Goal: Task Accomplishment & Management: Manage account settings

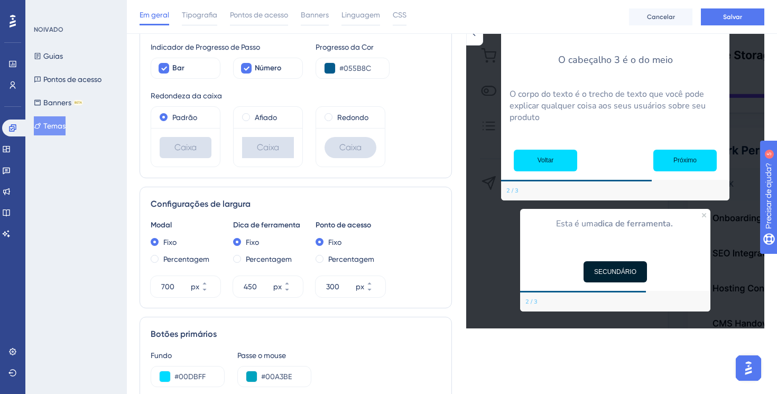
scroll to position [273, 0]
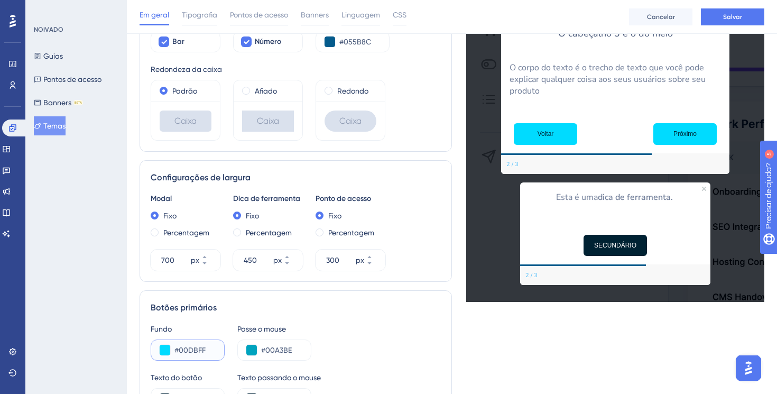
click at [208, 352] on input "#00DBFF" at bounding box center [194, 350] width 41 height 13
type input "#00DBFF"
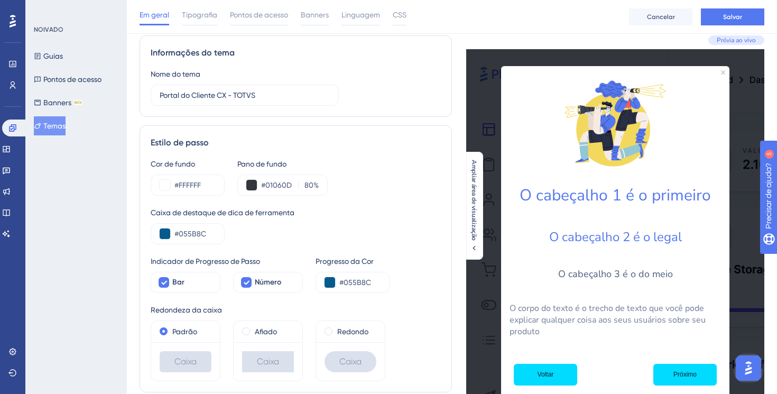
scroll to position [28, 0]
click at [194, 189] on input "#FFFFFF" at bounding box center [194, 185] width 41 height 13
drag, startPoint x: 179, startPoint y: 183, endPoint x: 254, endPoint y: 183, distance: 75.1
click at [254, 183] on div "Cor de fundo #FFFFFF Pano de fundo #01060D 80 %" at bounding box center [296, 177] width 290 height 38
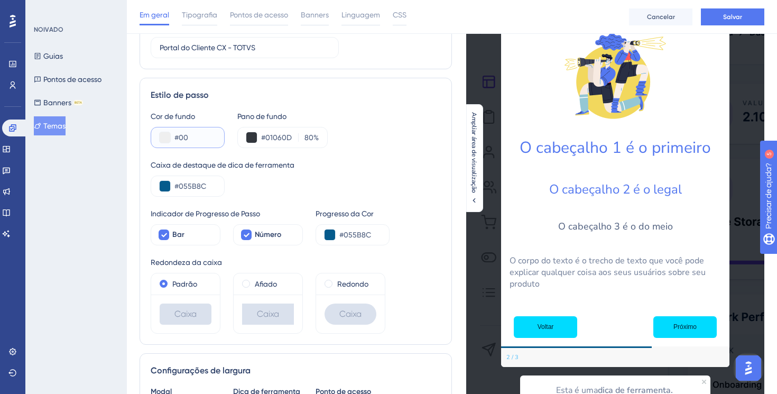
scroll to position [59, 0]
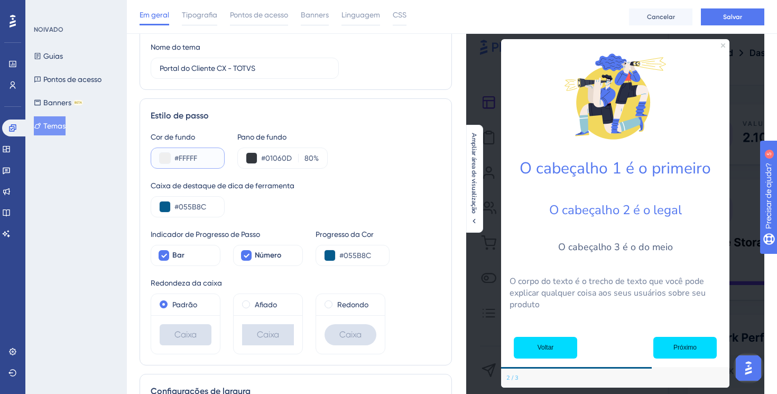
type input "#FFFFFF"
click at [376, 196] on div "Caixa de destaque de dica de ferramenta #055B8C" at bounding box center [296, 198] width 290 height 38
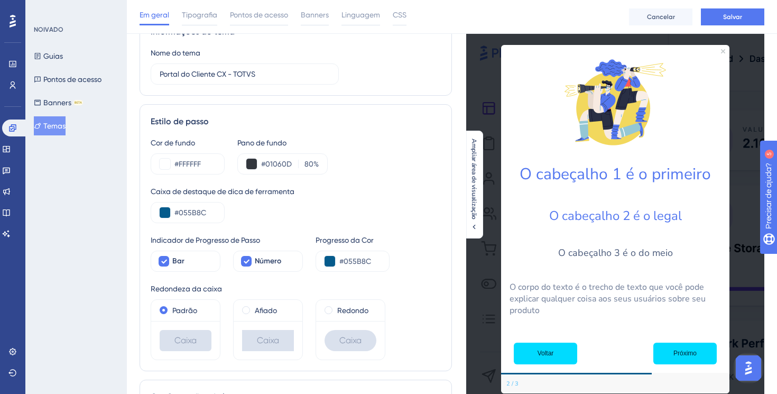
scroll to position [51, 0]
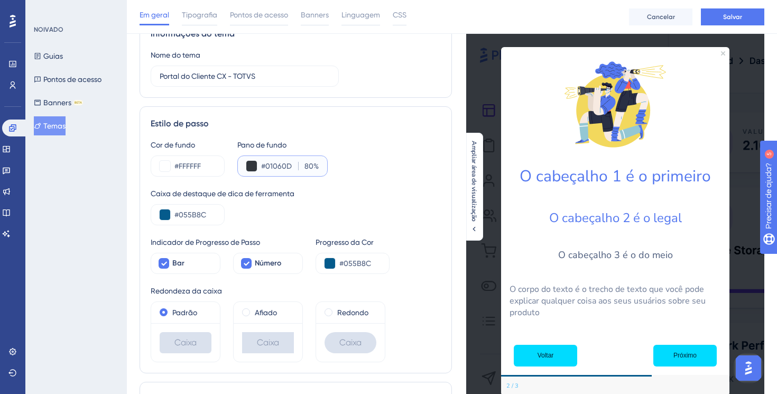
click at [273, 170] on input "#01060D" at bounding box center [277, 166] width 33 height 13
click at [323, 166] on div "#01060D 80 %" at bounding box center [282, 165] width 90 height 21
click at [318, 166] on font "%" at bounding box center [316, 166] width 5 height 8
click at [314, 166] on input "80" at bounding box center [308, 166] width 12 height 13
click at [312, 166] on input "80" at bounding box center [308, 166] width 12 height 13
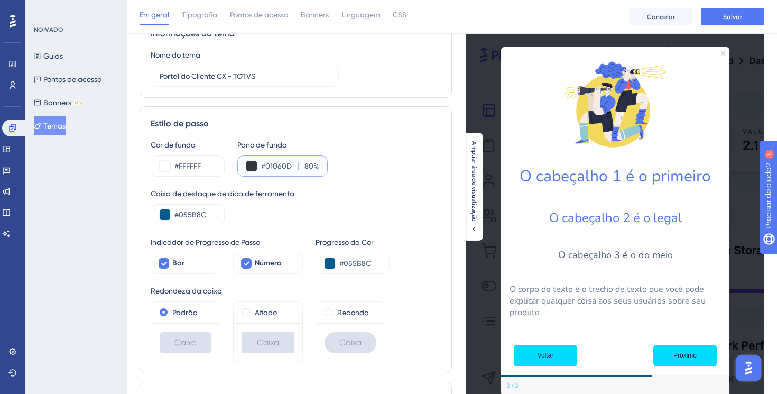
click at [312, 166] on input "80" at bounding box center [308, 166] width 12 height 13
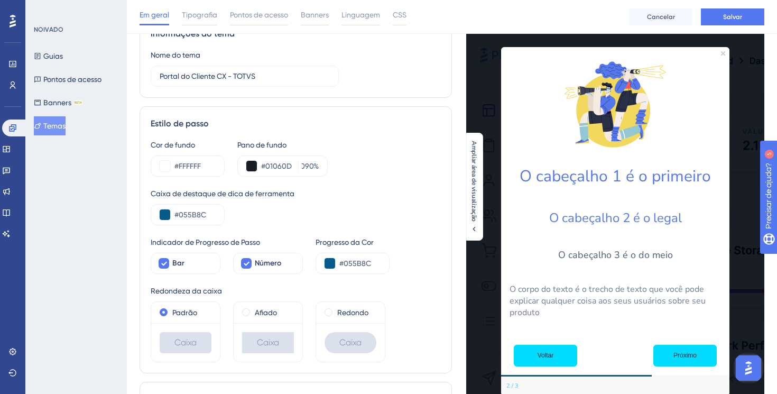
scroll to position [0, 0]
click at [350, 189] on div "Caixa de destaque de dica de ferramenta" at bounding box center [296, 193] width 290 height 13
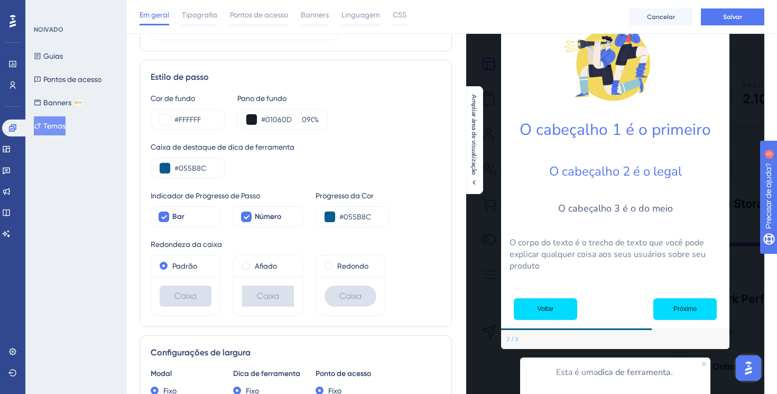
scroll to position [111, 0]
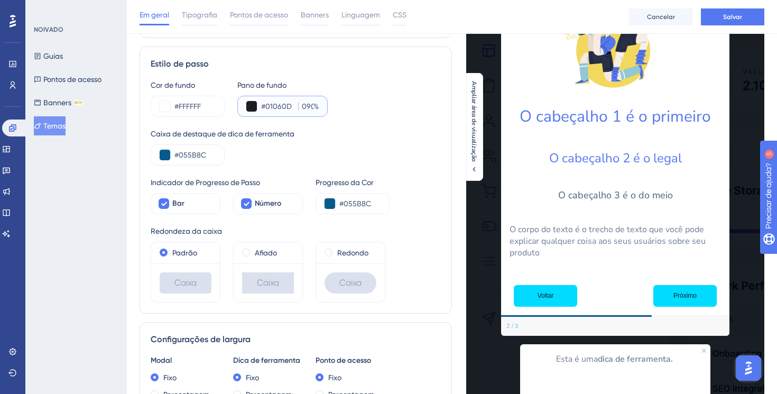
click at [309, 107] on input "090" at bounding box center [308, 106] width 12 height 13
click at [301, 107] on div at bounding box center [300, 106] width 4 height 8
click at [302, 107] on input "090" at bounding box center [308, 106] width 12 height 13
click at [306, 102] on input "090" at bounding box center [308, 106] width 12 height 13
type input "90"
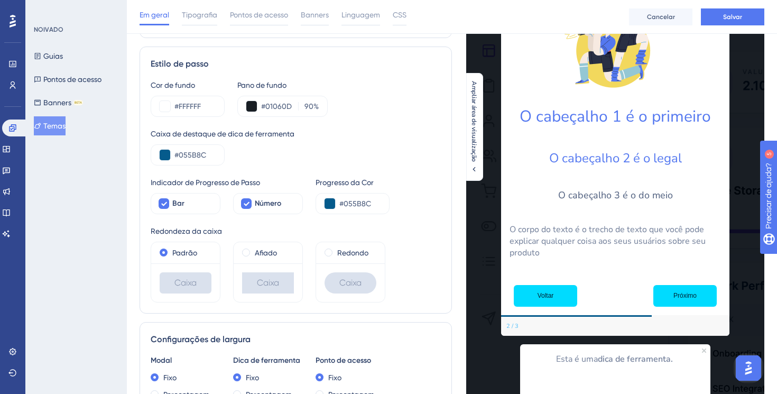
click at [372, 137] on div "Caixa de destaque de dica de ferramenta" at bounding box center [296, 133] width 290 height 13
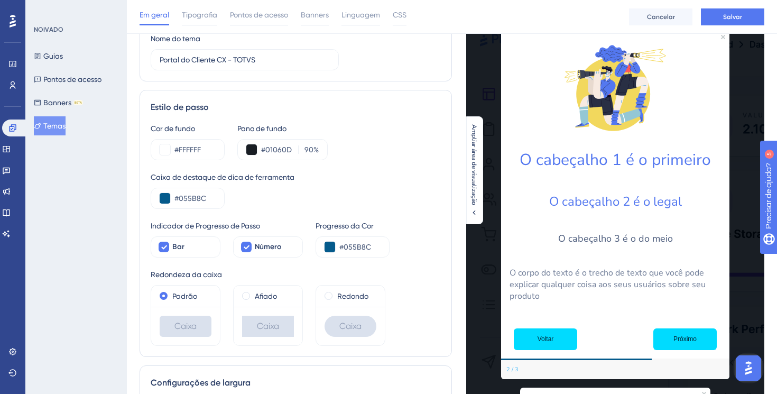
scroll to position [66, 0]
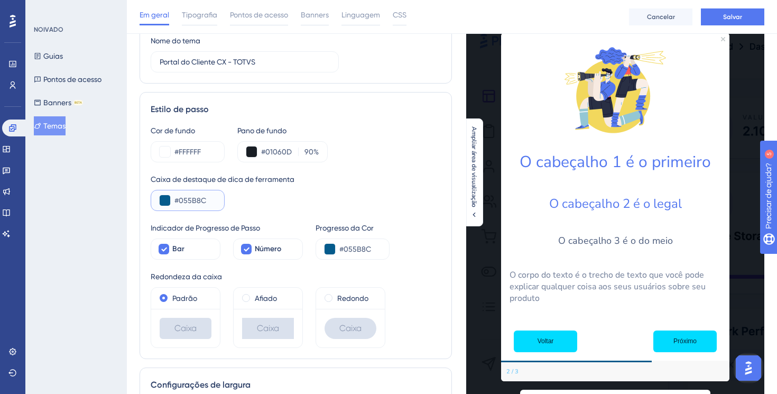
click at [195, 203] on input "#055B8C" at bounding box center [194, 200] width 41 height 13
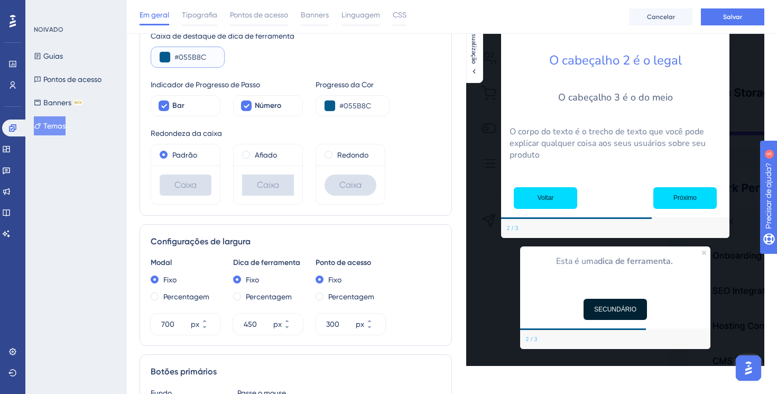
scroll to position [0, 0]
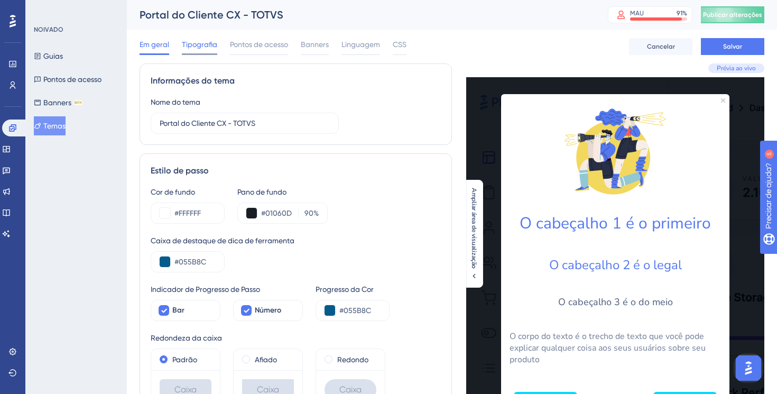
click at [202, 51] on div "Tipografia" at bounding box center [199, 46] width 35 height 17
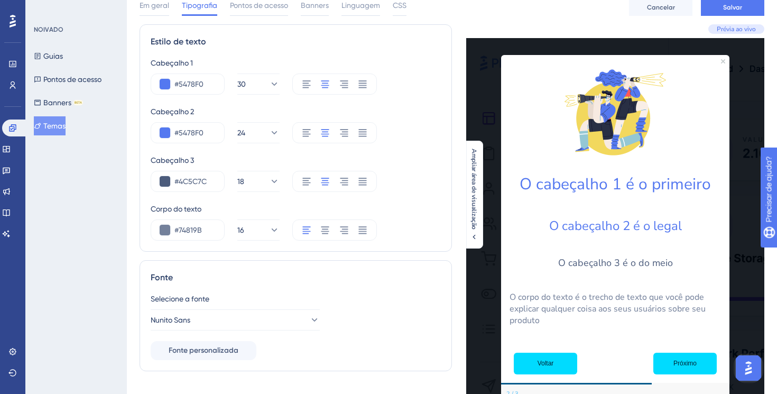
scroll to position [23, 0]
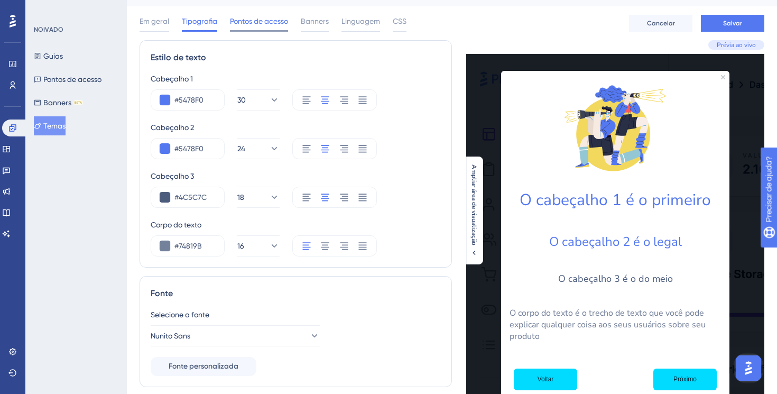
click at [244, 23] on font "Pontos de acesso" at bounding box center [259, 21] width 58 height 8
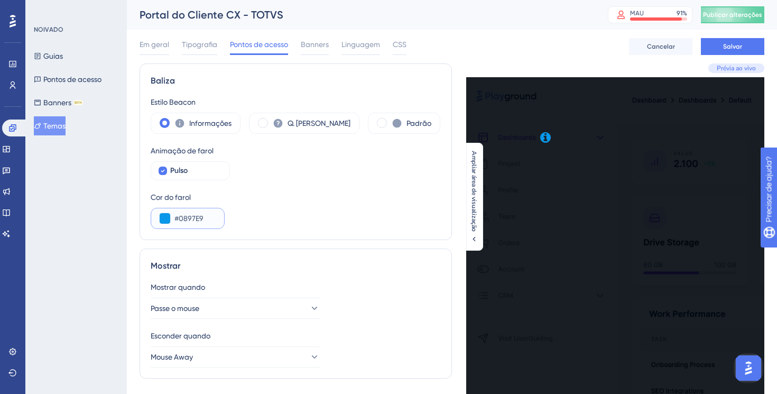
click at [196, 218] on input "#0897E9" at bounding box center [194, 218] width 41 height 13
drag, startPoint x: 180, startPoint y: 217, endPoint x: 204, endPoint y: 216, distance: 23.8
click at [204, 216] on input "#0897E9" at bounding box center [194, 218] width 41 height 13
paste input "A44DF"
click at [272, 218] on div "Cor do farol #A44DF" at bounding box center [296, 210] width 290 height 38
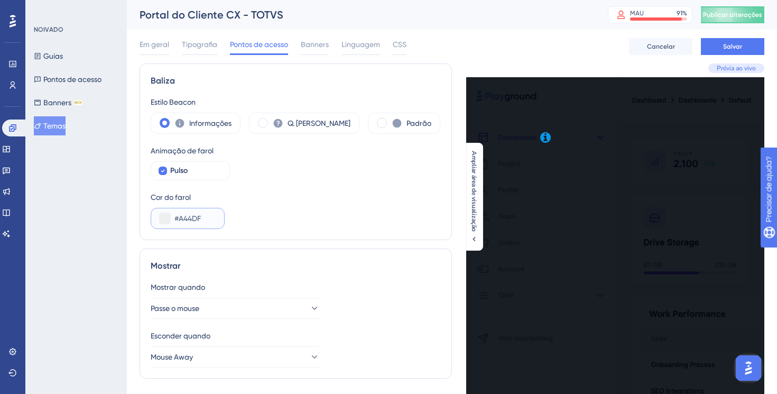
click at [191, 220] on input "#A44DF" at bounding box center [194, 218] width 41 height 13
click at [204, 214] on input "#A44DF" at bounding box center [194, 218] width 41 height 13
paste input "F"
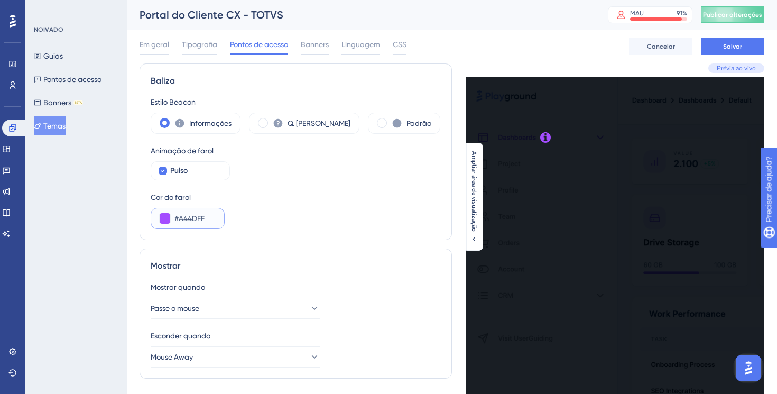
type input "#A44DFF"
click at [264, 211] on div "Cor do farol #A44DFF" at bounding box center [296, 210] width 290 height 38
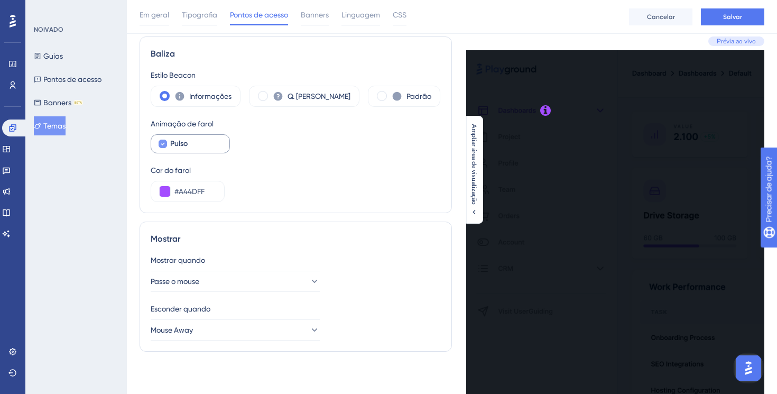
click at [164, 144] on icon at bounding box center [163, 144] width 4 height 8
click at [164, 144] on div at bounding box center [163, 144] width 8 height 8
checkbox input "true"
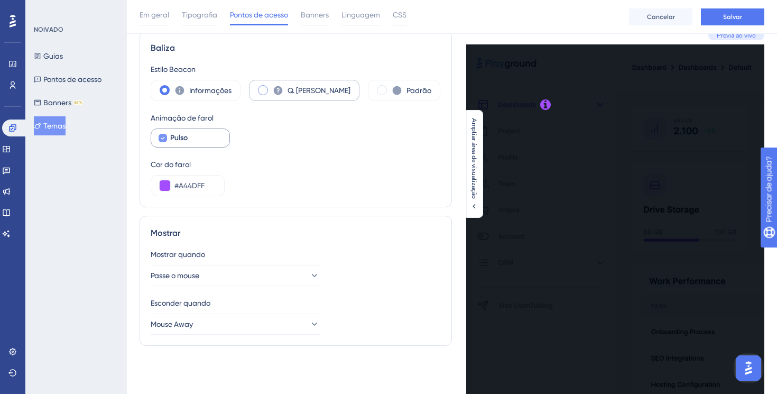
scroll to position [34, 0]
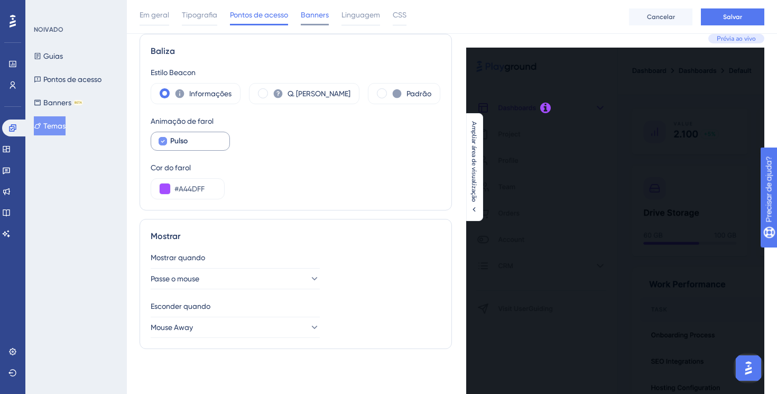
click at [318, 21] on div "Banners" at bounding box center [315, 16] width 28 height 17
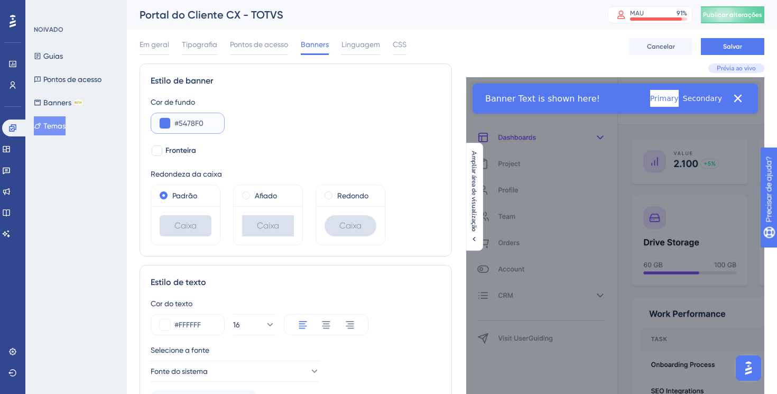
drag, startPoint x: 180, startPoint y: 124, endPoint x: 241, endPoint y: 124, distance: 60.3
click at [241, 124] on div "Cor de fundo #5478F0" at bounding box center [296, 115] width 290 height 38
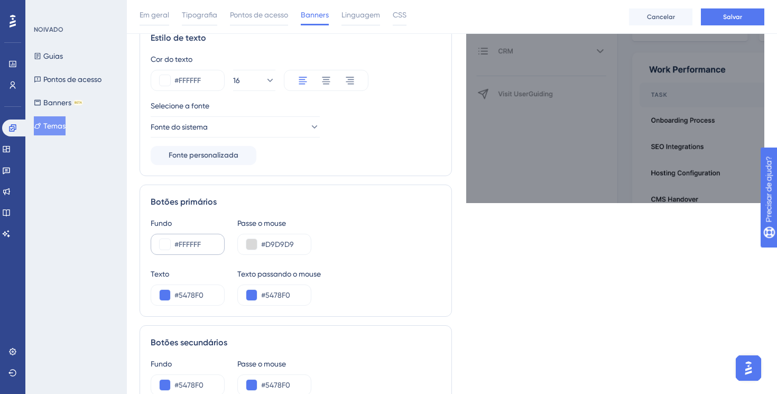
scroll to position [253, 0]
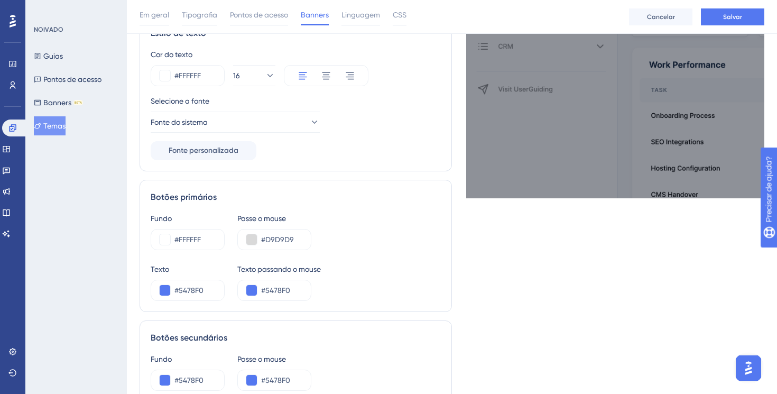
type input "#002233"
drag, startPoint x: 174, startPoint y: 237, endPoint x: 232, endPoint y: 238, distance: 57.6
click at [232, 238] on div "Fundo #FFFFFF Passe o mouse #D9D9D9" at bounding box center [296, 231] width 290 height 38
paste input "00DB"
type input "#00DBFF"
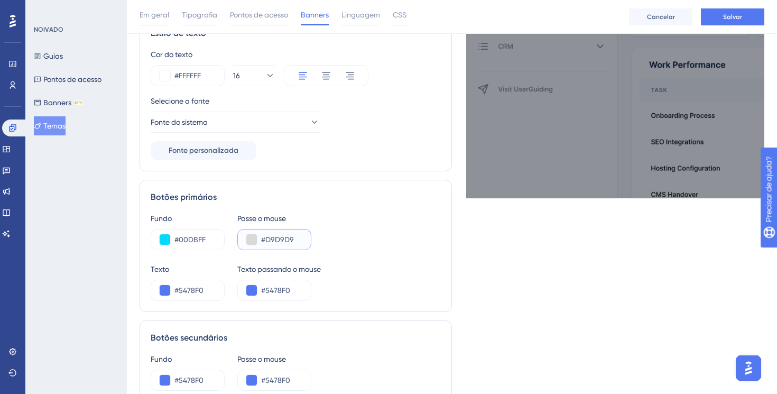
click at [277, 234] on input "#D9D9D9" at bounding box center [281, 239] width 41 height 13
paste input "00C9EB"
type input "#00C9EB"
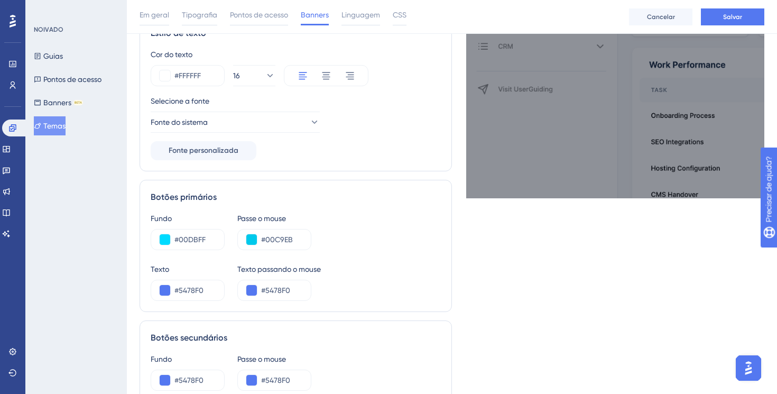
click at [371, 238] on div "Fundo #00DBFF Passe o mouse #00C9EB" at bounding box center [296, 231] width 290 height 38
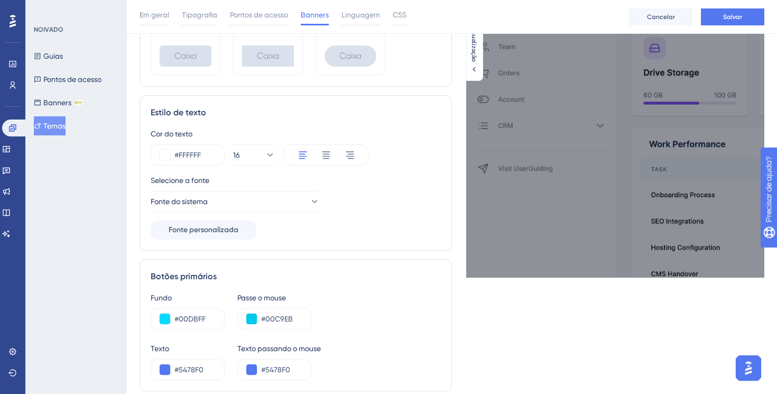
scroll to position [243, 0]
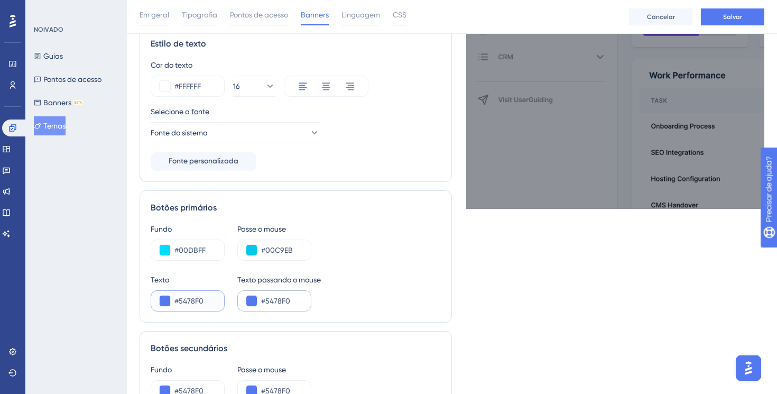
drag, startPoint x: 179, startPoint y: 300, endPoint x: 252, endPoint y: 299, distance: 73.0
click at [252, 300] on div "Texto #5478F0 Texto passando o mouse #5478F0" at bounding box center [296, 292] width 290 height 38
click at [190, 299] on input "#5478F0" at bounding box center [194, 301] width 41 height 13
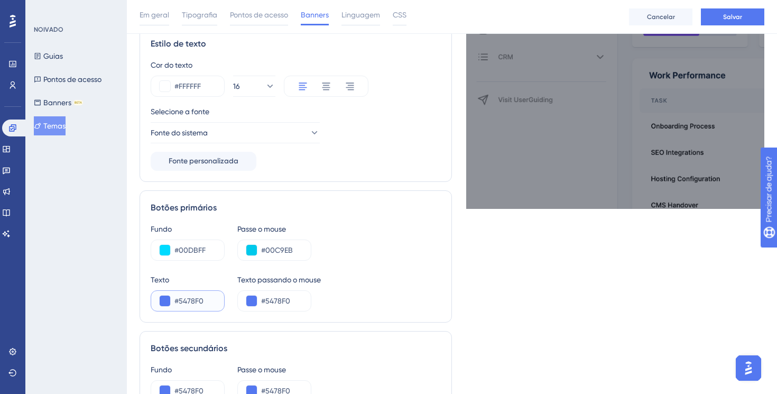
paste input "002233"
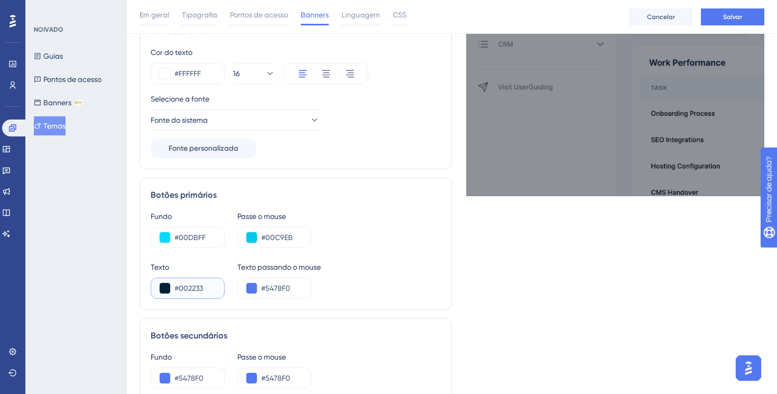
scroll to position [256, 0]
type input "#002233"
click at [273, 289] on input "#5478F0" at bounding box center [281, 287] width 41 height 13
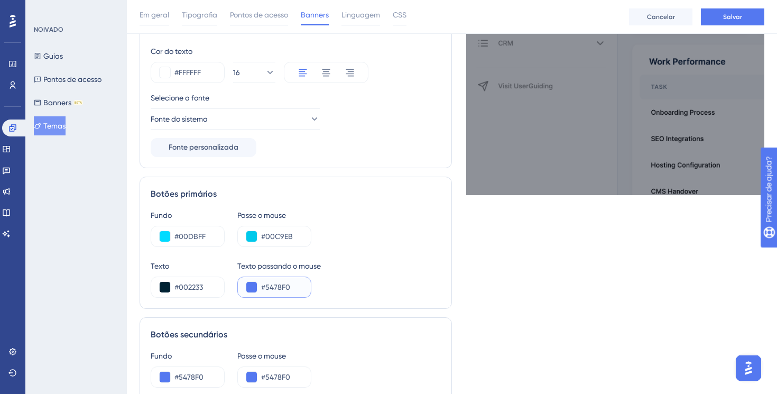
paste input "002233"
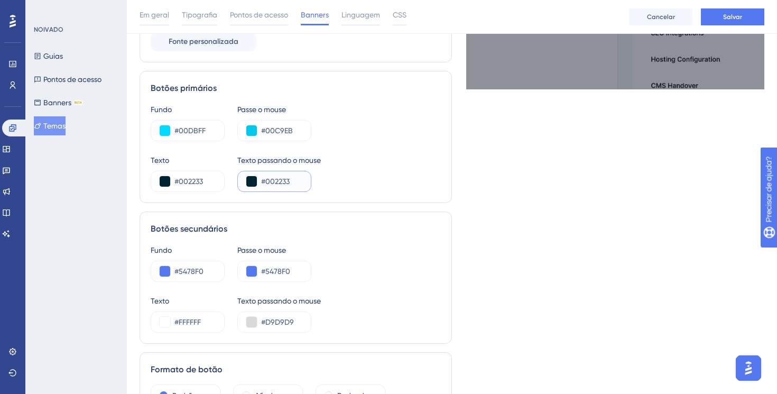
scroll to position [371, 0]
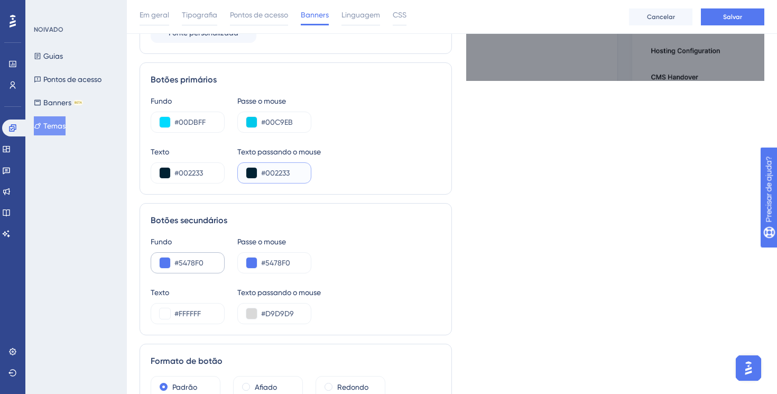
type input "#002233"
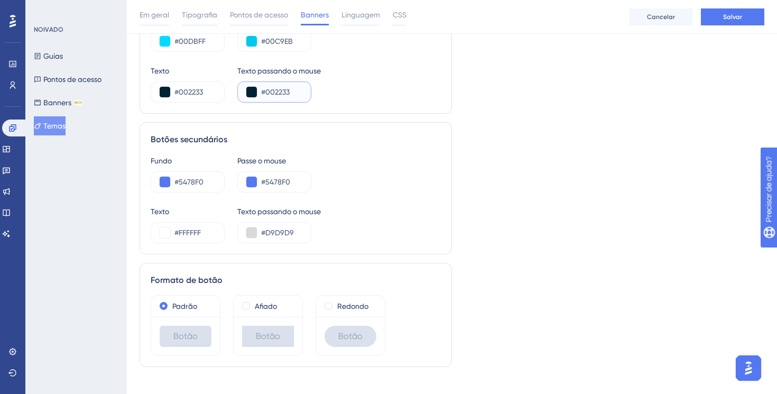
scroll to position [467, 0]
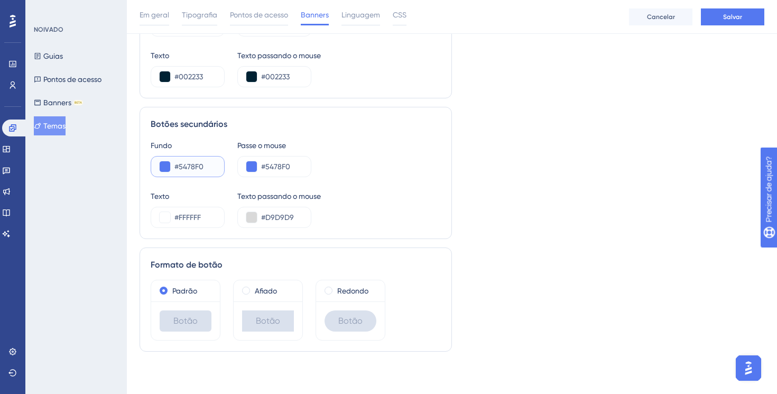
click at [191, 167] on input "#5478F0" at bounding box center [194, 166] width 41 height 13
paste input "FFFFFF"
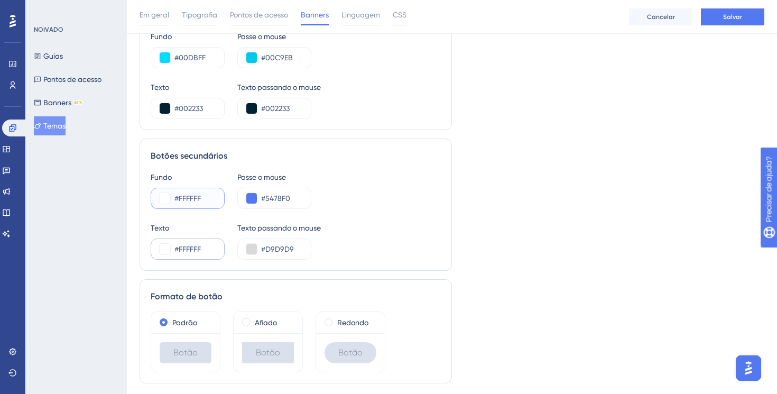
type input "#FFFFFF"
click at [194, 247] on input "#FFFFFF" at bounding box center [194, 249] width 41 height 13
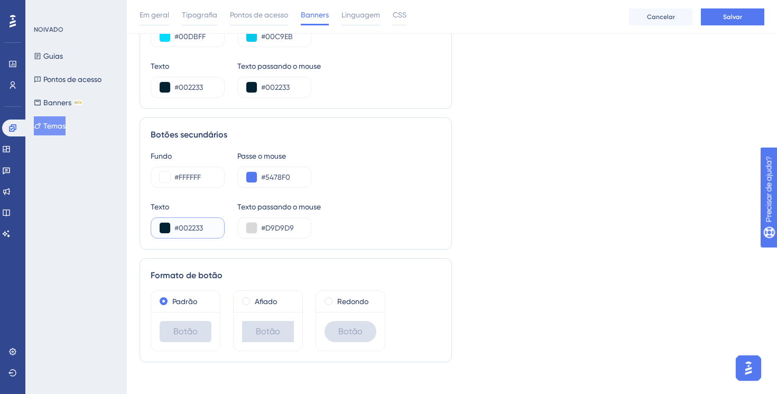
scroll to position [0, 0]
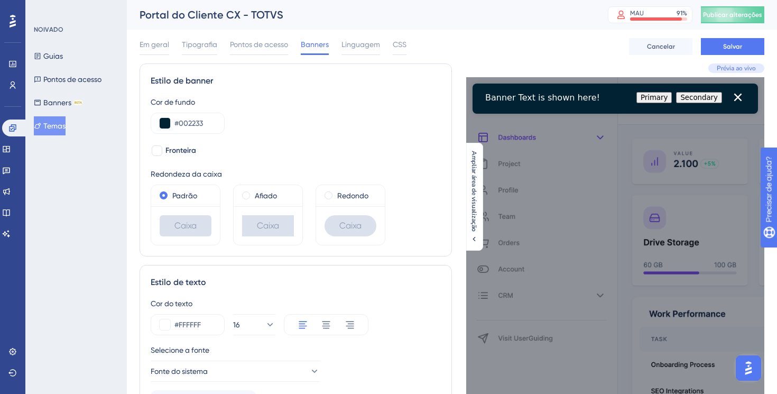
type input "#002233"
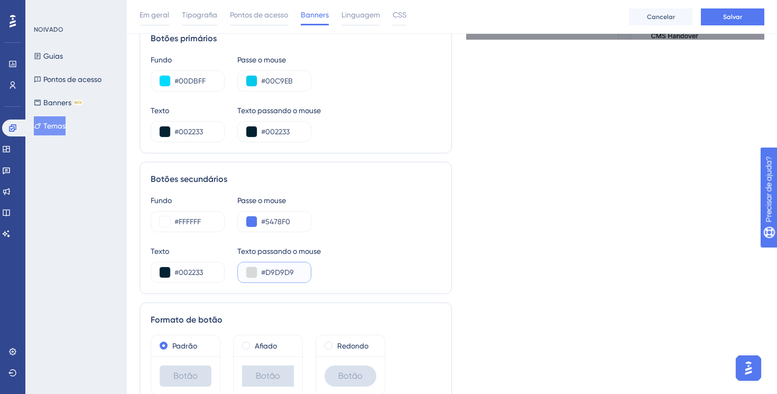
scroll to position [467, 0]
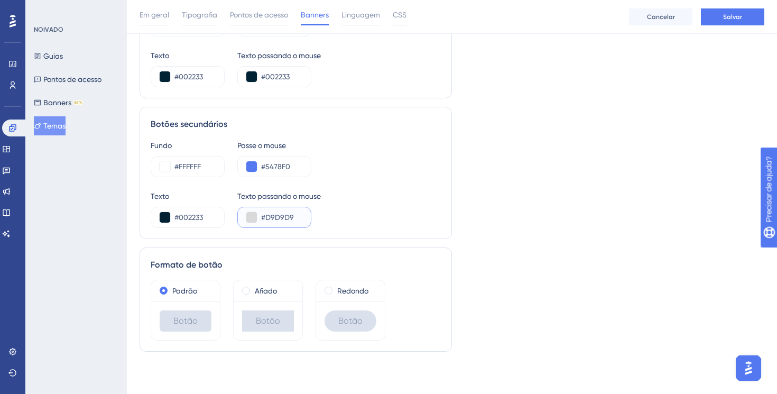
click at [283, 217] on input "#D9D9D9" at bounding box center [281, 217] width 41 height 13
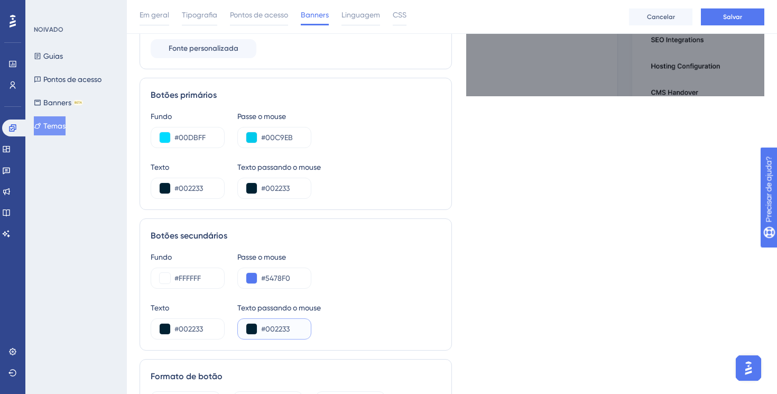
scroll to position [390, 0]
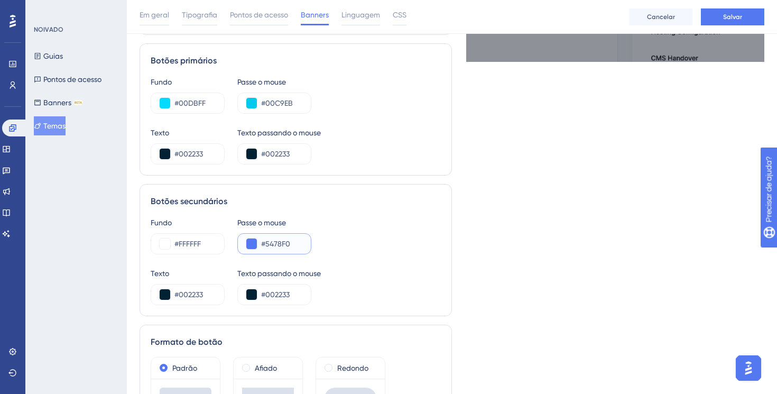
click at [275, 245] on input "#5478F0" at bounding box center [281, 243] width 41 height 13
type input "#0"
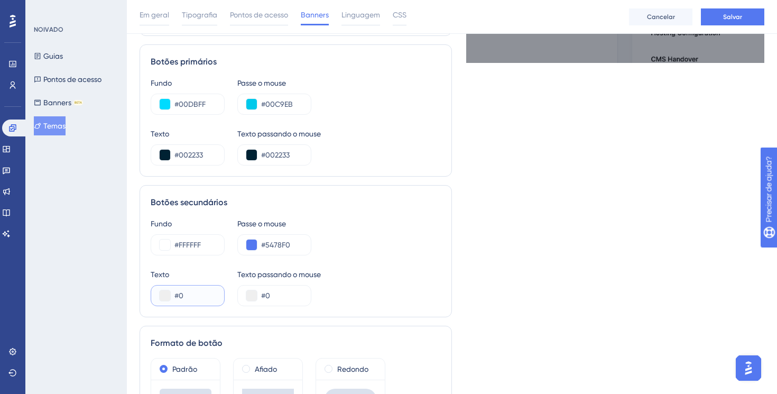
scroll to position [389, 0]
type input "#0"
drag, startPoint x: 266, startPoint y: 245, endPoint x: 351, endPoint y: 248, distance: 85.2
click at [351, 248] on div "Fundo #FFFFFF Passe o mouse #5478F0" at bounding box center [296, 236] width 290 height 38
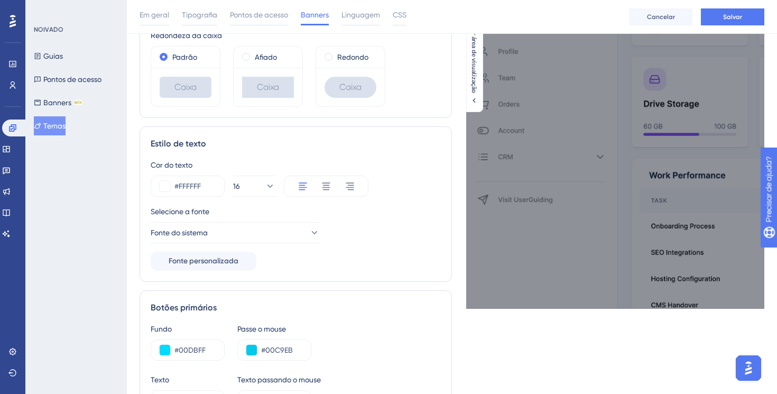
scroll to position [467, 0]
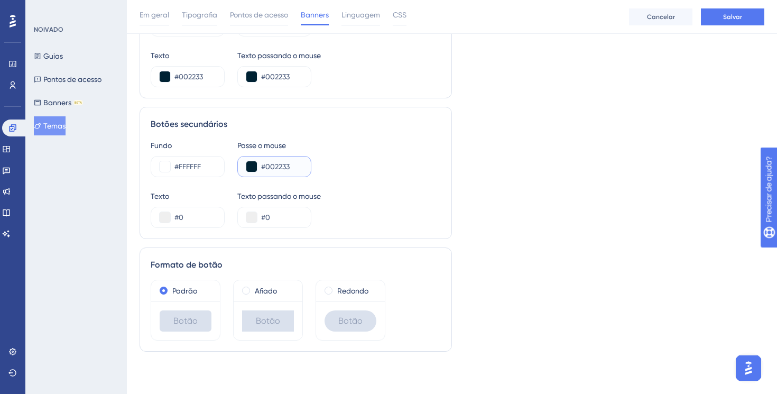
drag, startPoint x: 261, startPoint y: 167, endPoint x: 338, endPoint y: 167, distance: 76.7
click at [338, 167] on div "Fundo #FFFFFF Passe o mouse #002233" at bounding box center [296, 158] width 290 height 38
paste input "3652"
type input "#003652"
click at [275, 216] on input "#0" at bounding box center [281, 217] width 41 height 13
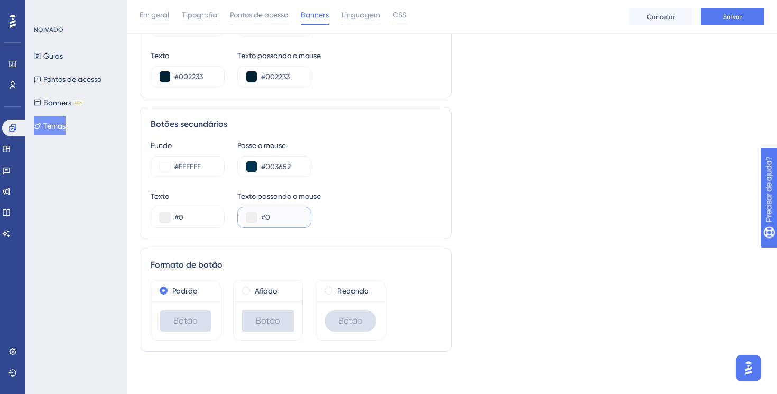
click at [275, 216] on input "#0" at bounding box center [281, 217] width 41 height 13
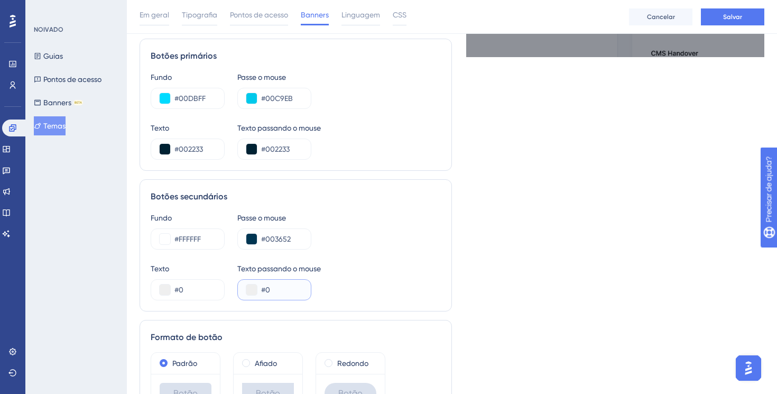
scroll to position [391, 0]
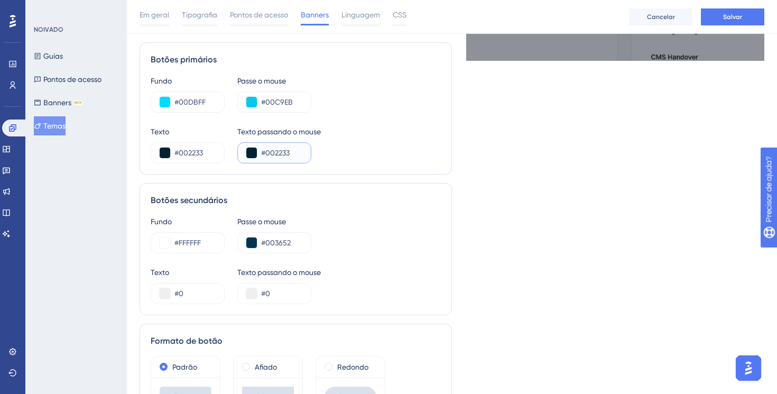
drag, startPoint x: 265, startPoint y: 151, endPoint x: 325, endPoint y: 152, distance: 59.8
click at [325, 152] on div "Texto #002233 Texto passando o mouse #002233" at bounding box center [296, 144] width 290 height 38
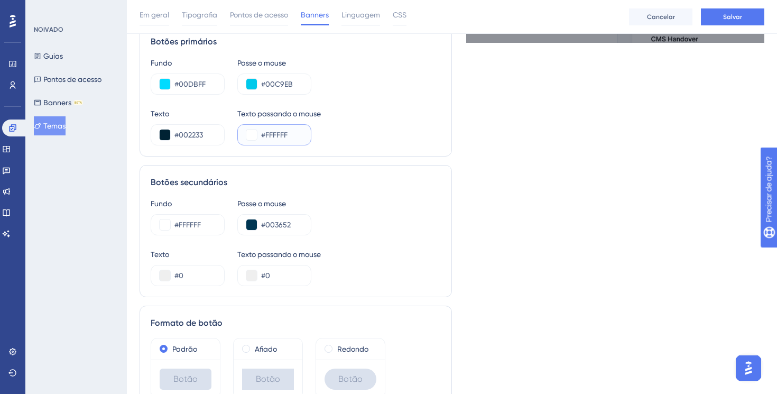
scroll to position [401, 0]
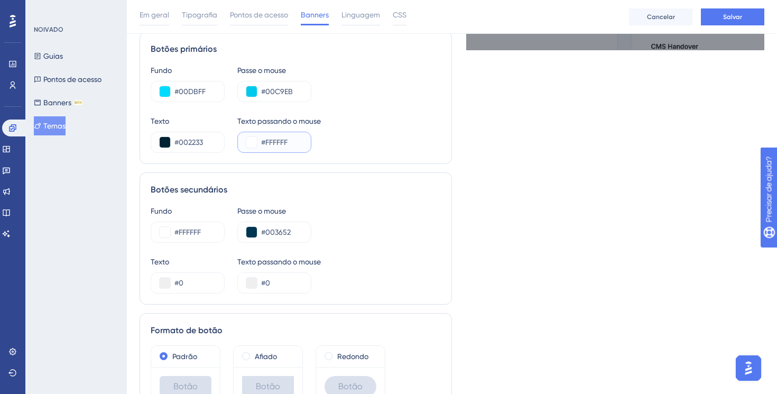
drag, startPoint x: 266, startPoint y: 141, endPoint x: 353, endPoint y: 141, distance: 87.2
click at [353, 141] on div "Texto #002233 Texto passando o mouse #FFFFFF" at bounding box center [296, 134] width 290 height 38
type input "#002233"
click at [280, 286] on input "#0" at bounding box center [281, 283] width 41 height 13
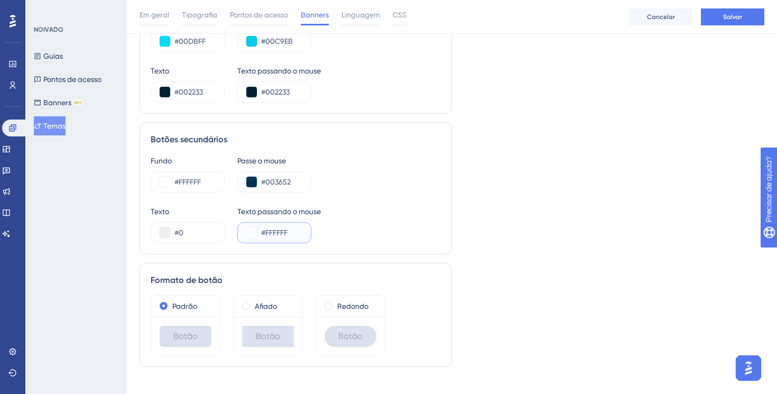
scroll to position [454, 0]
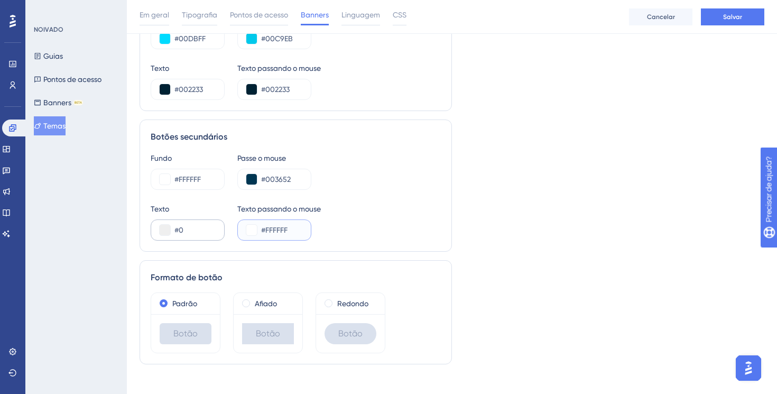
type input "#FFFFFF"
click at [188, 232] on input "#0" at bounding box center [194, 230] width 41 height 13
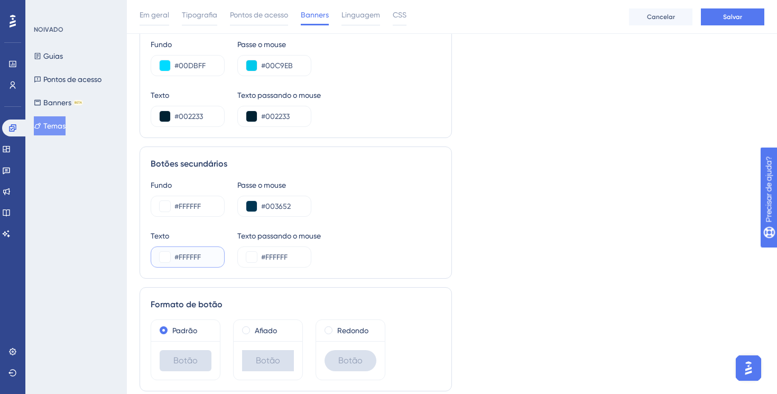
scroll to position [467, 0]
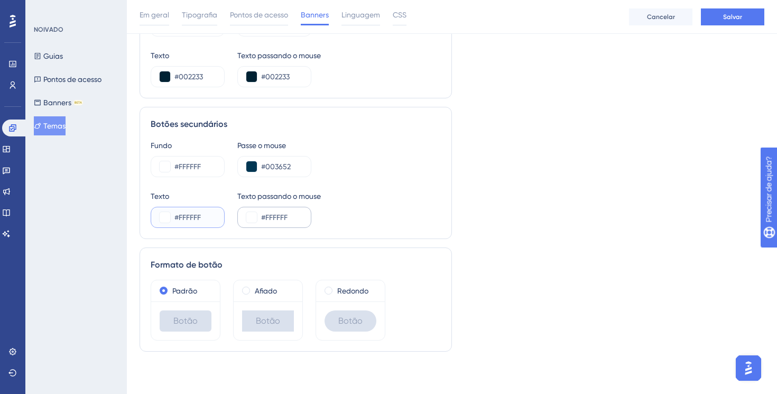
drag, startPoint x: 180, startPoint y: 215, endPoint x: 248, endPoint y: 213, distance: 68.2
click at [248, 214] on div "Texto #FFFFFF Texto passando o mouse #FFFFFF" at bounding box center [296, 209] width 290 height 38
type input "#002233"
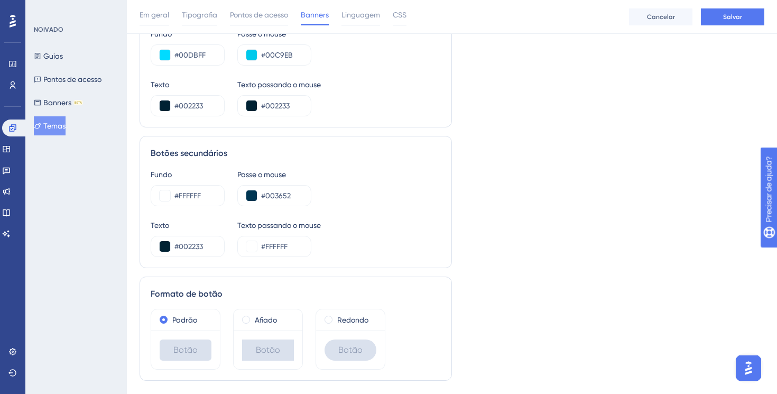
scroll to position [382, 0]
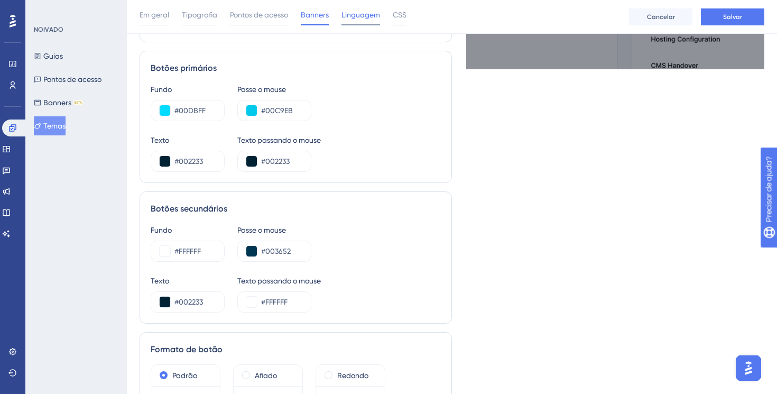
click at [355, 23] on div "Linguagem" at bounding box center [361, 16] width 39 height 17
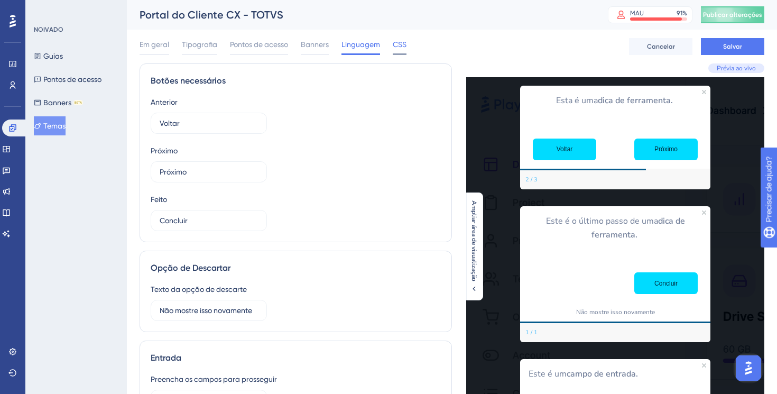
click at [405, 45] on font "CSS" at bounding box center [400, 44] width 14 height 8
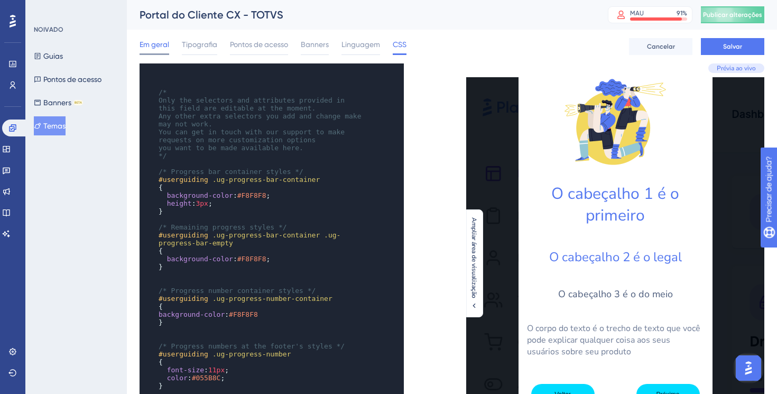
click at [155, 47] on font "Em geral" at bounding box center [155, 44] width 30 height 8
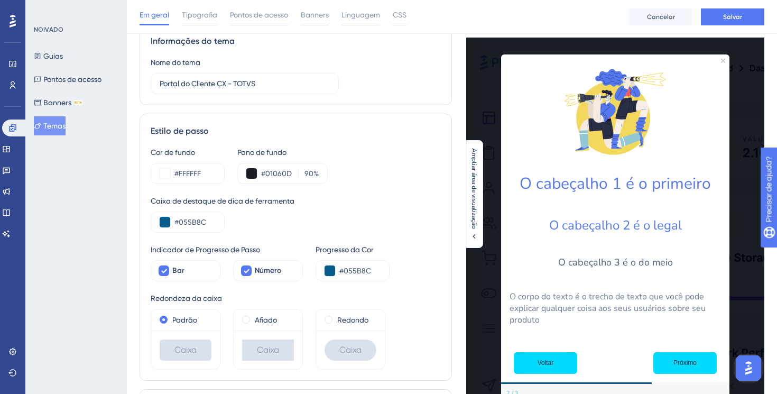
scroll to position [52, 0]
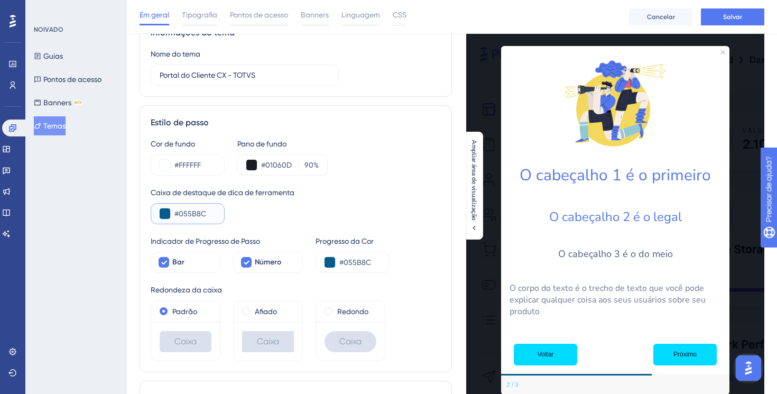
drag, startPoint x: 179, startPoint y: 214, endPoint x: 241, endPoint y: 214, distance: 61.3
click at [241, 214] on div "Caixa de destaque de dica de ferramenta #055B8C" at bounding box center [296, 205] width 290 height 38
type input "#002233"
click at [195, 166] on input "#FFFFFF" at bounding box center [194, 165] width 41 height 13
drag, startPoint x: 180, startPoint y: 164, endPoint x: 232, endPoint y: 164, distance: 51.8
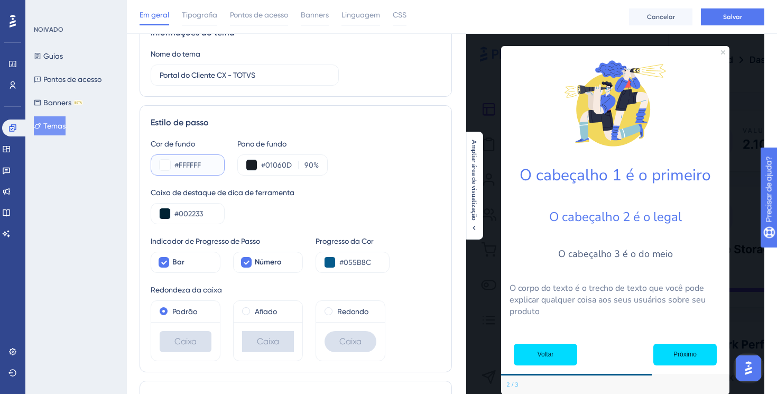
click at [232, 164] on div "Cor de fundo #FFFFFF Pano de fundo #01060D 90 %" at bounding box center [296, 156] width 290 height 38
click at [337, 192] on div "Caixa de destaque de dica de ferramenta" at bounding box center [296, 192] width 290 height 13
click at [204, 160] on input "#" at bounding box center [194, 165] width 41 height 13
type input "#FFFFFF"
click at [350, 191] on div "Caixa de destaque de dica de ferramenta" at bounding box center [296, 192] width 290 height 13
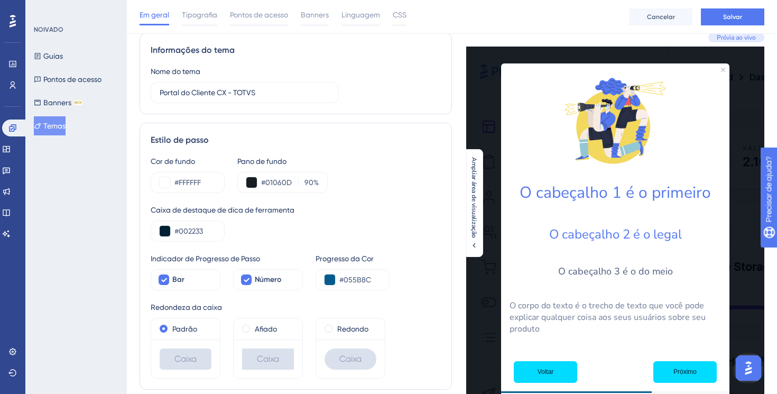
scroll to position [32, 0]
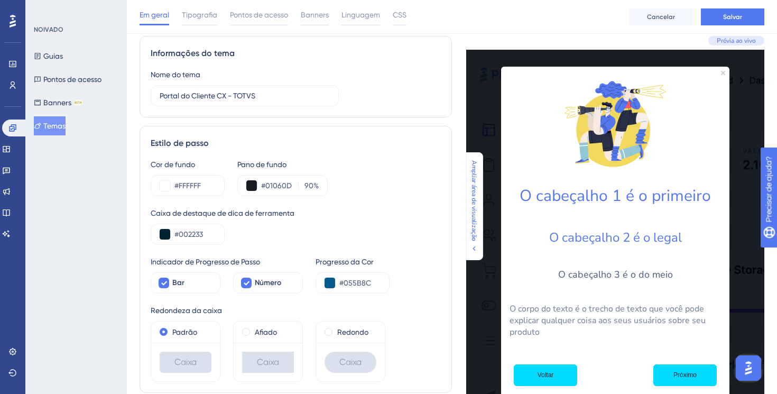
click at [475, 249] on icon at bounding box center [474, 248] width 8 height 8
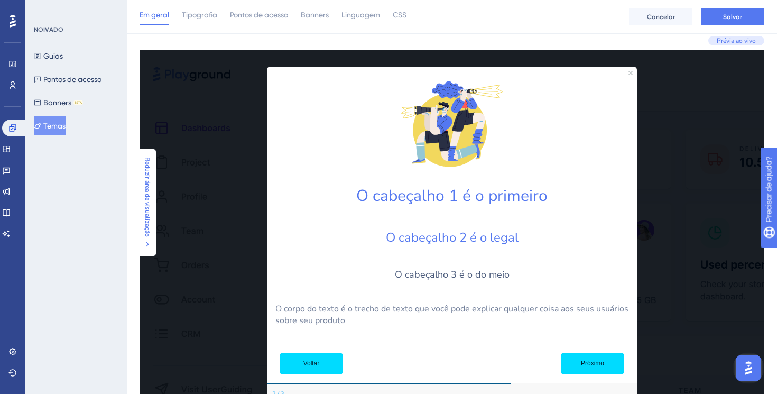
click at [152, 242] on button "Reduzir área de visualização" at bounding box center [147, 202] width 17 height 91
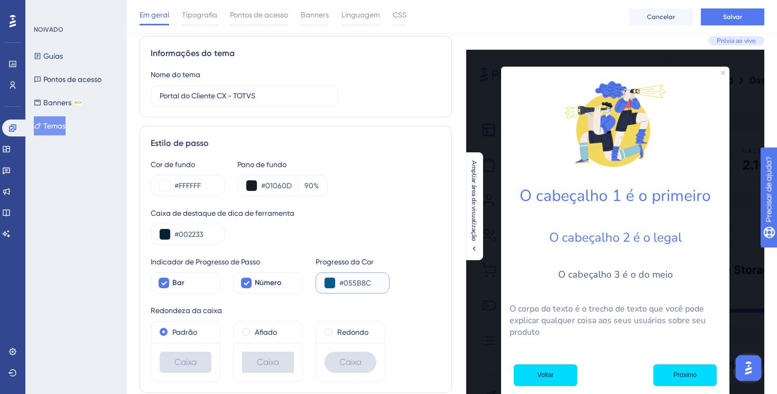
drag, startPoint x: 345, startPoint y: 284, endPoint x: 426, endPoint y: 281, distance: 81.0
click at [426, 281] on div "Indicador de Progresso de Passo Bar Número Progresso da Cor #055B8C" at bounding box center [296, 274] width 290 height 38
type input "#002233"
click at [410, 275] on div "Indicador de Progresso de Passo Bar Número Progresso da Cor #002233" at bounding box center [296, 274] width 290 height 38
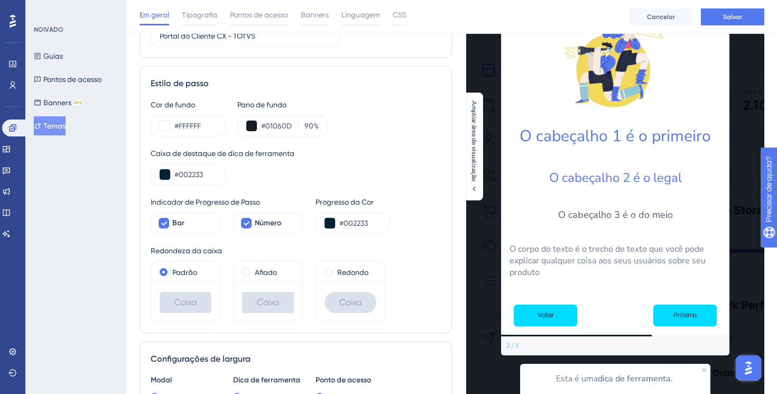
scroll to position [93, 0]
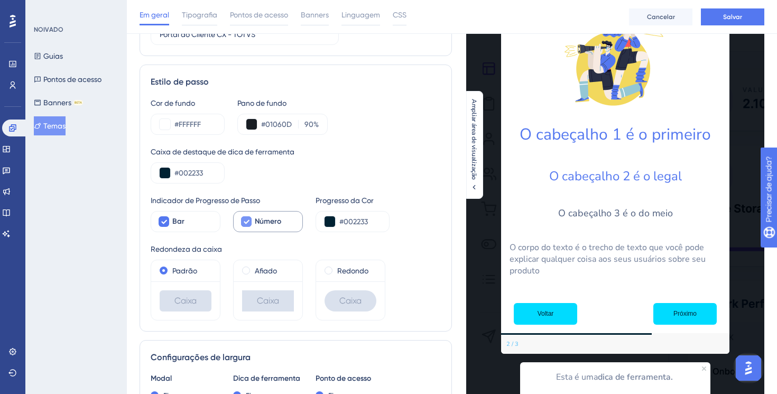
click at [249, 223] on icon at bounding box center [246, 221] width 6 height 8
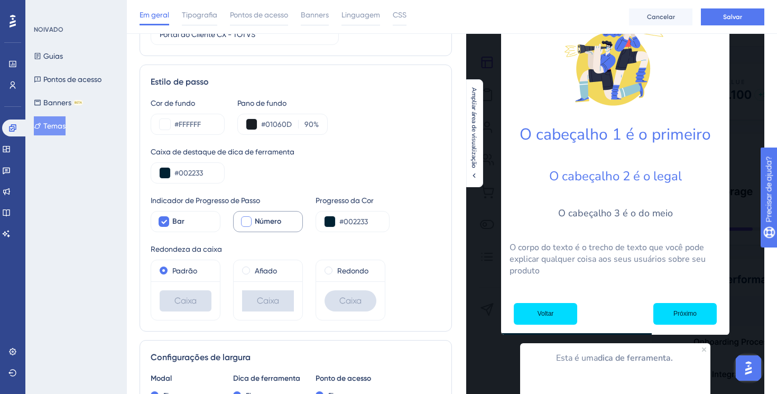
click at [249, 223] on div at bounding box center [246, 221] width 11 height 11
checkbox input "true"
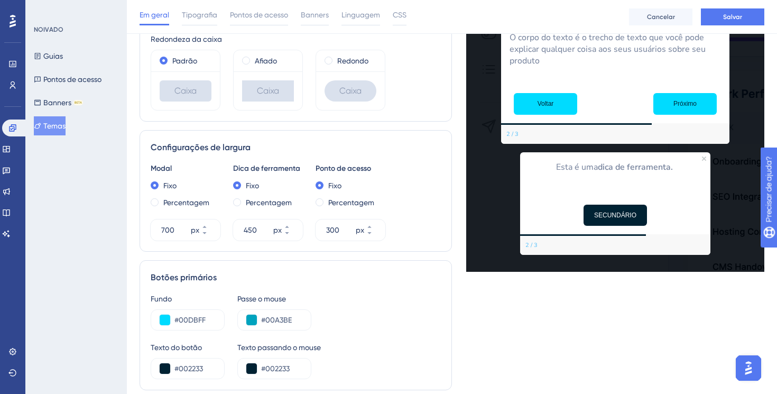
scroll to position [305, 0]
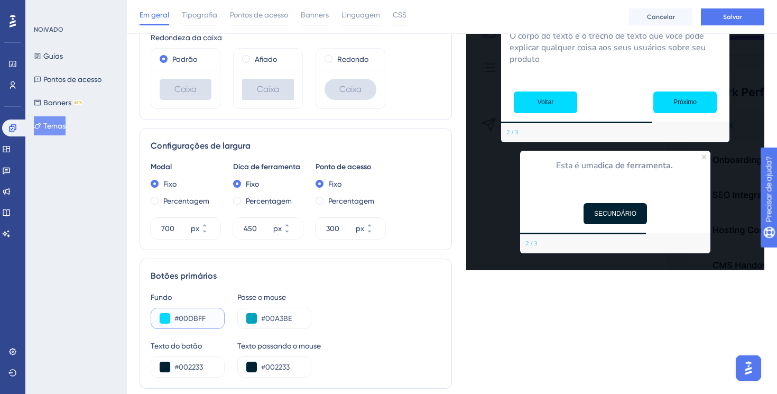
click at [192, 316] on input "#00DBFF" at bounding box center [194, 318] width 41 height 13
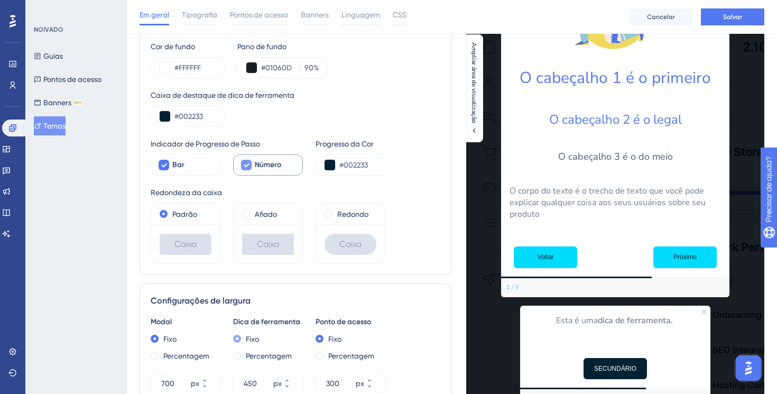
scroll to position [148, 0]
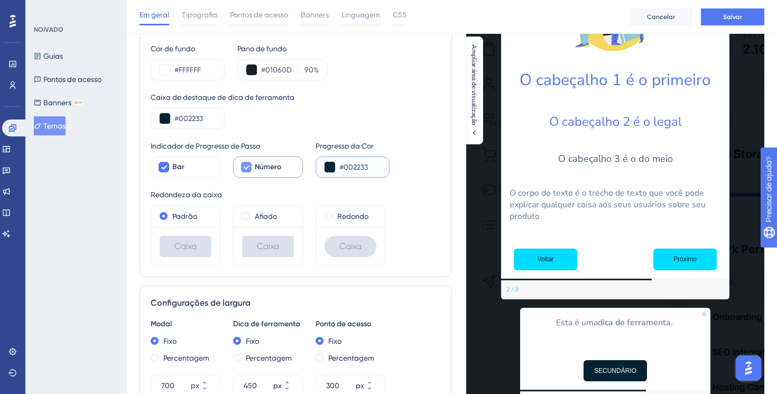
click at [356, 167] on input "#002233" at bounding box center [359, 167] width 41 height 13
paste input "DBFF"
type input "#00DBFF"
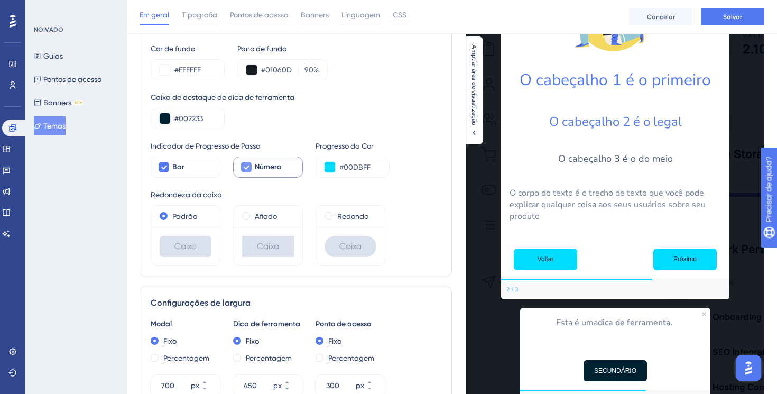
click at [417, 188] on div "Redondeza da caixa" at bounding box center [296, 194] width 290 height 13
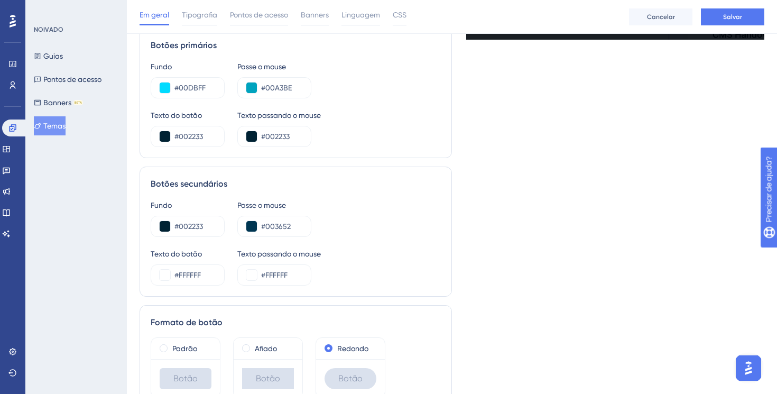
scroll to position [593, 0]
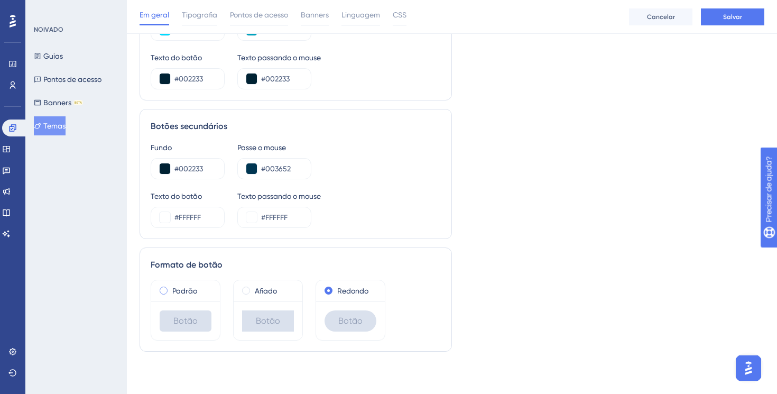
click at [170, 291] on div "Padrão" at bounding box center [186, 290] width 52 height 13
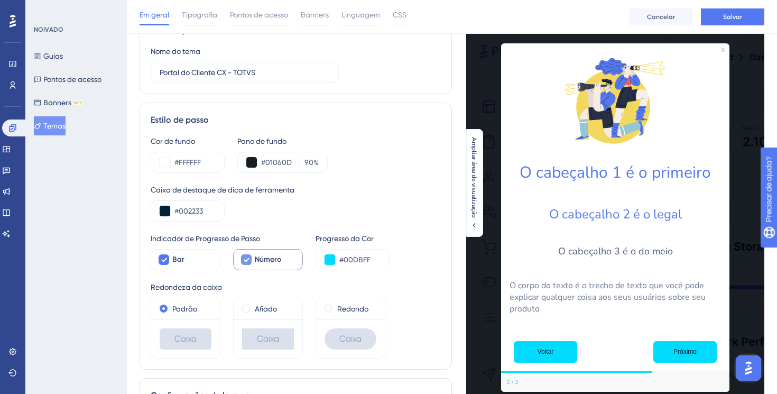
scroll to position [0, 0]
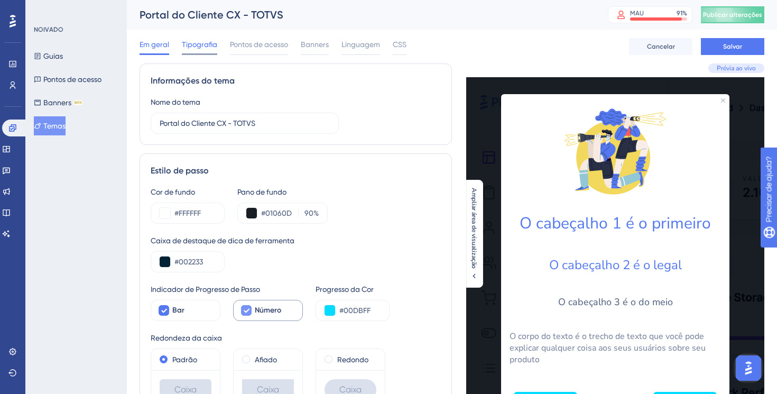
click at [204, 45] on font "Tipografia" at bounding box center [199, 44] width 35 height 8
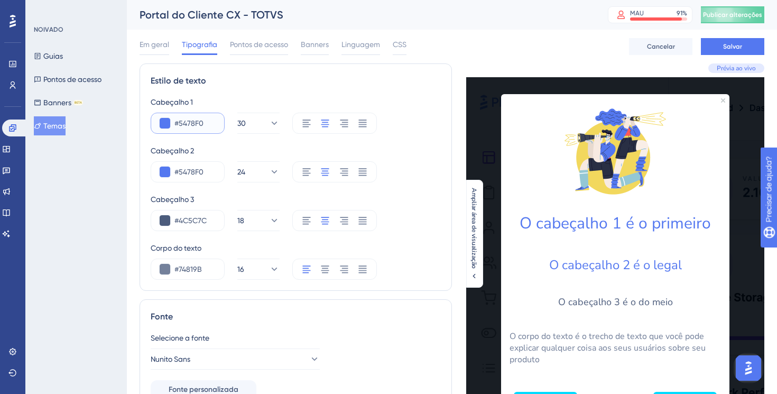
drag, startPoint x: 175, startPoint y: 123, endPoint x: 225, endPoint y: 123, distance: 50.2
click at [225, 123] on div "#5478F0 30" at bounding box center [296, 123] width 290 height 21
type input "#002233"
click at [201, 171] on input "#5478F0" at bounding box center [194, 172] width 41 height 13
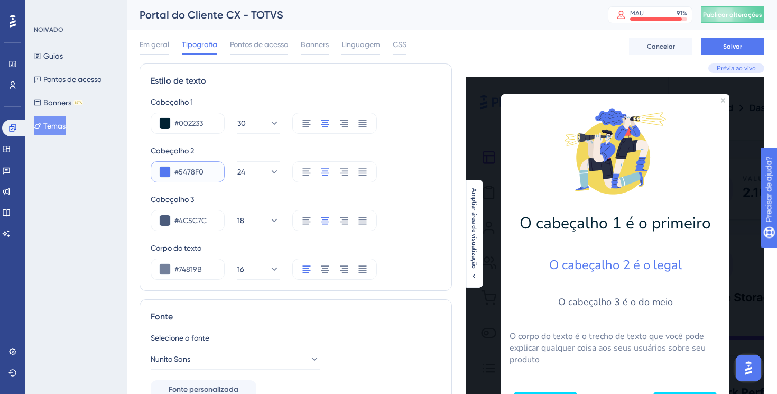
click at [201, 171] on input "#5478F0" at bounding box center [194, 172] width 41 height 13
type input "#002233"
click at [187, 221] on input "#4C5C7C" at bounding box center [194, 220] width 41 height 13
click at [198, 217] on input "#4C5C7C" at bounding box center [194, 220] width 41 height 13
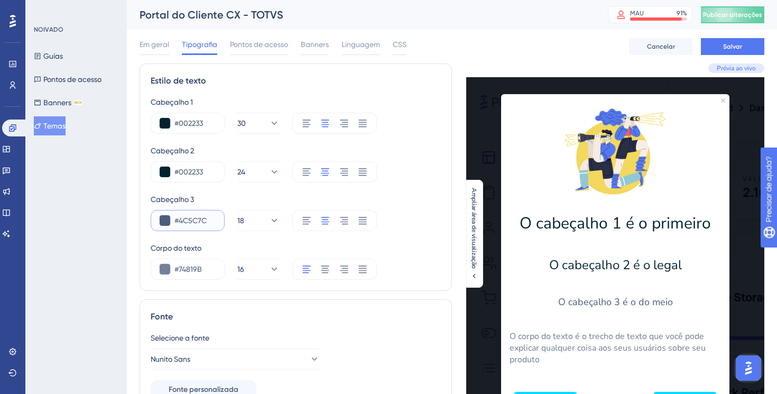
click at [198, 217] on input "#4C5C7C" at bounding box center [194, 220] width 41 height 13
paste input "5E5E5E"
type input "#5E5E5E"
click at [186, 268] on input "#74819B" at bounding box center [194, 269] width 41 height 13
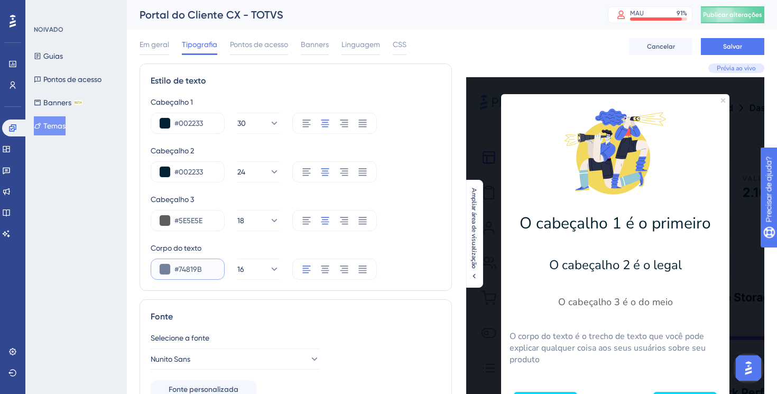
click at [186, 268] on input "#74819B" at bounding box center [194, 269] width 41 height 13
paste input "5E5E5E"
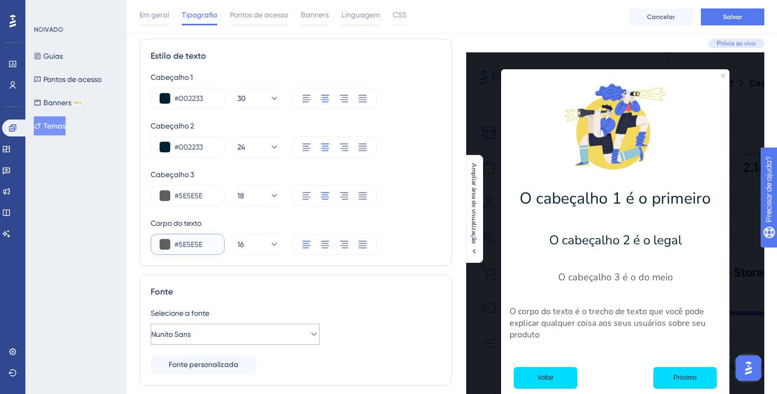
scroll to position [24, 0]
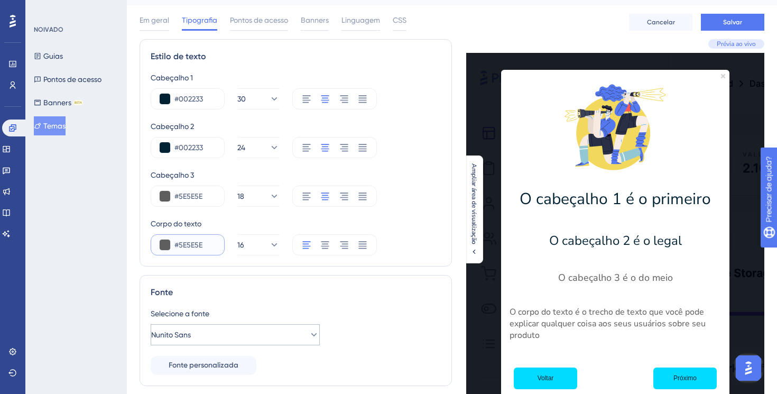
type input "#5E5E5E"
click at [183, 196] on input "#5E5E5E" at bounding box center [194, 196] width 41 height 13
paste input "00A3B"
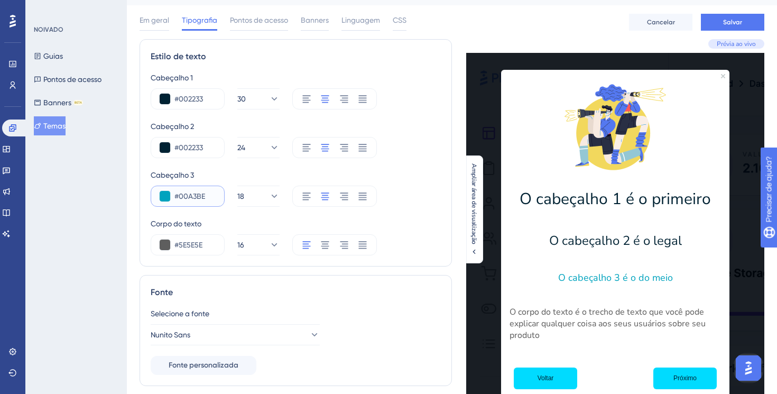
type input "#5E5E5E"
click at [189, 148] on input "#002233" at bounding box center [194, 147] width 41 height 13
paste input "A3BE"
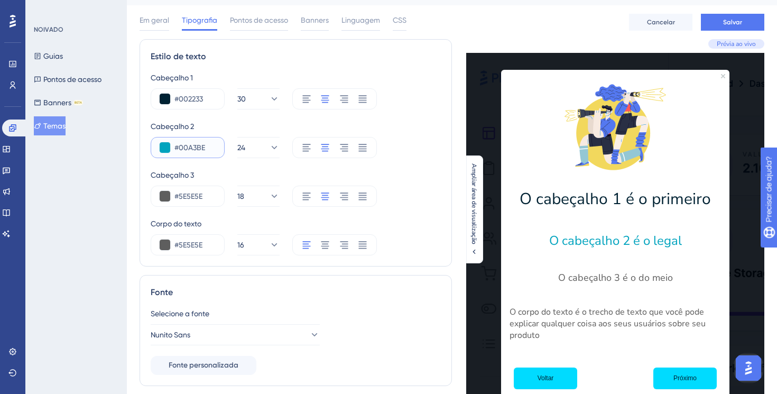
type input "#002233"
click at [189, 98] on input "#002233" at bounding box center [194, 99] width 41 height 13
paste input "A3BE"
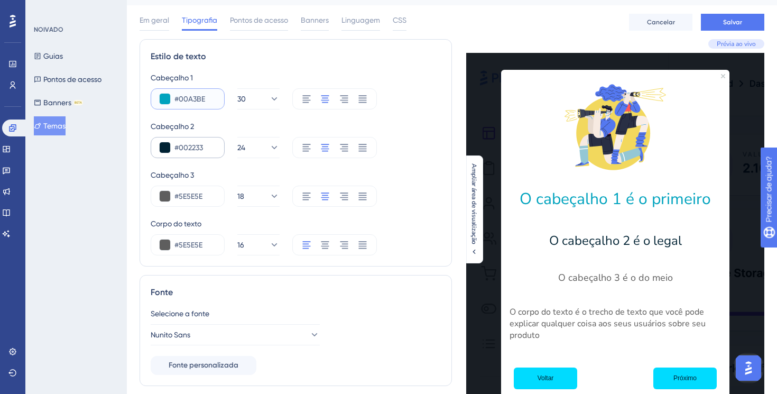
type input "#00A3BE"
click at [191, 144] on input "#002233" at bounding box center [194, 147] width 41 height 13
paste input "A3BE"
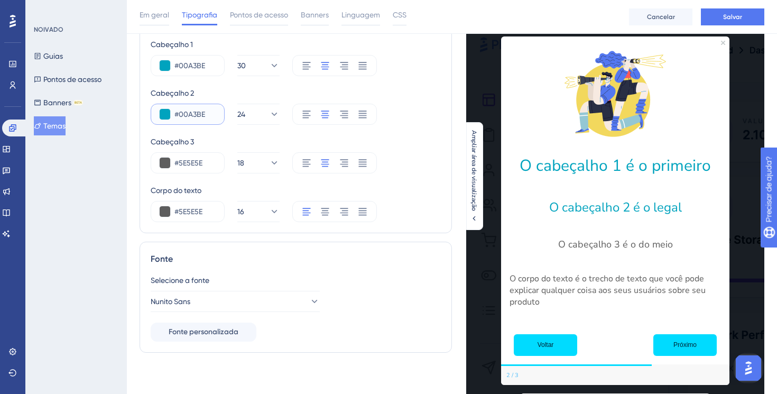
scroll to position [70, 0]
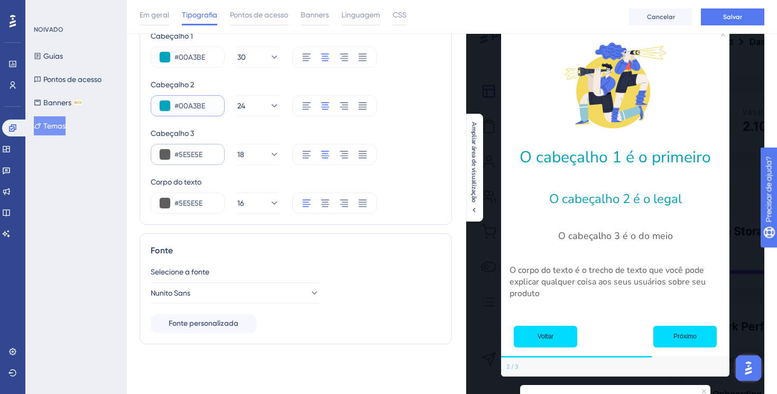
type input "#00A3BE"
click at [187, 157] on input "#5E5E5E" at bounding box center [194, 154] width 41 height 13
paste input "00A3B"
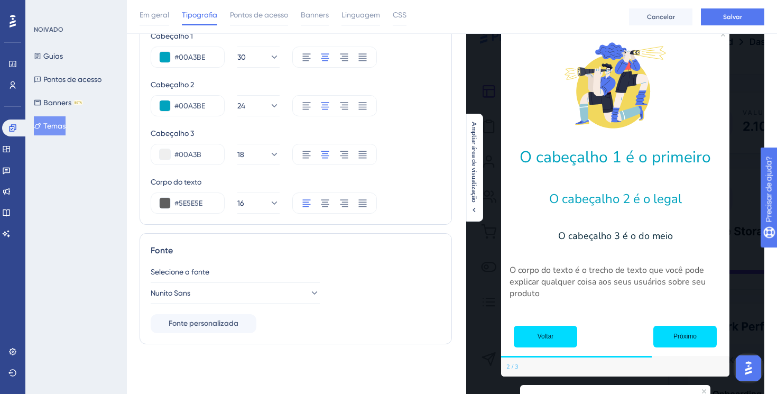
click at [210, 178] on div "Corpo do texto" at bounding box center [296, 182] width 290 height 13
click at [194, 114] on div "#00A3BE" at bounding box center [188, 105] width 74 height 21
click at [194, 111] on input "#00A3BE" at bounding box center [194, 105] width 41 height 13
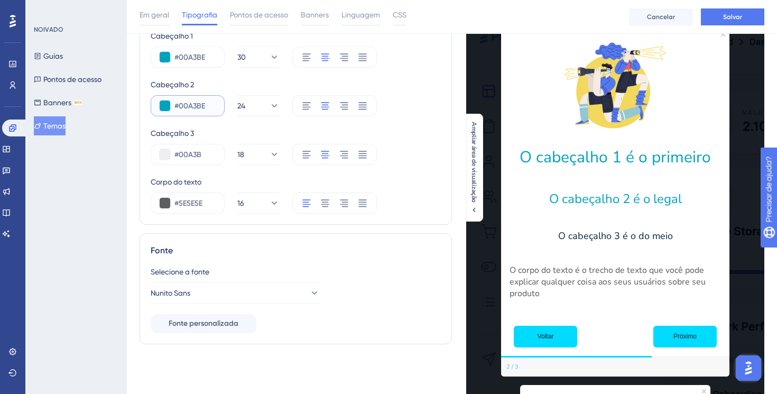
click at [194, 111] on input "#00A3BE" at bounding box center [194, 105] width 41 height 13
click at [194, 155] on input "#00A3B" at bounding box center [194, 154] width 41 height 13
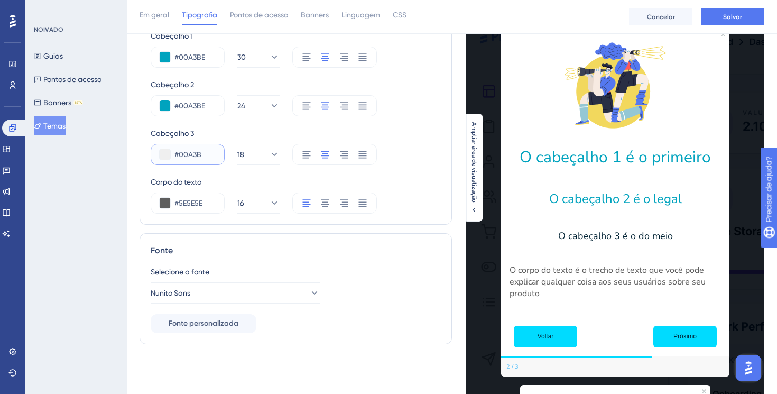
paste input "E"
type input "#00A3BE"
click at [216, 168] on div "Cabeçalho 1 #00A3BE 30 Cabeçalho 2 #00A3BE 24 Cabeçalho 3 #00A3BE 18 Corpo do t…" at bounding box center [296, 122] width 290 height 184
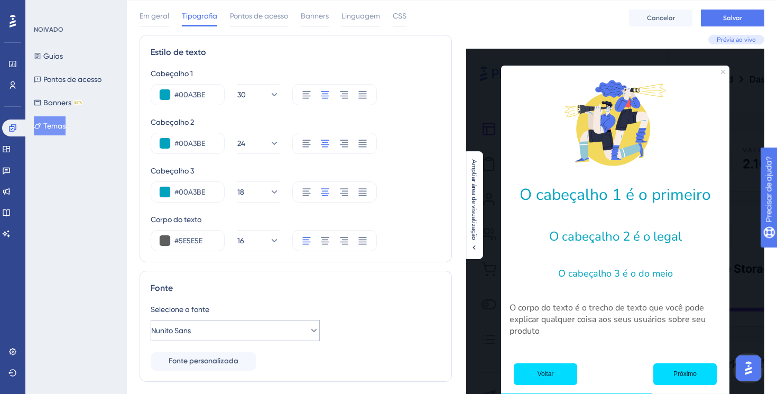
scroll to position [0, 0]
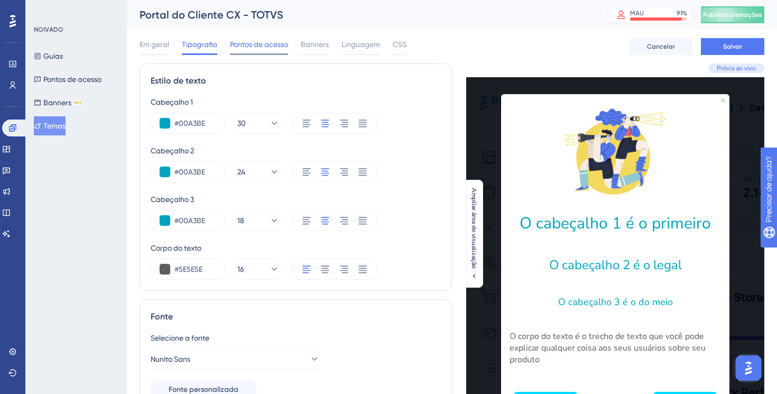
click at [274, 49] on span "Pontos de acesso" at bounding box center [259, 44] width 58 height 13
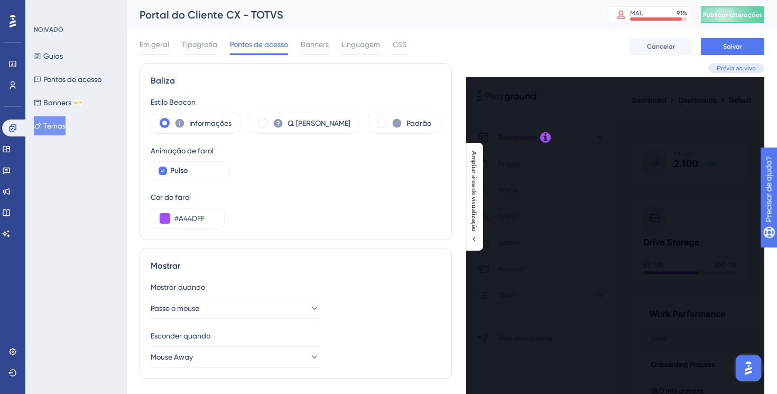
scroll to position [5, 0]
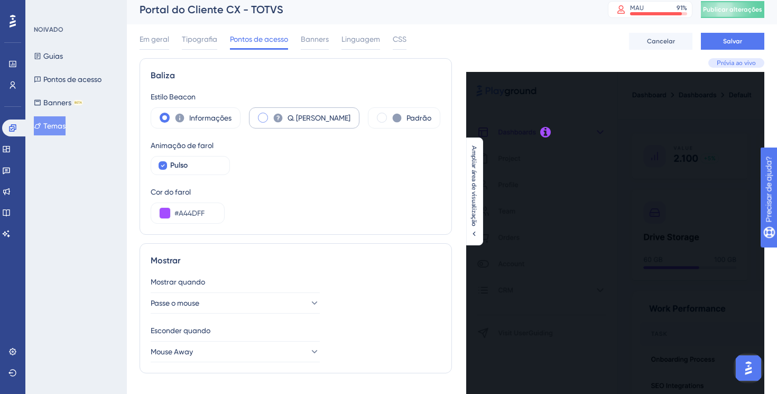
click at [269, 123] on div "Q. [PERSON_NAME]" at bounding box center [304, 117] width 111 height 21
click at [392, 122] on icon at bounding box center [397, 118] width 11 height 11
click at [323, 122] on div "Q. [PERSON_NAME]" at bounding box center [304, 117] width 111 height 21
click at [392, 121] on icon at bounding box center [397, 118] width 11 height 11
click at [218, 121] on font "Informações" at bounding box center [210, 118] width 42 height 8
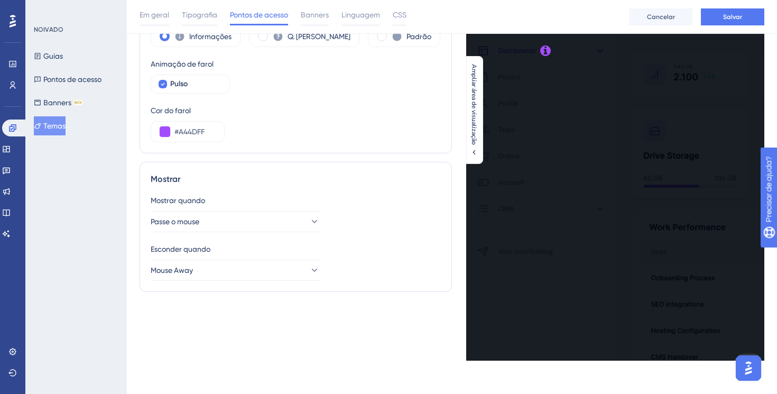
scroll to position [91, 0]
click at [296, 223] on button "Passe o mouse" at bounding box center [235, 220] width 169 height 21
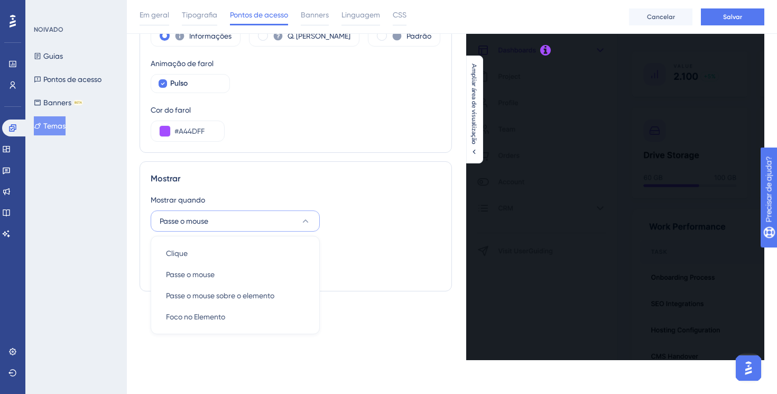
click at [296, 223] on button "Passe o mouse" at bounding box center [235, 220] width 169 height 21
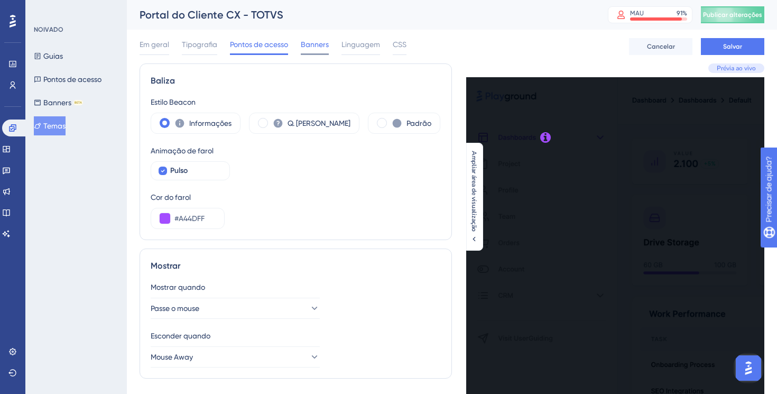
click at [317, 43] on font "Banners" at bounding box center [315, 44] width 28 height 8
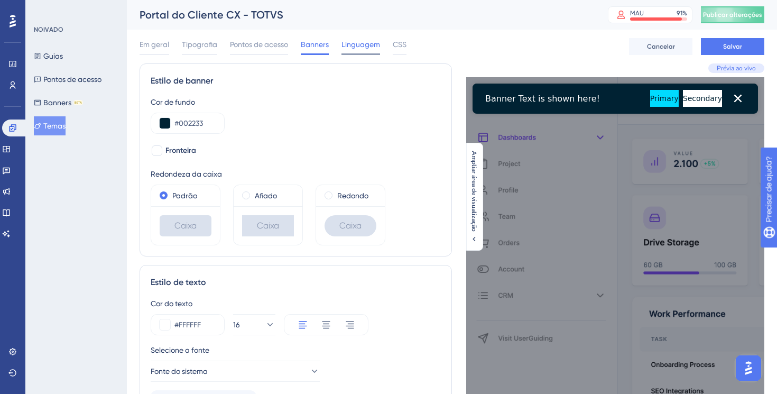
click at [359, 46] on font "Linguagem" at bounding box center [361, 44] width 39 height 8
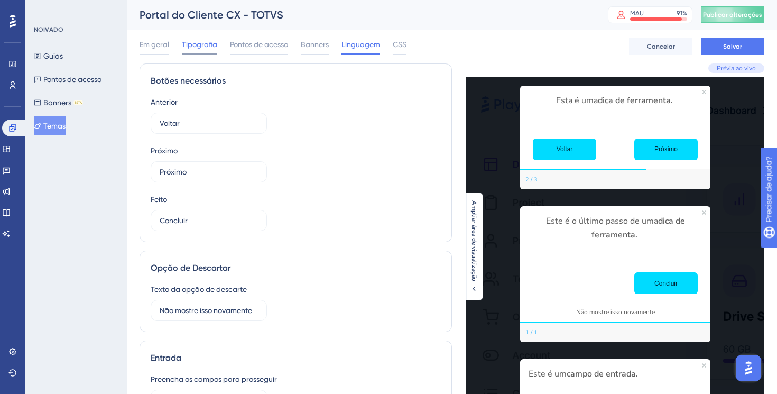
click at [204, 48] on font "Tipografia" at bounding box center [199, 44] width 35 height 8
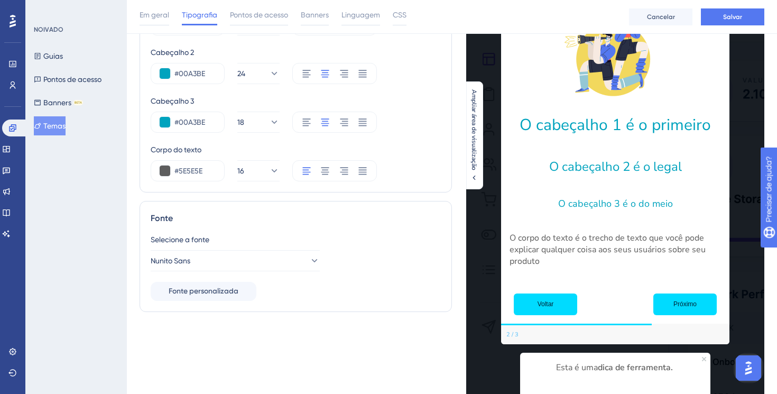
scroll to position [103, 0]
click at [222, 271] on div "Selecione a fonte Nunito Sans Fonte personalizada" at bounding box center [296, 267] width 290 height 68
click at [222, 265] on button "Nunito Sans" at bounding box center [235, 260] width 169 height 21
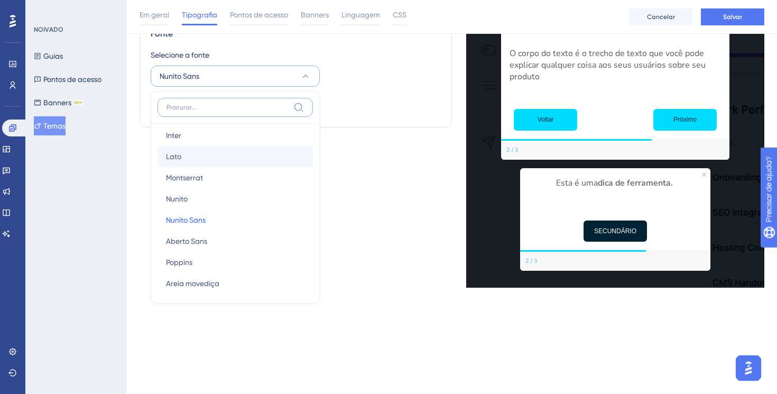
scroll to position [70, 0]
click at [326, 238] on div "Estilo de texto Cabeçalho 1 #00A3BE 30 Cabeçalho 2 #00A3BE 24 Cabeçalho 3 #00A3…" at bounding box center [296, 34] width 313 height 507
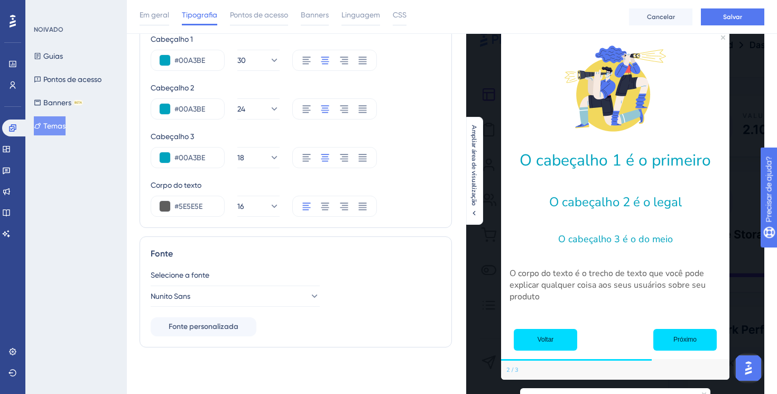
scroll to position [66, 0]
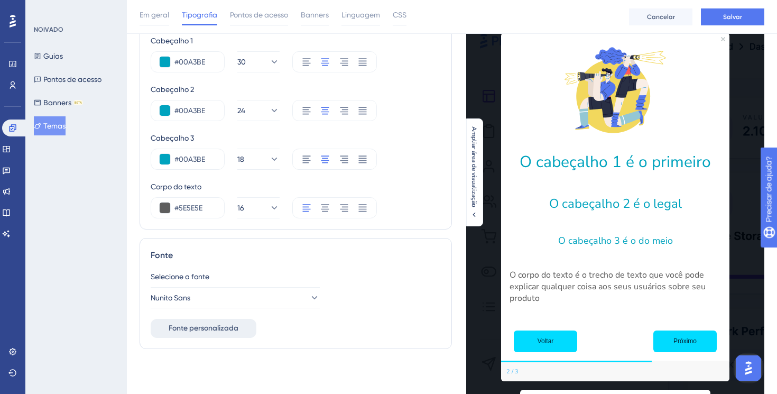
click at [230, 332] on font "Fonte personalizada" at bounding box center [204, 328] width 70 height 9
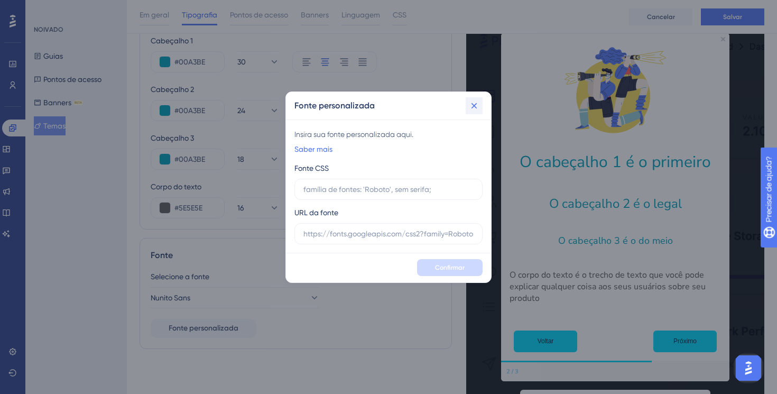
click at [477, 110] on icon at bounding box center [474, 105] width 11 height 11
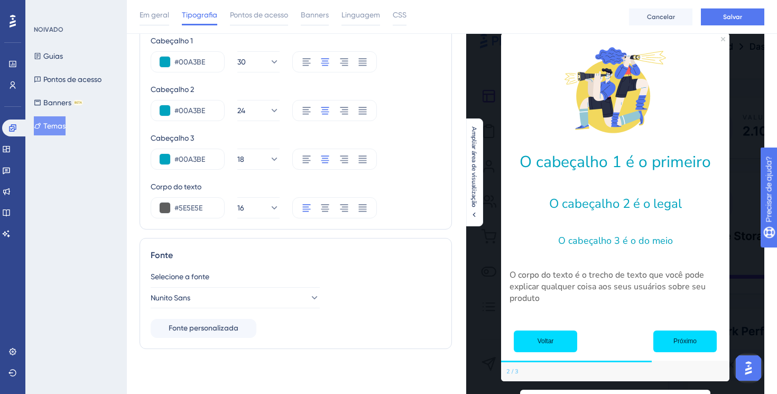
scroll to position [0, 0]
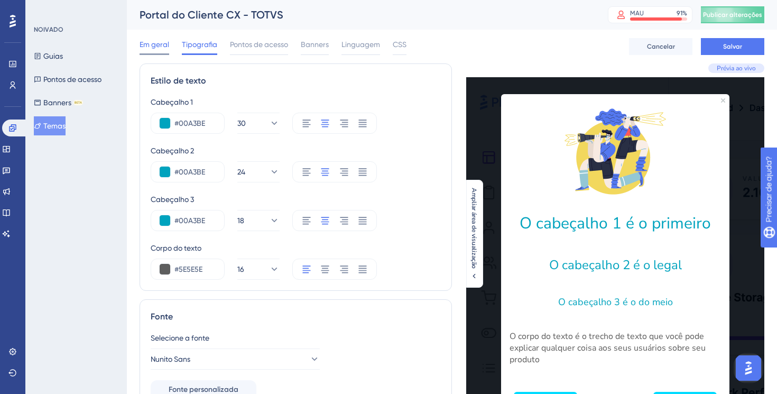
click at [153, 44] on font "Em geral" at bounding box center [155, 44] width 30 height 8
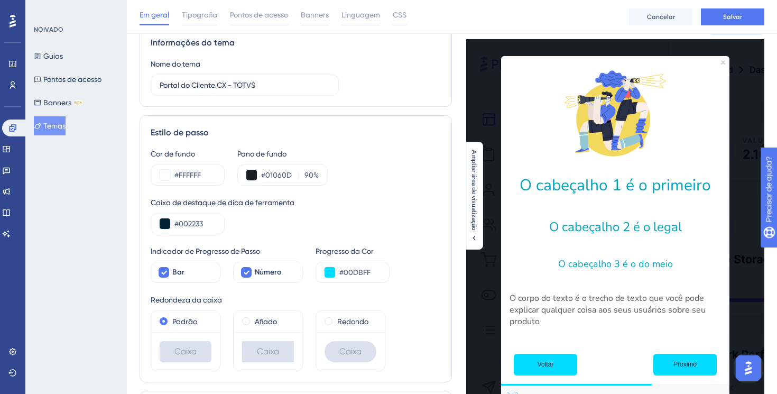
scroll to position [41, 0]
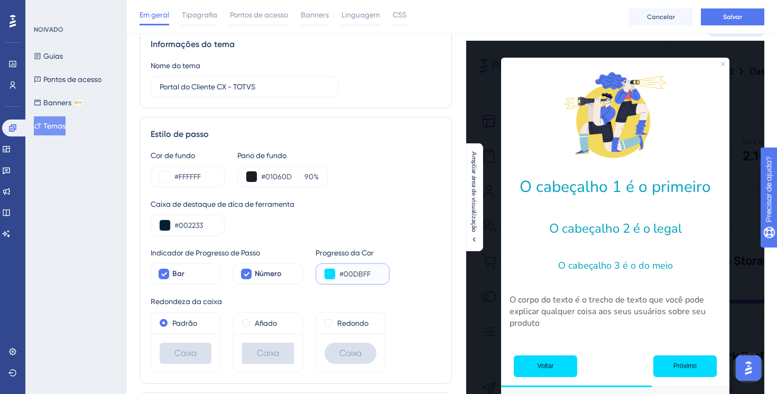
click at [357, 273] on input "#00DBFF" at bounding box center [359, 274] width 41 height 13
paste input "A44D"
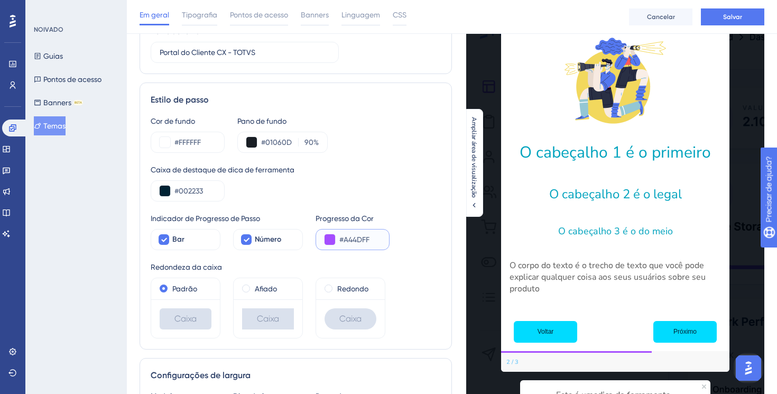
scroll to position [78, 0]
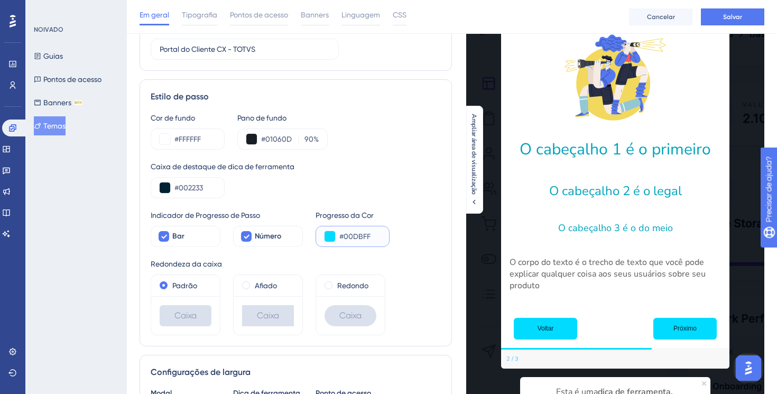
click at [359, 235] on input "#00DBFF" at bounding box center [359, 236] width 41 height 13
type input "#002233"
click at [373, 179] on div "Caixa de destaque de dica de ferramenta #002233" at bounding box center [296, 179] width 290 height 38
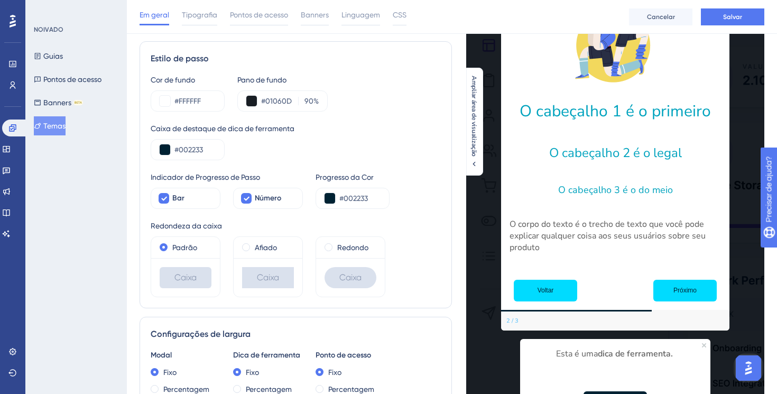
scroll to position [111, 0]
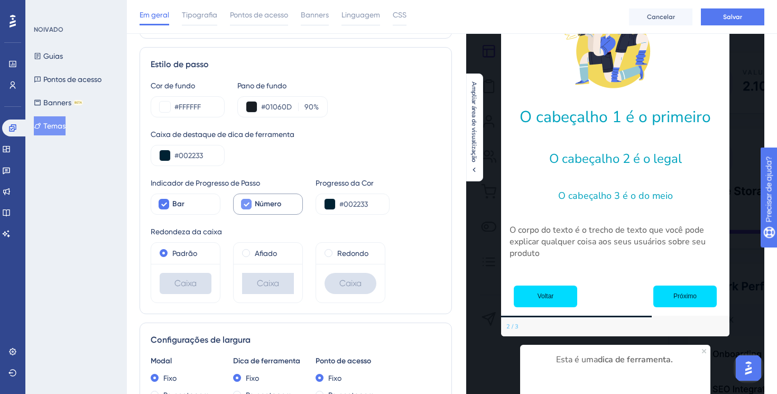
click at [251, 206] on div at bounding box center [246, 204] width 11 height 11
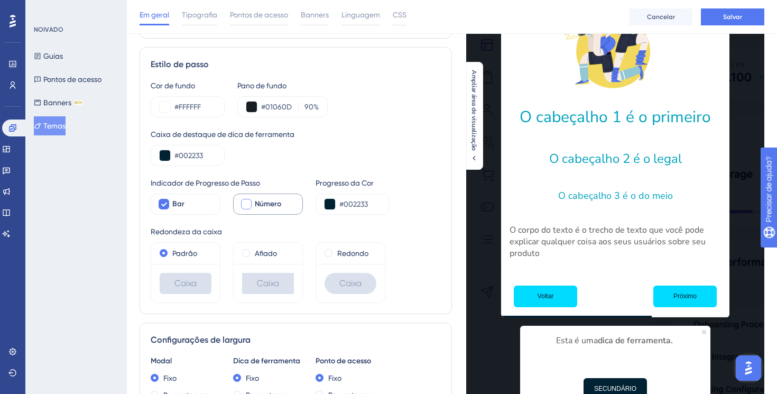
click at [251, 206] on div at bounding box center [246, 204] width 11 height 11
checkbox input "true"
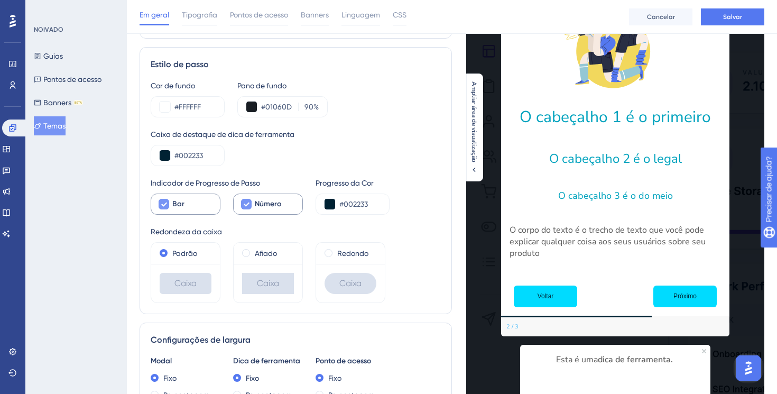
click at [168, 206] on div at bounding box center [164, 204] width 11 height 11
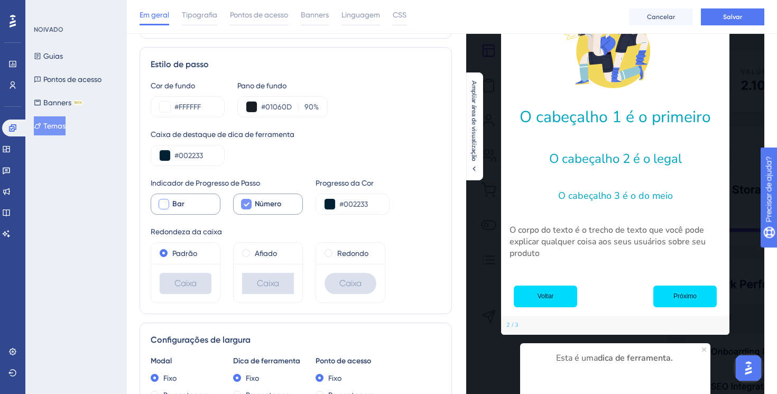
click at [168, 206] on div at bounding box center [164, 204] width 11 height 11
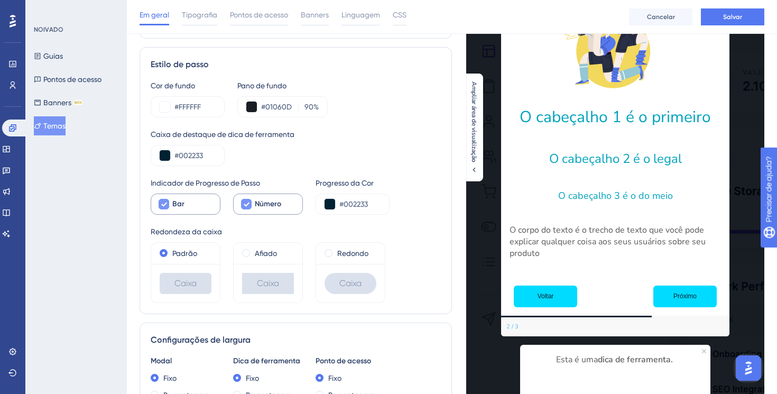
click at [168, 206] on div at bounding box center [164, 204] width 11 height 11
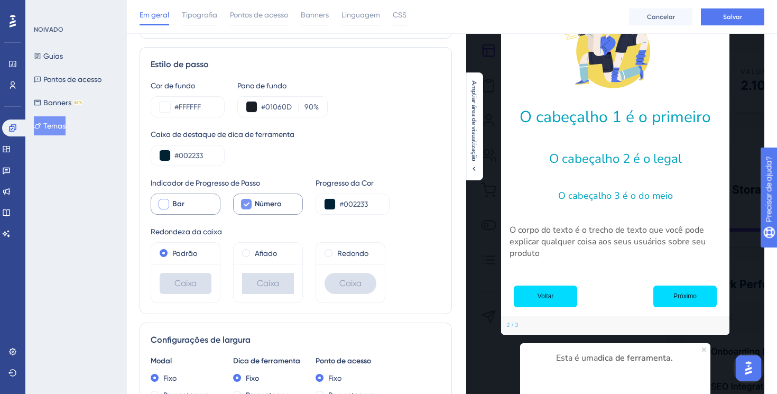
click at [168, 205] on div at bounding box center [164, 204] width 11 height 11
checkbox input "true"
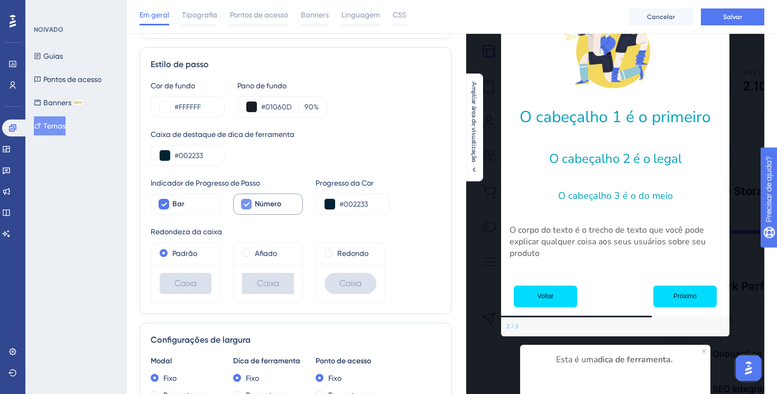
click at [244, 206] on icon at bounding box center [246, 204] width 6 height 8
checkbox input "false"
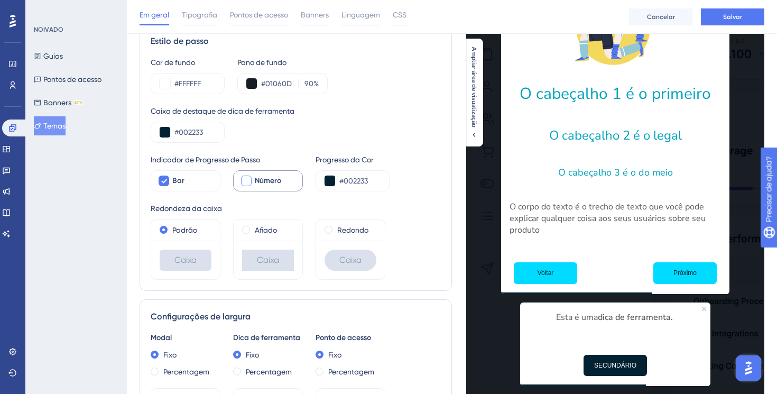
scroll to position [133, 0]
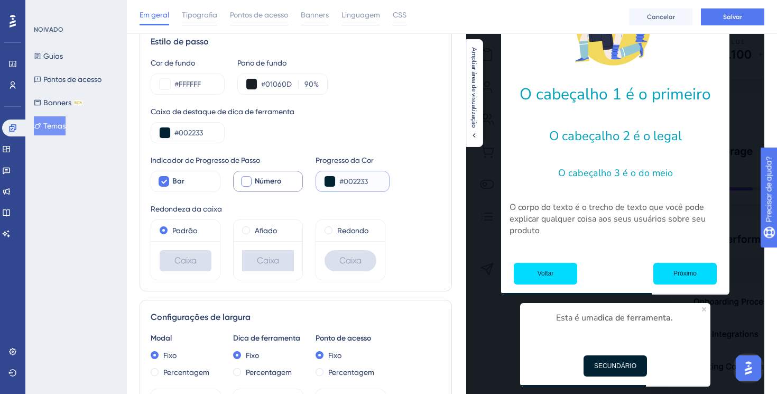
click at [348, 182] on input "#002233" at bounding box center [359, 181] width 41 height 13
paste input "DBFF"
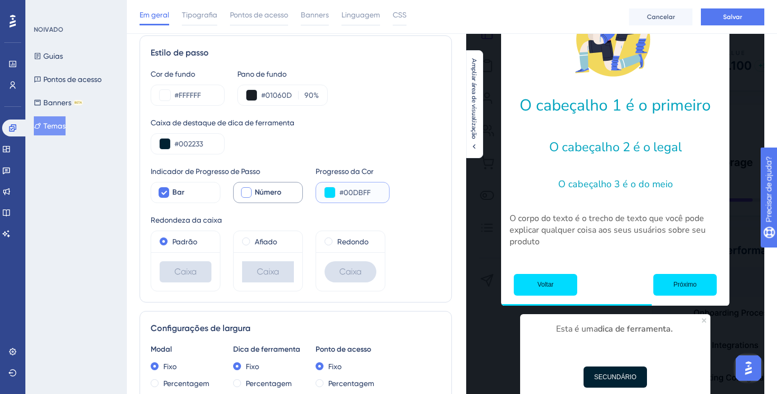
scroll to position [121, 0]
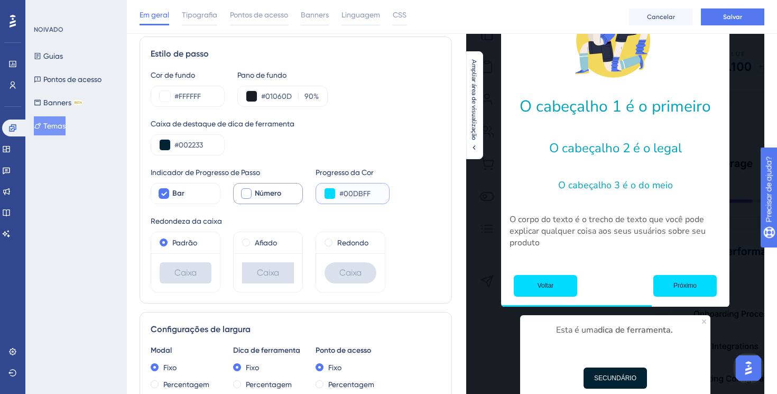
type input "#00DBFF"
click at [248, 195] on div at bounding box center [246, 193] width 11 height 11
checkbox input "true"
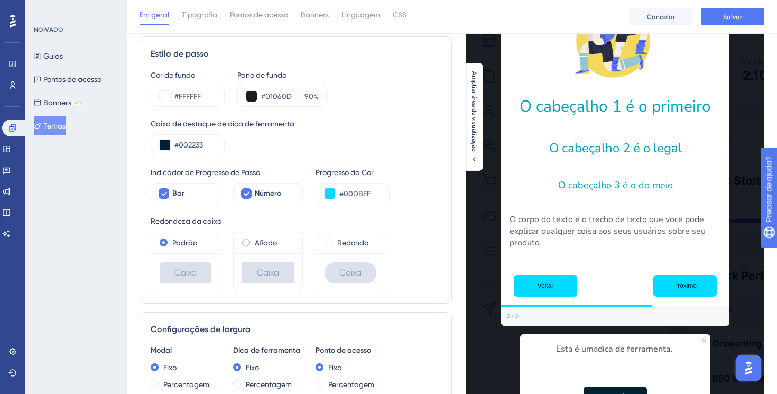
click at [247, 242] on span at bounding box center [246, 242] width 8 height 8
click at [253, 240] on input "radio" at bounding box center [253, 240] width 0 height 0
click at [247, 242] on span at bounding box center [246, 242] width 8 height 8
click at [253, 240] on input "radio" at bounding box center [253, 240] width 0 height 0
click at [166, 242] on span at bounding box center [164, 242] width 8 height 8
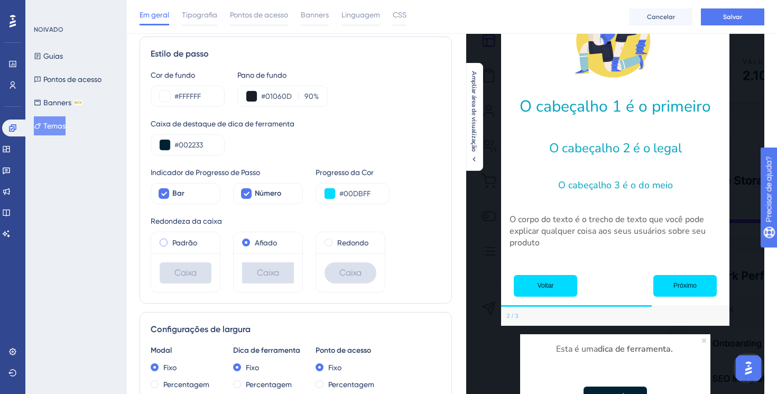
click at [171, 240] on input "radio" at bounding box center [171, 240] width 0 height 0
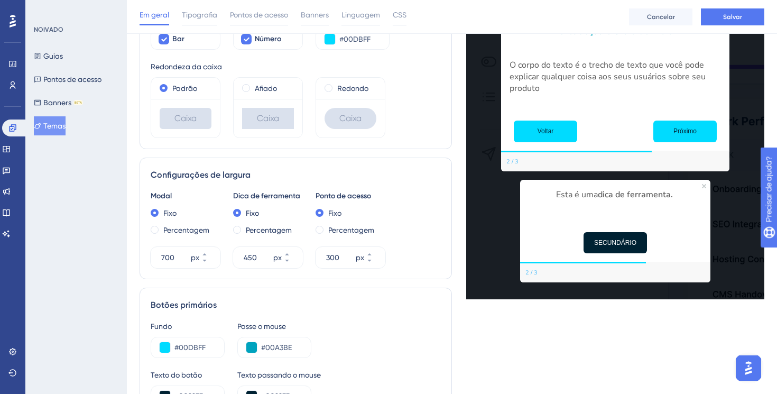
scroll to position [273, 0]
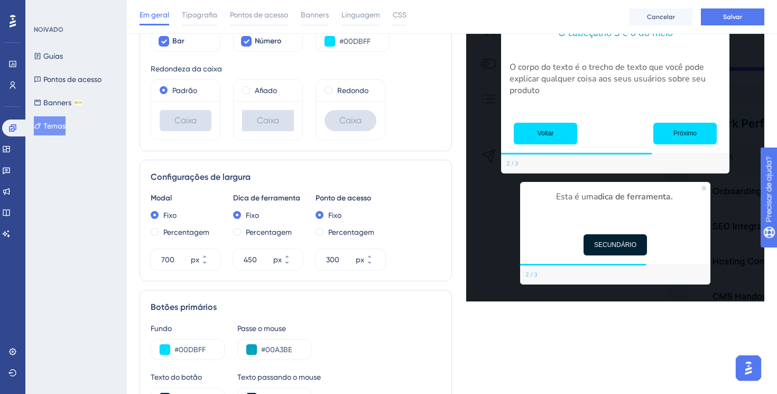
click at [511, 164] on font "2 / 3" at bounding box center [513, 164] width 12 height 8
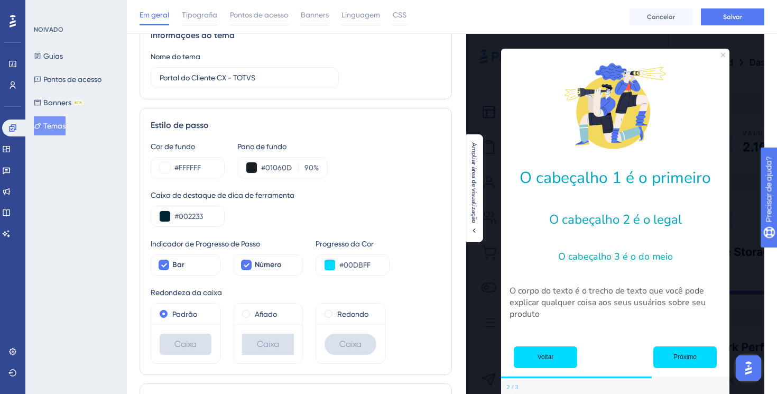
scroll to position [47, 0]
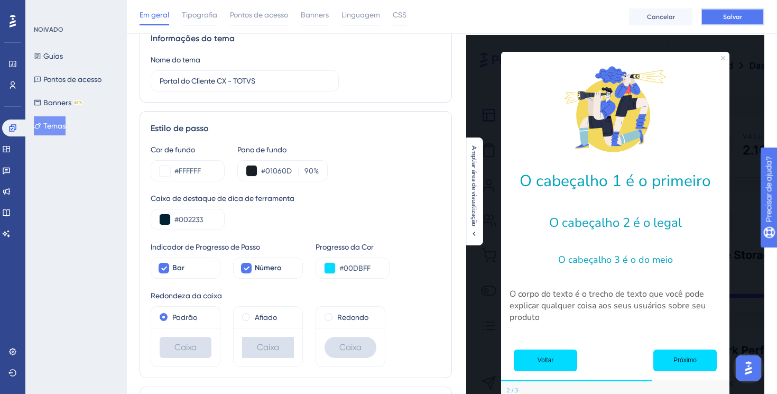
click at [731, 16] on font "Salvar" at bounding box center [732, 16] width 19 height 7
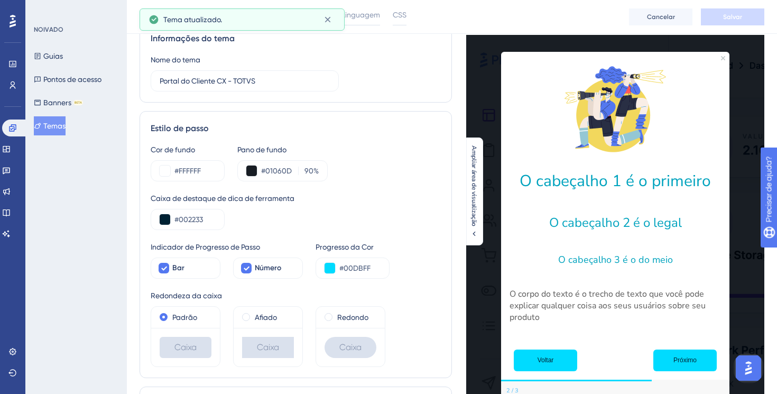
scroll to position [0, 0]
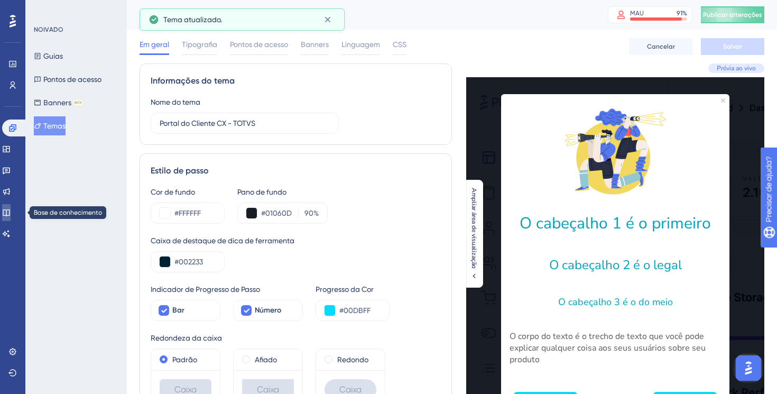
click at [10, 217] on link at bounding box center [6, 212] width 8 height 17
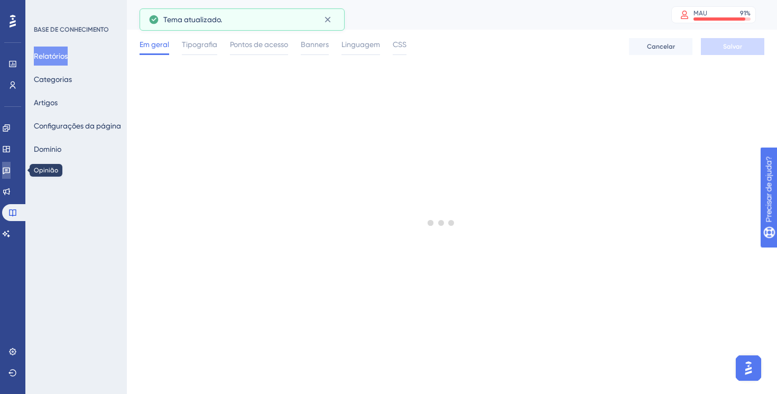
click at [10, 172] on icon at bounding box center [6, 171] width 7 height 7
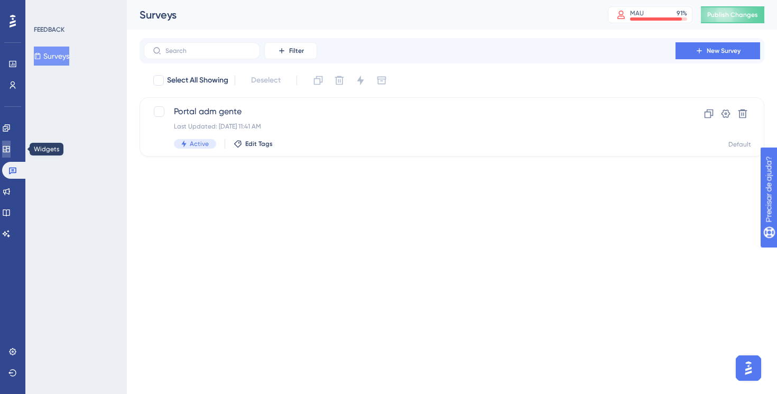
click at [11, 152] on icon at bounding box center [6, 149] width 8 height 8
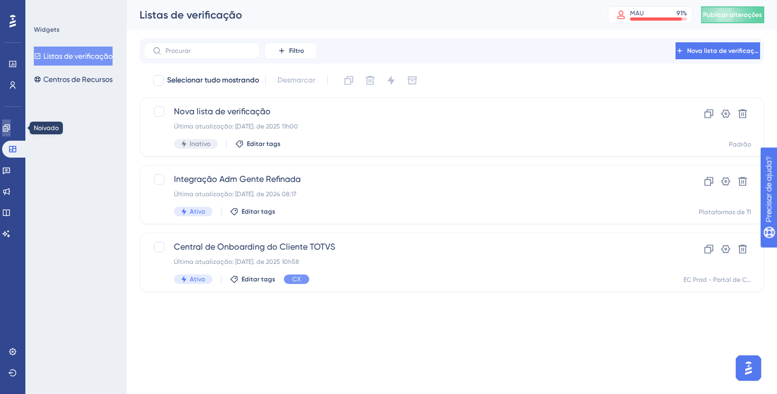
click at [11, 128] on icon at bounding box center [6, 128] width 8 height 8
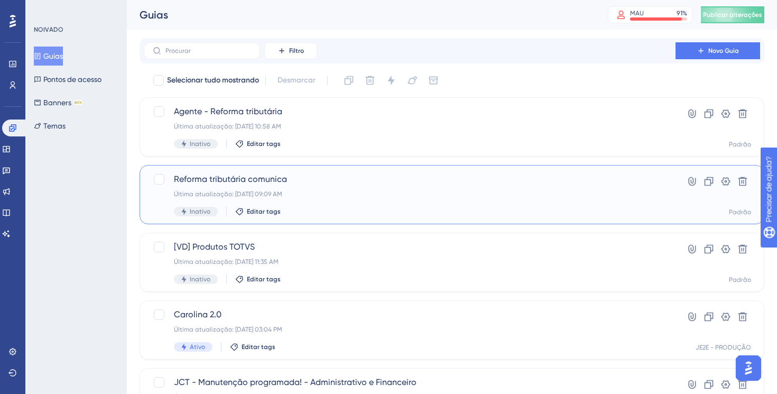
click at [318, 192] on div "Última atualização: [DATE] 09:09 AM" at bounding box center [410, 194] width 472 height 8
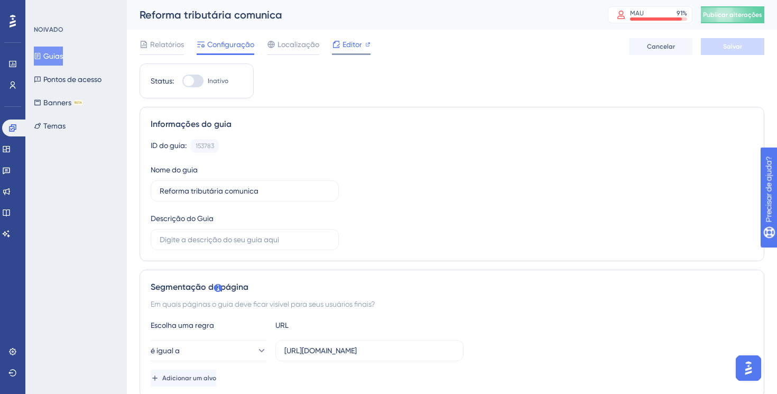
click at [344, 47] on font "Editor" at bounding box center [353, 44] width 20 height 8
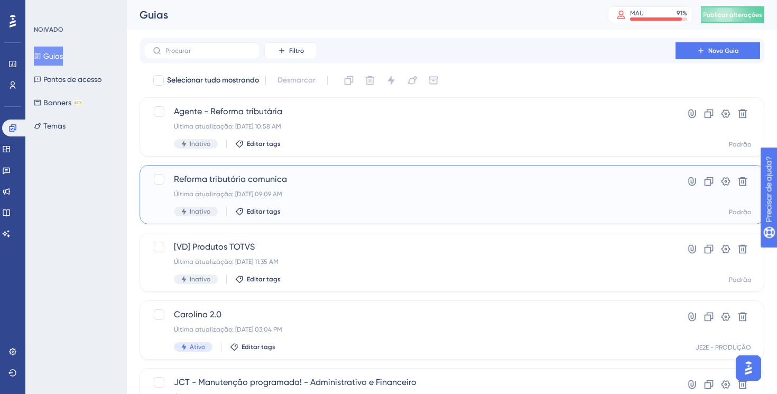
click at [364, 196] on div "Última atualização: [DATE] 09:09 AM" at bounding box center [410, 194] width 472 height 8
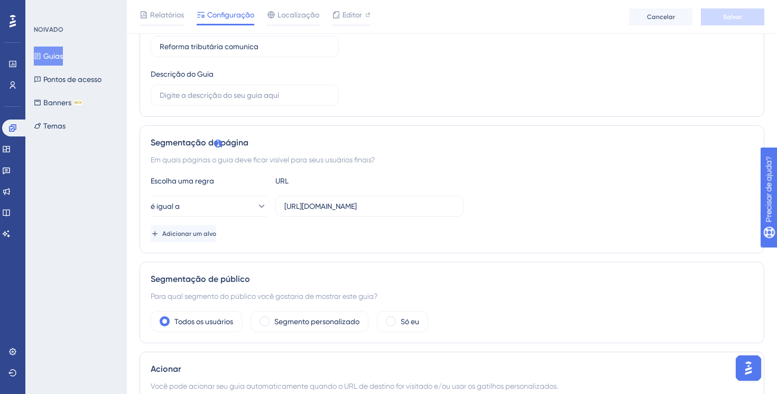
scroll to position [153, 0]
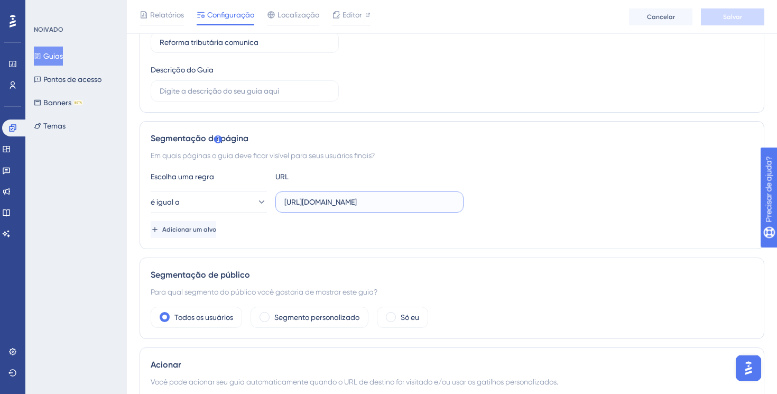
click at [323, 201] on input "[URL][DOMAIN_NAME]" at bounding box center [369, 202] width 170 height 12
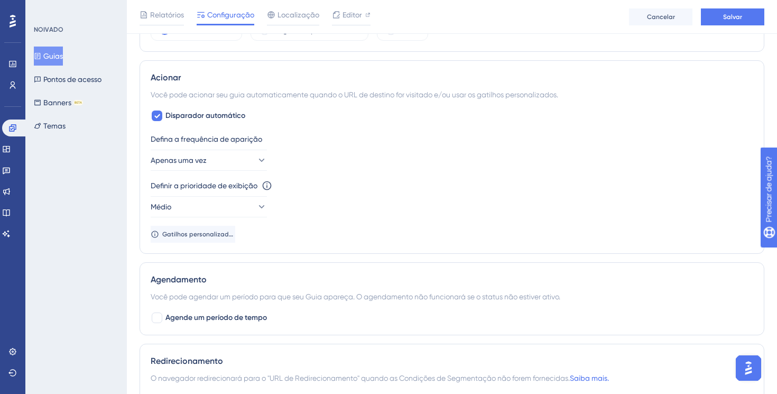
scroll to position [440, 0]
type input "[URL][DOMAIN_NAME]"
click at [256, 162] on icon at bounding box center [261, 159] width 11 height 11
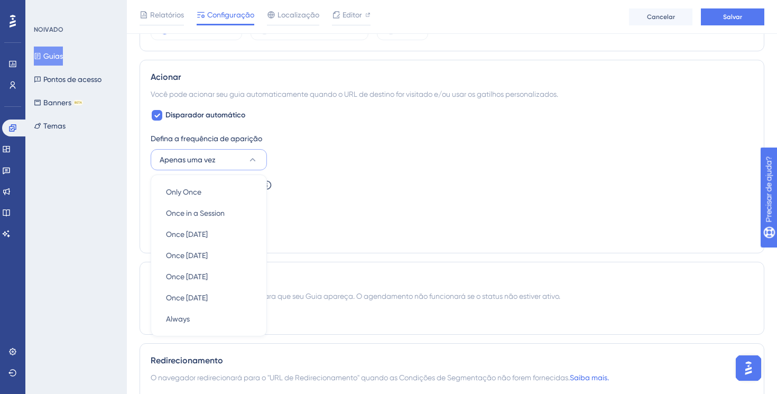
scroll to position [499, 0]
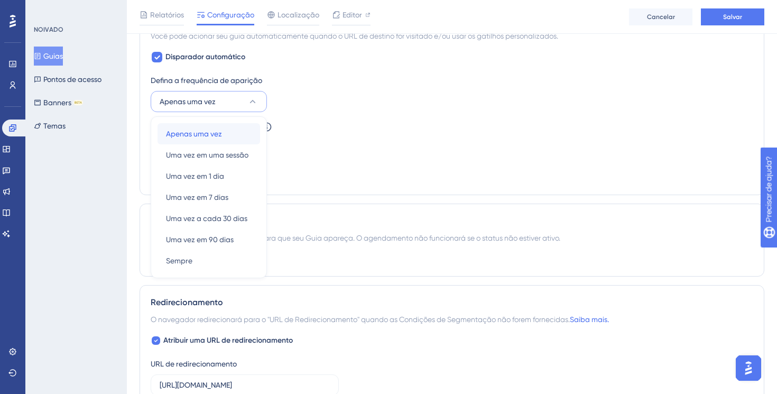
click at [229, 137] on div "Apenas uma vez Apenas uma vez" at bounding box center [209, 133] width 86 height 21
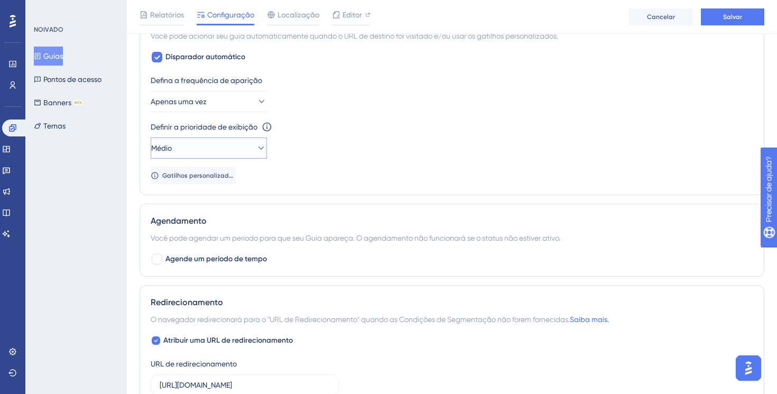
click at [245, 151] on button "Médio" at bounding box center [209, 147] width 116 height 21
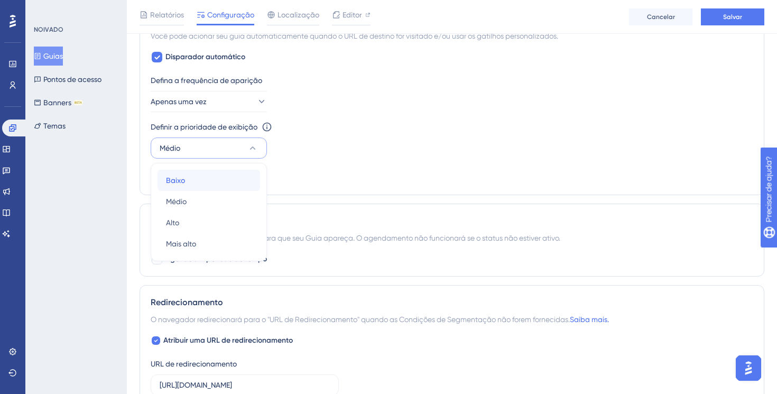
click at [237, 177] on div "Baixo Baixo" at bounding box center [209, 180] width 86 height 21
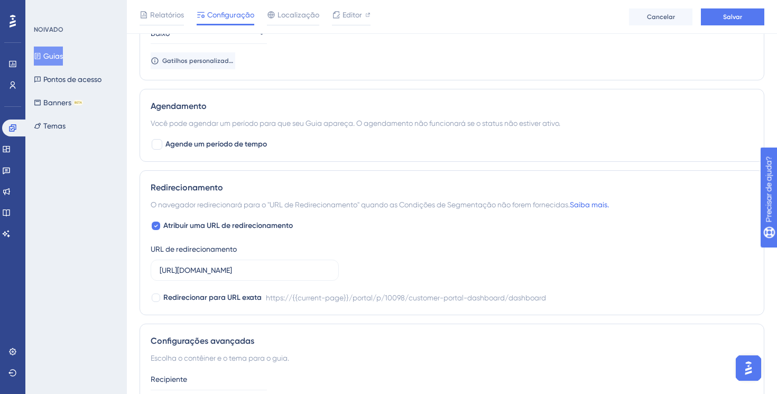
scroll to position [614, 0]
click at [197, 270] on input "[URL][DOMAIN_NAME]" at bounding box center [245, 270] width 170 height 12
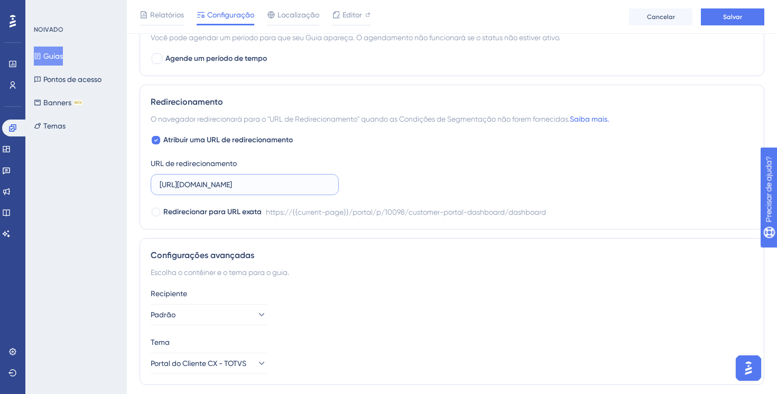
scroll to position [732, 0]
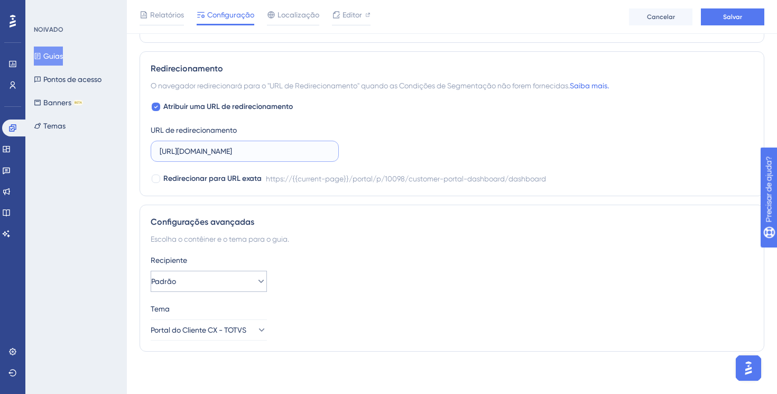
type input "[URL][DOMAIN_NAME]"
click at [246, 285] on button "Padrão" at bounding box center [209, 281] width 116 height 21
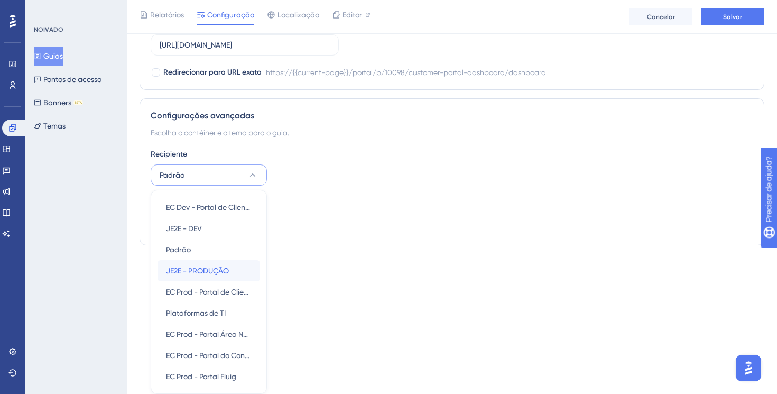
click at [225, 270] on font "JE2E - PRODUÇÃO" at bounding box center [197, 271] width 63 height 8
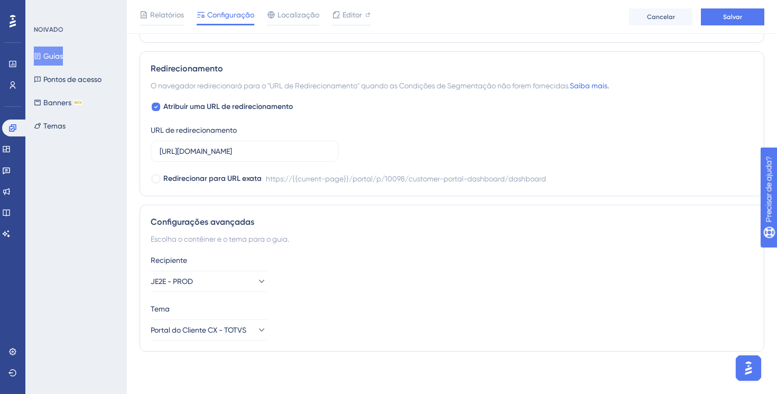
scroll to position [732, 0]
click at [244, 330] on button "Portal do Cliente CX - TOTVS" at bounding box center [209, 329] width 116 height 21
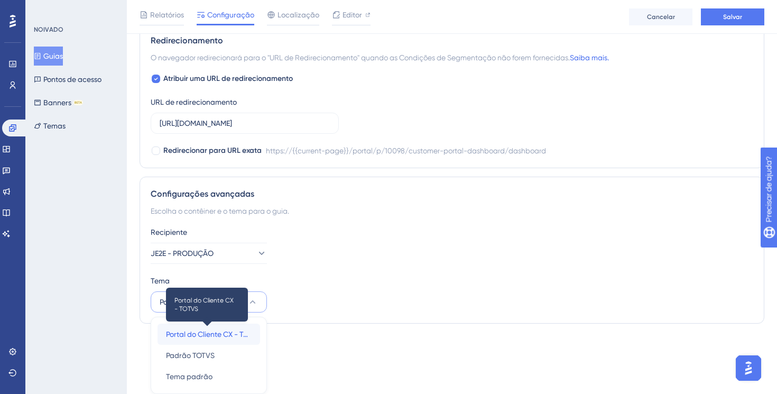
click at [244, 332] on font "Portal do Cliente CX - TOTVS" at bounding box center [214, 334] width 96 height 8
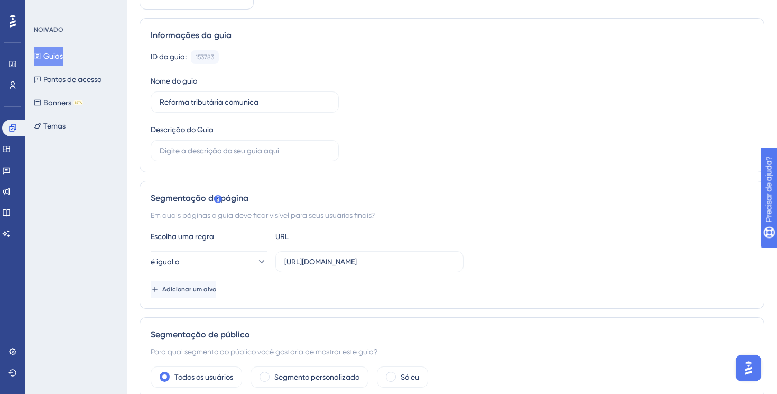
scroll to position [0, 0]
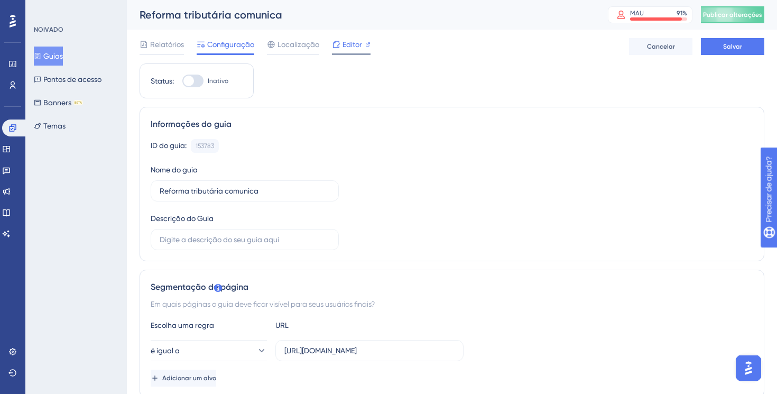
click at [345, 49] on span "Editor" at bounding box center [353, 44] width 20 height 13
click at [706, 15] on font "Publicar alterações" at bounding box center [732, 14] width 59 height 7
click at [196, 79] on div at bounding box center [192, 81] width 21 height 13
click at [182, 81] on input "Inativo" at bounding box center [182, 81] width 1 height 1
checkbox input "true"
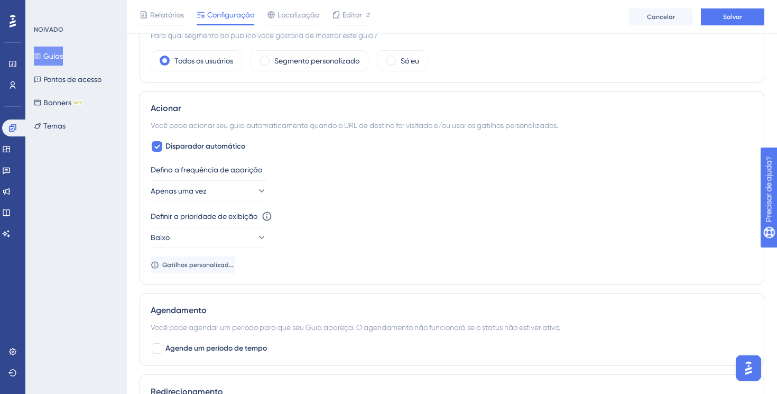
scroll to position [408, 0]
click at [244, 190] on button "Apenas uma vez" at bounding box center [209, 191] width 116 height 21
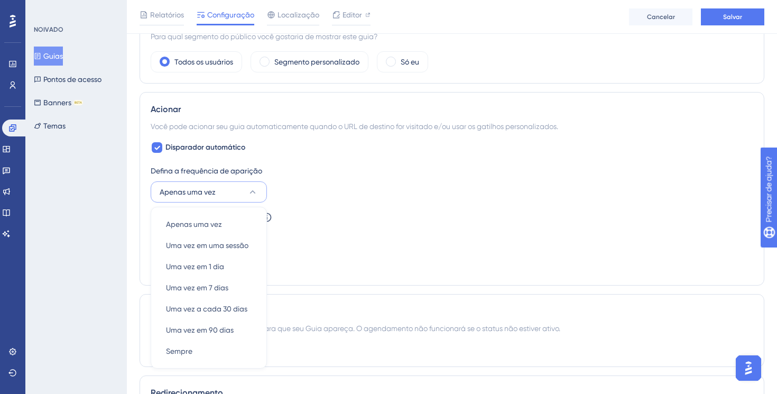
scroll to position [499, 0]
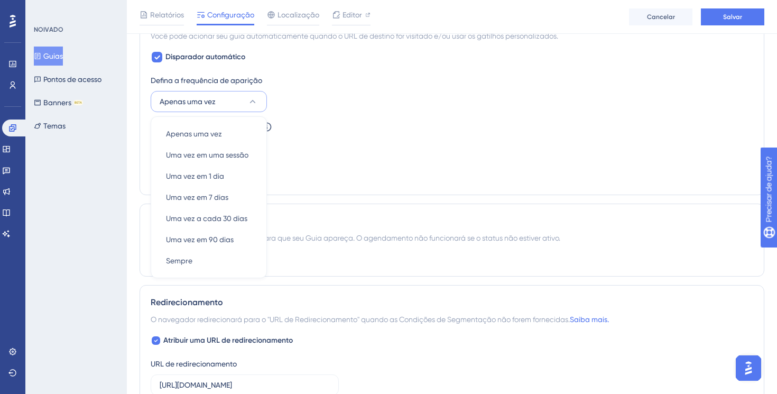
click at [325, 151] on div "Definir a prioridade de exibição Esta opção definirá a prioridade de exibição e…" at bounding box center [452, 140] width 603 height 38
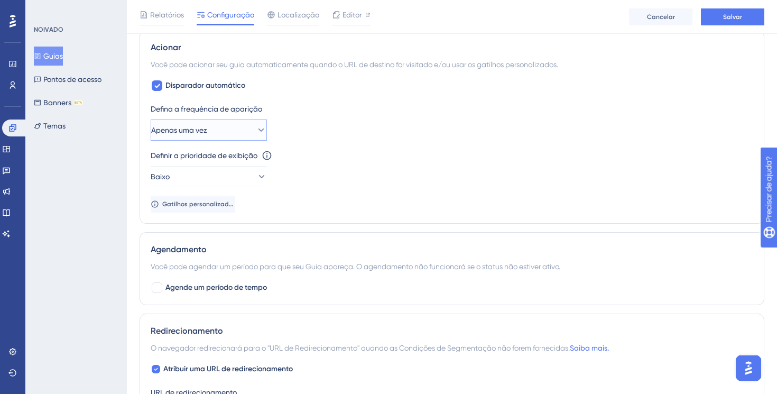
click at [237, 133] on button "Apenas uma vez" at bounding box center [209, 130] width 116 height 21
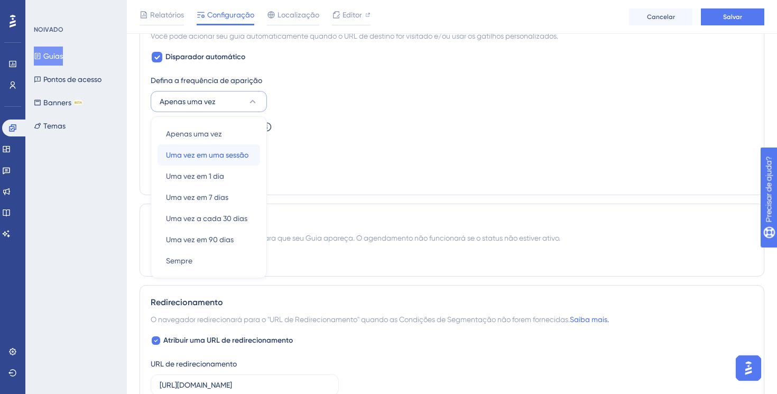
click at [242, 158] on font "Uma vez em uma sessão" at bounding box center [207, 155] width 82 height 8
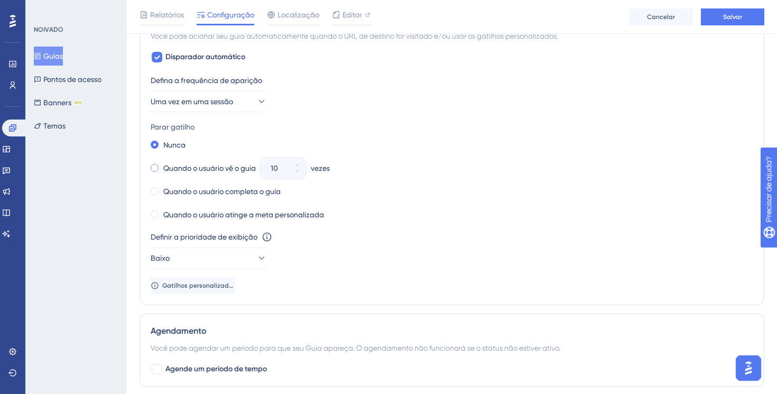
click at [159, 172] on div "Quando o usuário vê o guia" at bounding box center [203, 168] width 105 height 15
click at [294, 173] on icon at bounding box center [291, 171] width 6 height 6
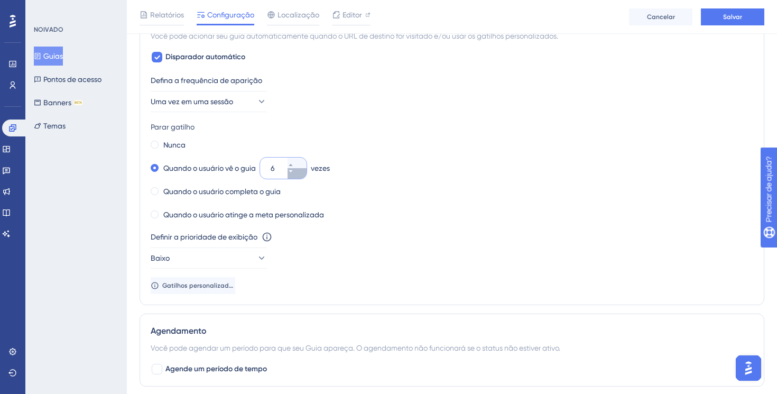
click at [294, 173] on icon at bounding box center [291, 171] width 6 height 6
click at [342, 185] on div "Quando o usuário completa o guia" at bounding box center [452, 191] width 603 height 15
click at [303, 175] on button "3" at bounding box center [297, 173] width 19 height 11
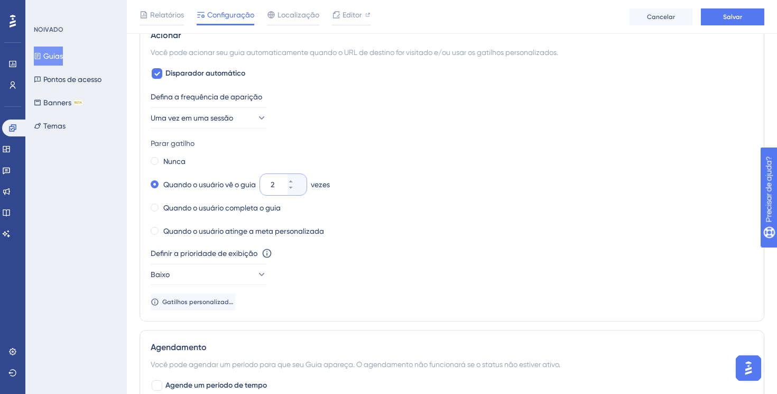
scroll to position [480, 0]
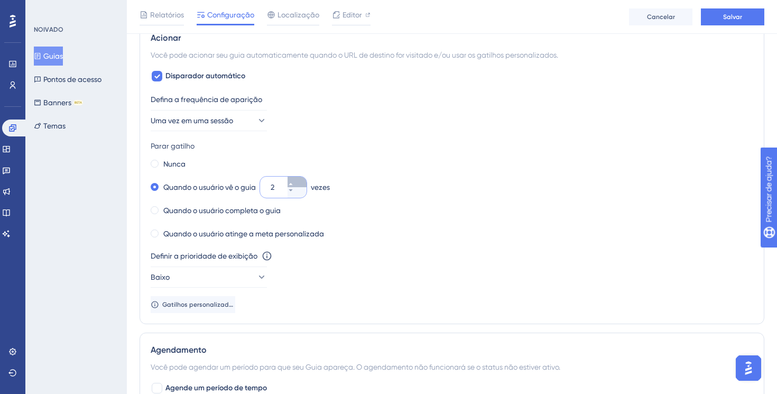
click at [294, 185] on icon at bounding box center [291, 184] width 6 height 6
type input "3"
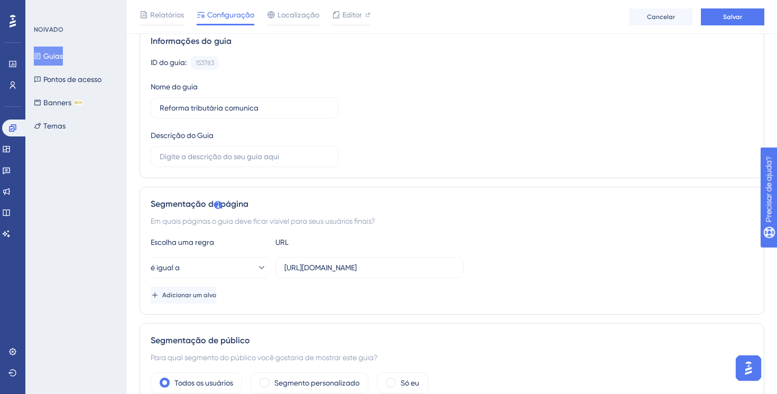
scroll to position [0, 0]
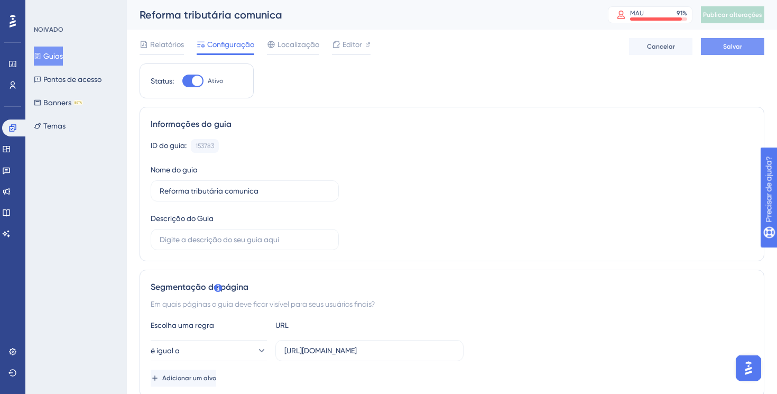
click at [747, 47] on button "Salvar" at bounding box center [732, 46] width 63 height 17
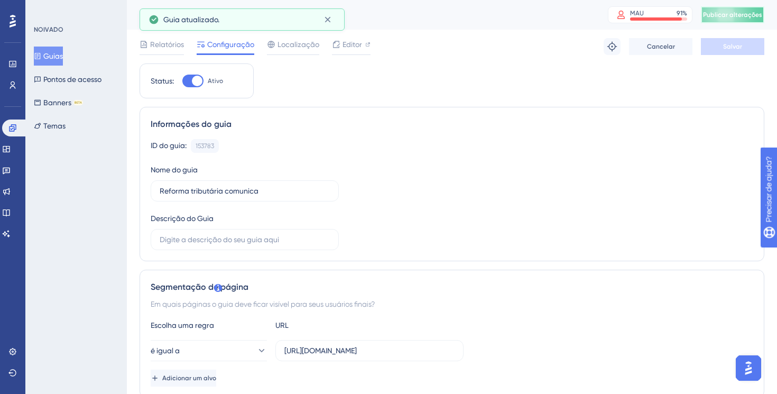
click at [727, 20] on button "Publicar alterações" at bounding box center [732, 14] width 63 height 17
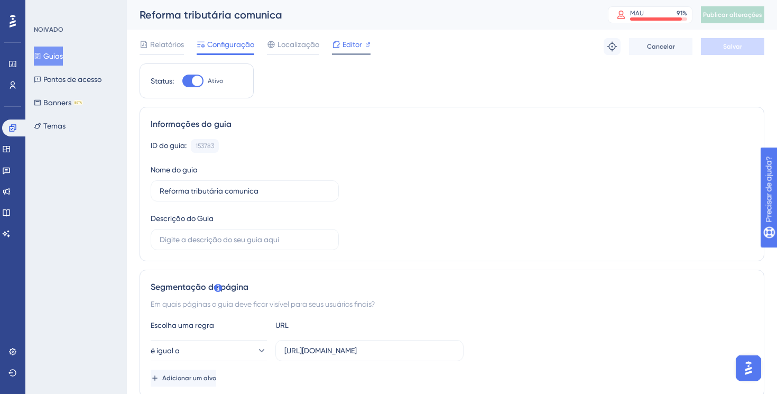
click at [338, 42] on icon at bounding box center [336, 44] width 8 height 8
click at [63, 124] on font "Temas" at bounding box center [54, 126] width 22 height 8
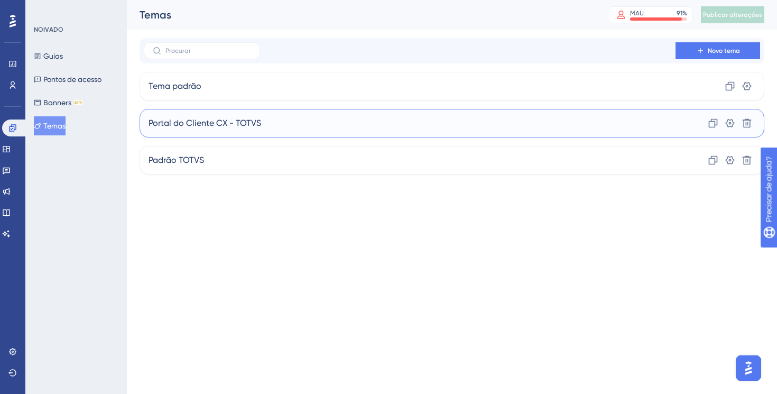
click at [207, 123] on font "Portal do Cliente CX - TOTVS" at bounding box center [205, 123] width 113 height 10
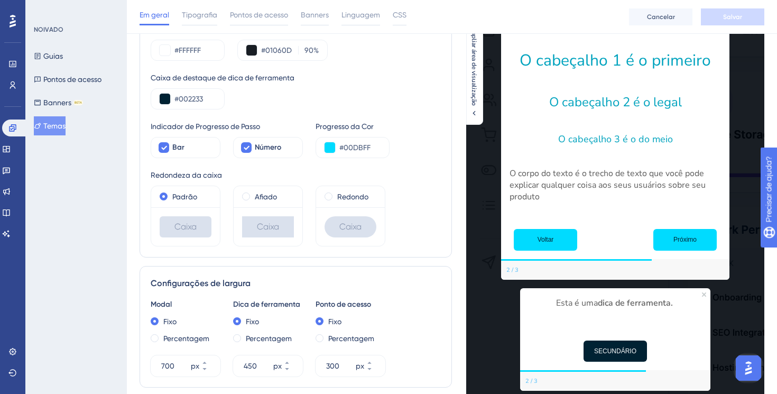
scroll to position [46, 0]
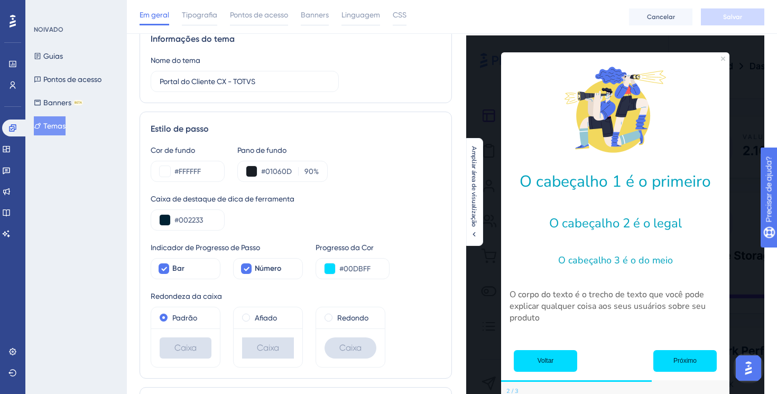
click at [197, 25] on div "Em geral Tipografia Pontos de acesso Banners Linguagem CSS Cancelar Salvar" at bounding box center [452, 17] width 650 height 34
click at [198, 19] on span "Tipografia" at bounding box center [199, 14] width 35 height 13
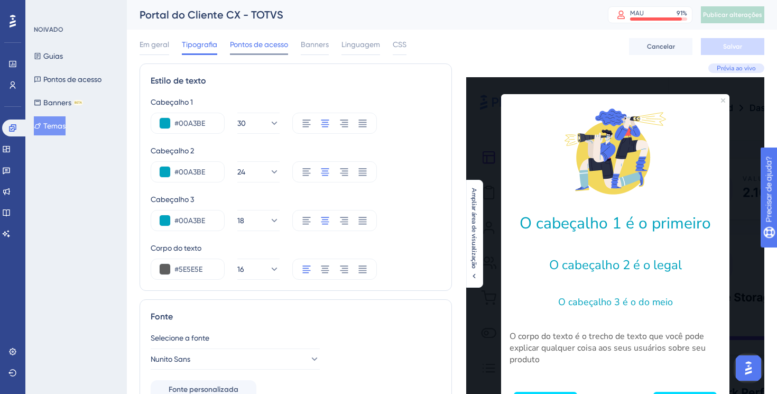
click at [253, 40] on font "Pontos de acesso" at bounding box center [259, 44] width 58 height 8
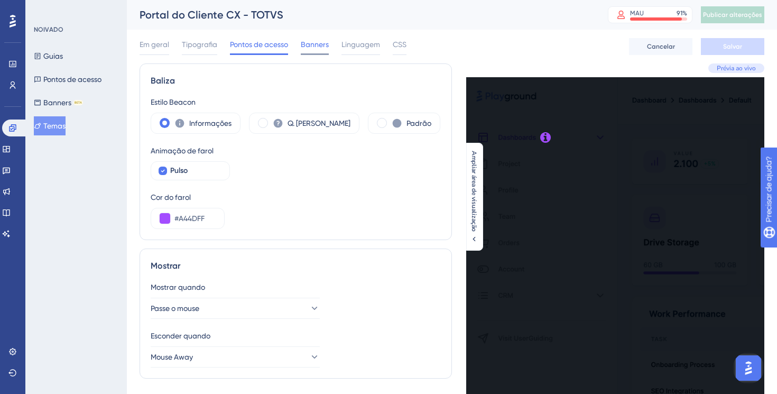
click at [315, 50] on span "Banners" at bounding box center [315, 44] width 28 height 13
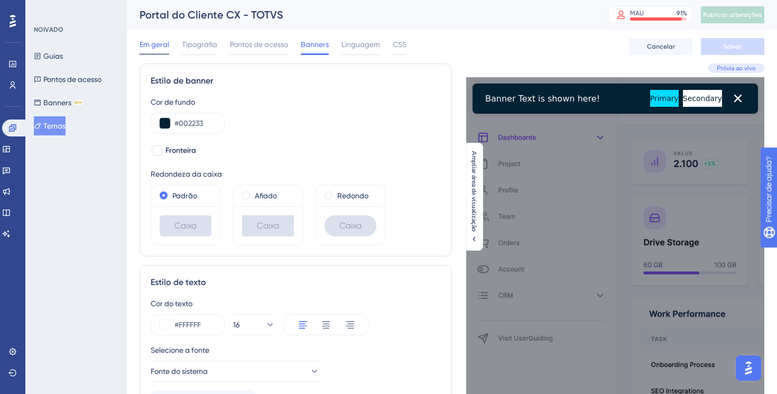
click at [159, 41] on font "Em geral" at bounding box center [155, 44] width 30 height 8
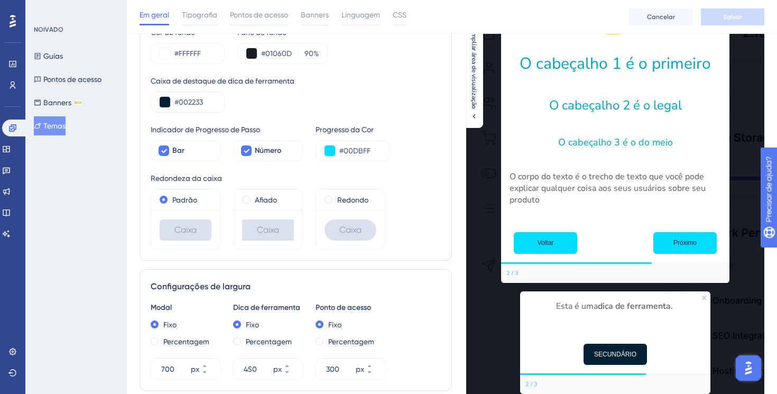
scroll to position [159, 0]
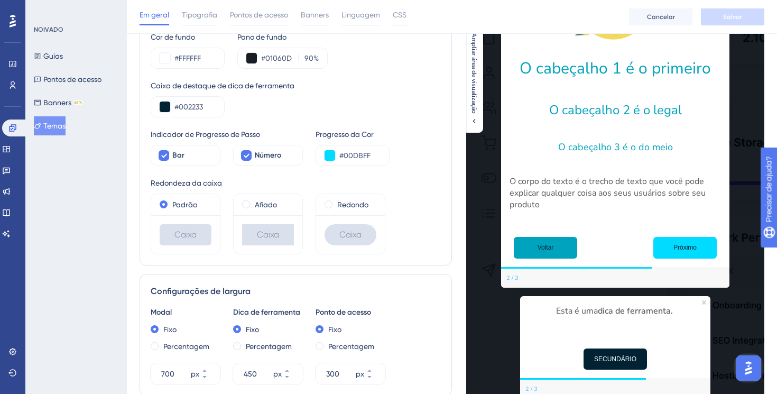
click at [547, 245] on font "Voltar" at bounding box center [546, 247] width 16 height 7
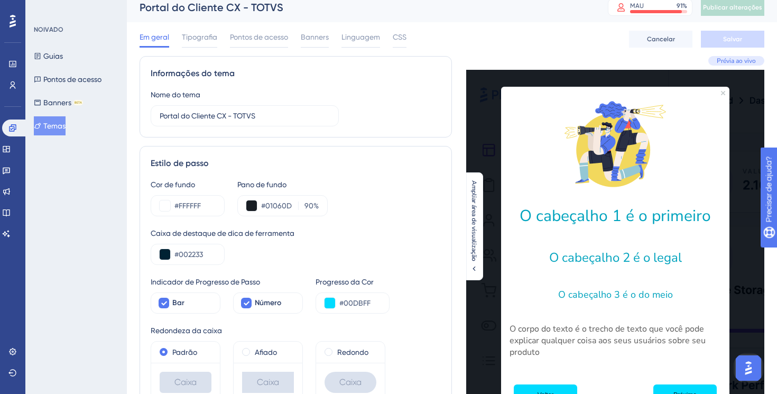
scroll to position [0, 0]
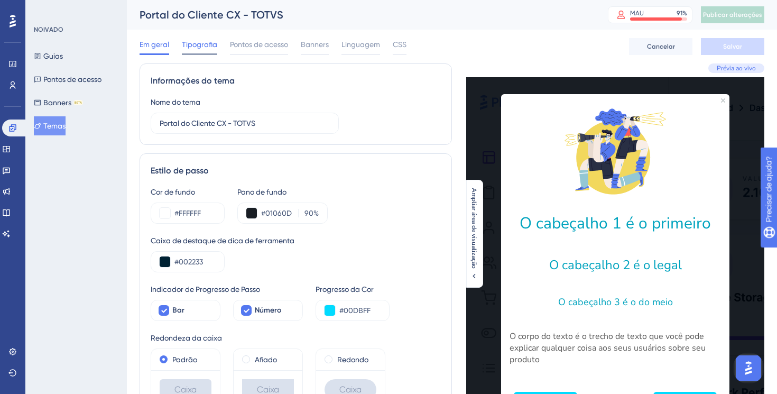
click at [201, 53] on div "Tipografia" at bounding box center [199, 46] width 35 height 17
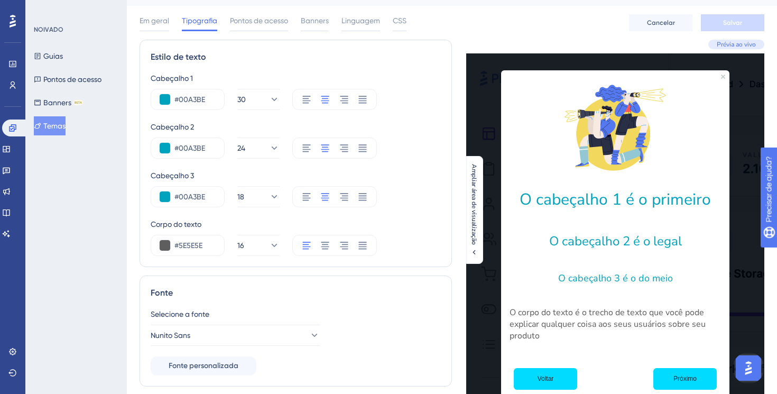
scroll to position [7, 0]
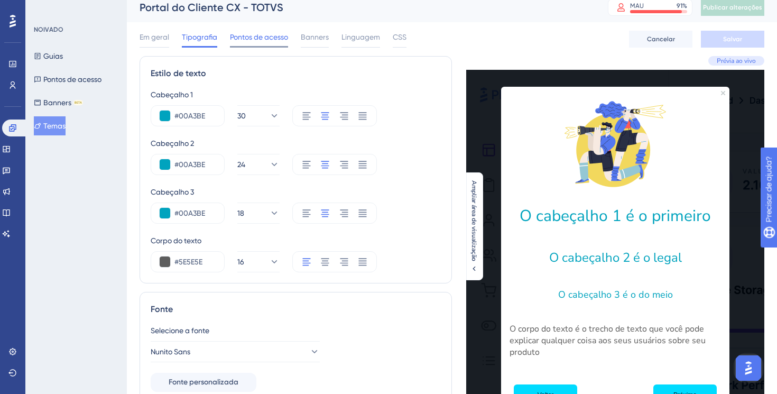
click at [264, 44] on div "Pontos de acesso" at bounding box center [259, 39] width 58 height 17
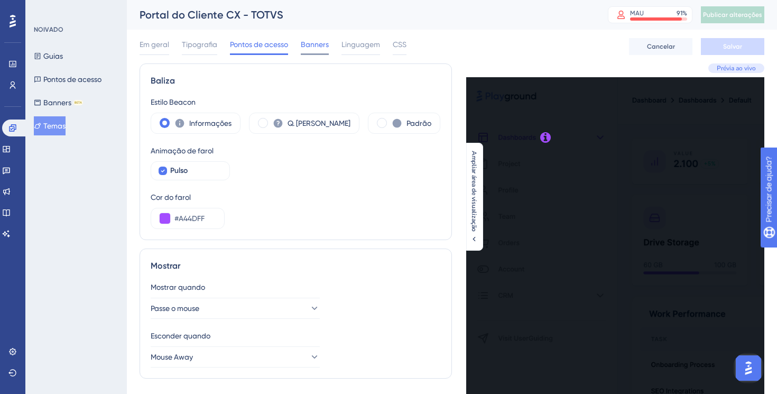
click at [324, 53] on div at bounding box center [315, 54] width 28 height 2
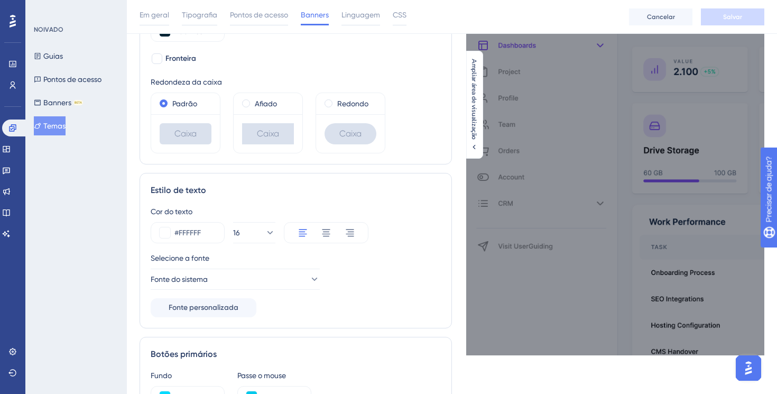
scroll to position [97, 0]
click at [264, 228] on icon at bounding box center [269, 231] width 11 height 11
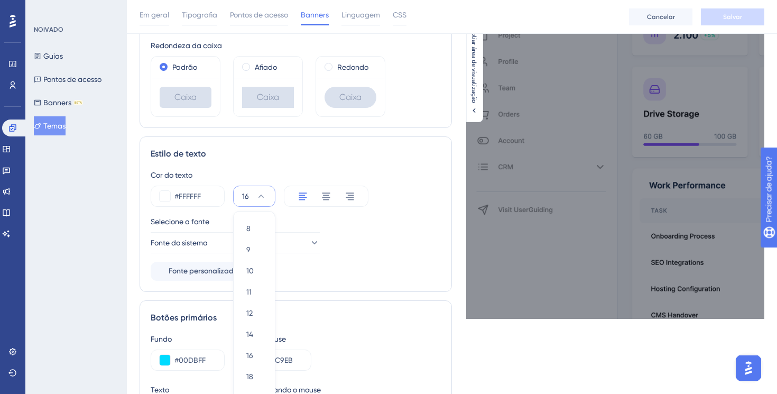
scroll to position [134, 0]
click at [250, 370] on span "18" at bounding box center [249, 375] width 7 height 13
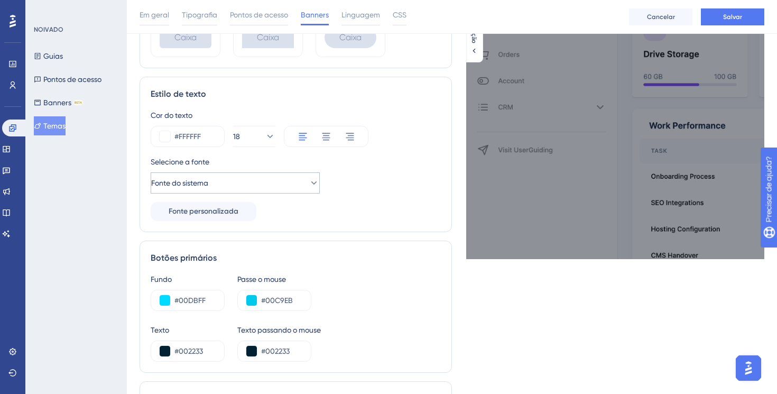
scroll to position [240, 0]
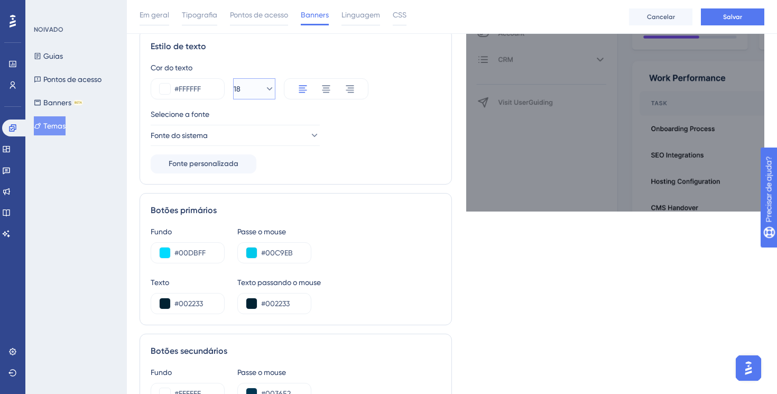
click at [271, 89] on button "18" at bounding box center [254, 88] width 42 height 21
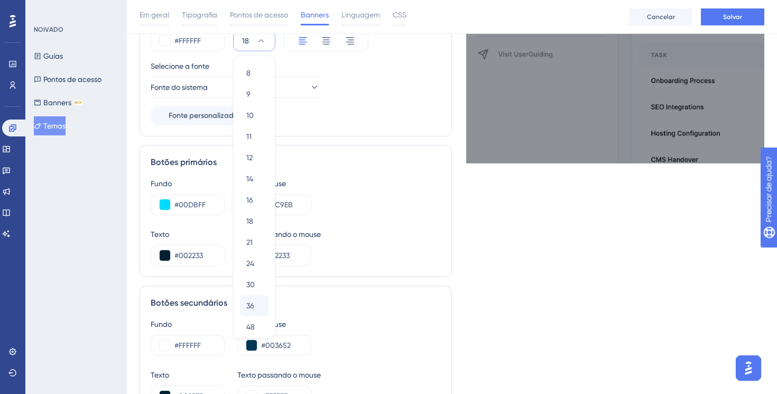
scroll to position [2, 0]
click at [252, 302] on font "36" at bounding box center [250, 303] width 8 height 8
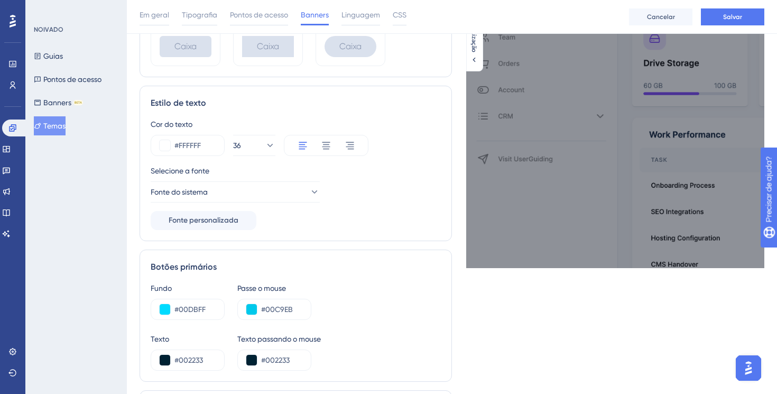
scroll to position [0, 0]
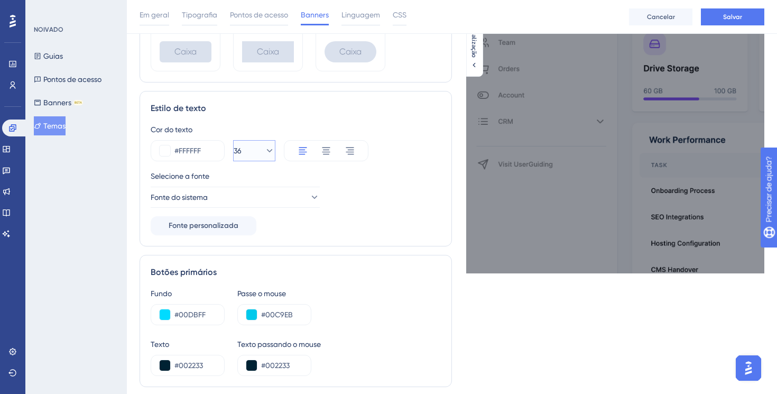
click at [264, 155] on icon at bounding box center [269, 150] width 11 height 11
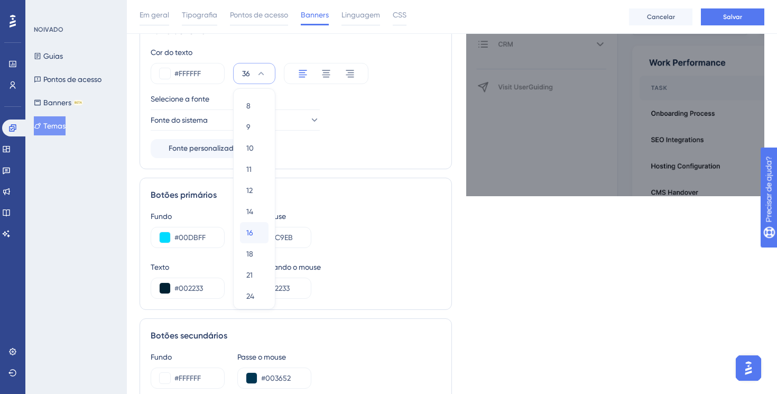
click at [252, 232] on font "16" at bounding box center [249, 232] width 7 height 8
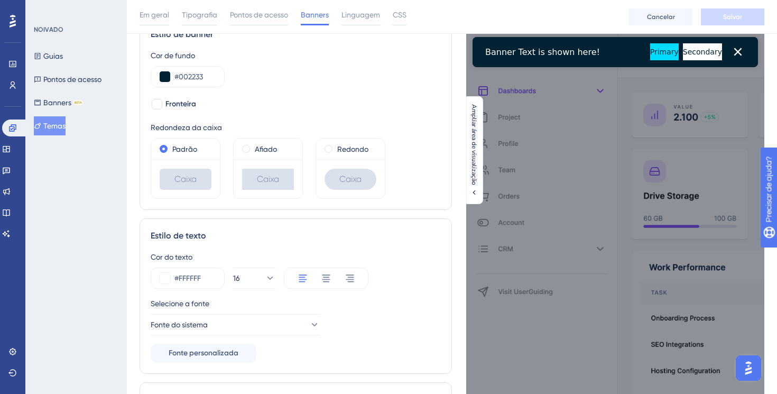
scroll to position [69, 0]
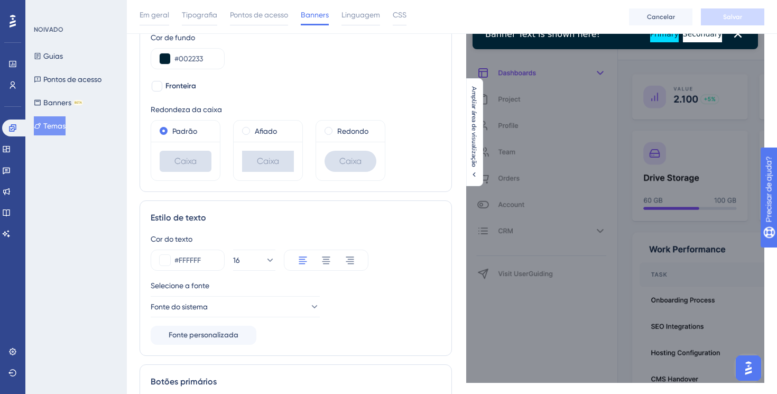
click at [265, 272] on div "Cor do texto #FFFFFF 16 Selecione a fonte Fonte do sistema Fonte personalizada" at bounding box center [296, 289] width 290 height 112
click at [265, 267] on button "16" at bounding box center [254, 260] width 42 height 21
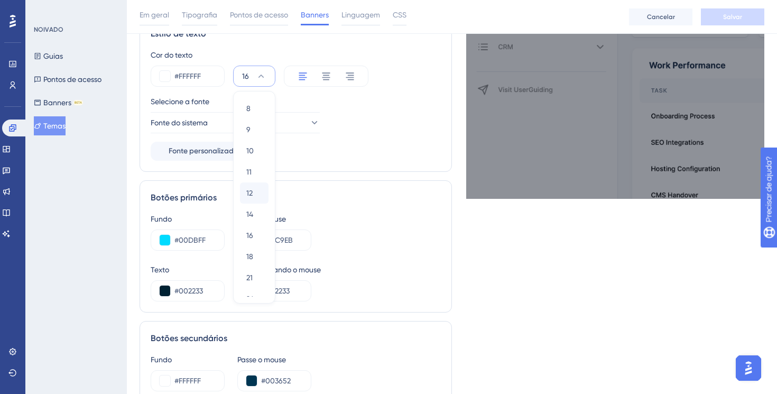
scroll to position [22, 0]
click at [254, 232] on div "18 18" at bounding box center [254, 234] width 16 height 21
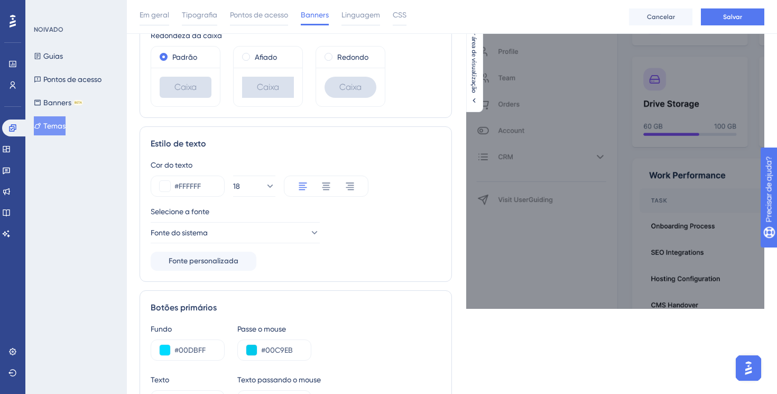
scroll to position [71, 0]
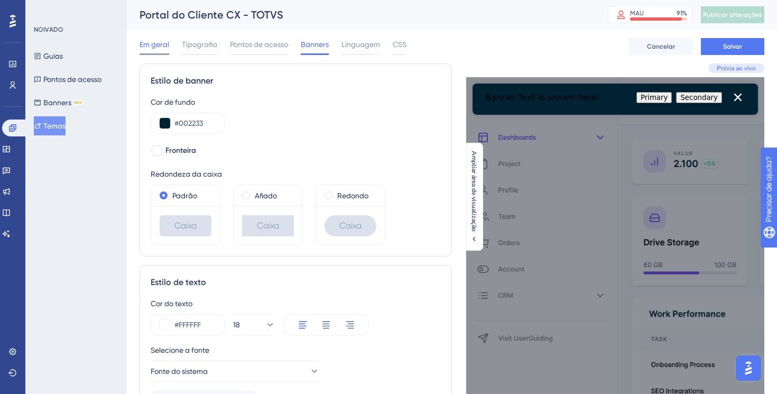
click at [161, 49] on span "Em geral" at bounding box center [155, 44] width 30 height 13
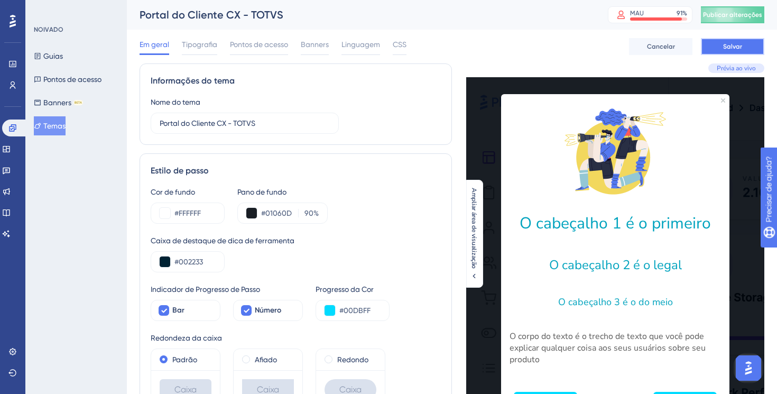
click at [730, 47] on font "Salvar" at bounding box center [732, 46] width 19 height 7
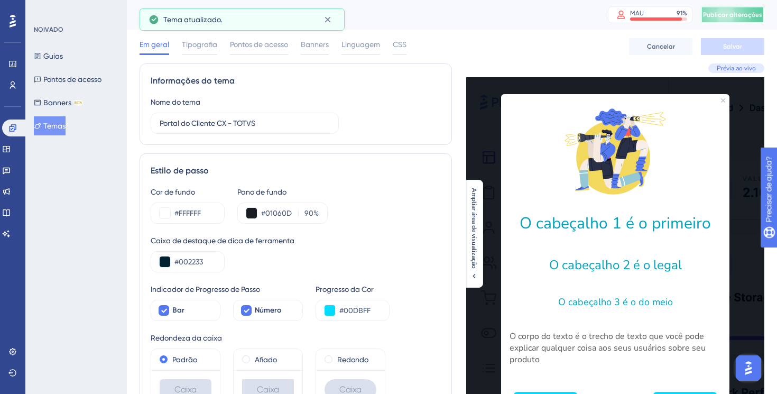
click at [729, 20] on button "Publicar alterações" at bounding box center [732, 14] width 63 height 17
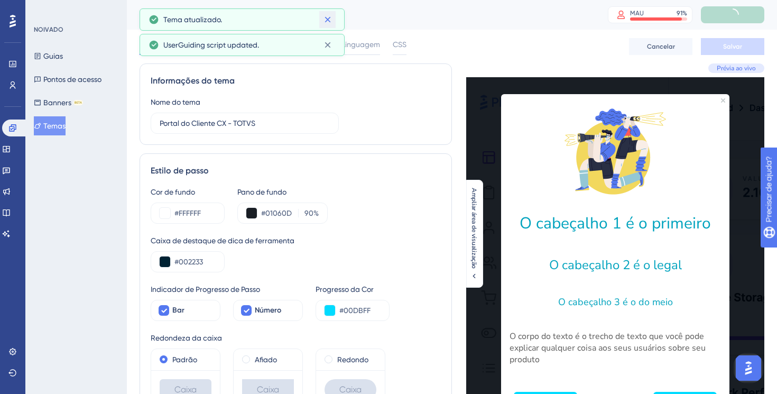
click at [328, 21] on icon at bounding box center [328, 19] width 11 height 11
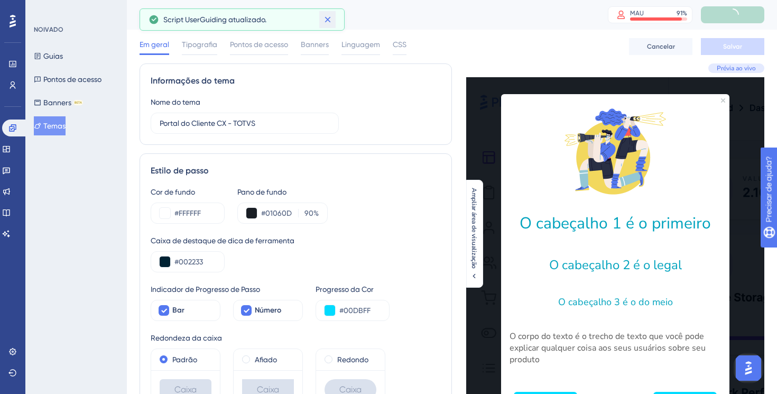
click at [330, 21] on icon at bounding box center [328, 19] width 11 height 11
